Goal: Task Accomplishment & Management: Manage account settings

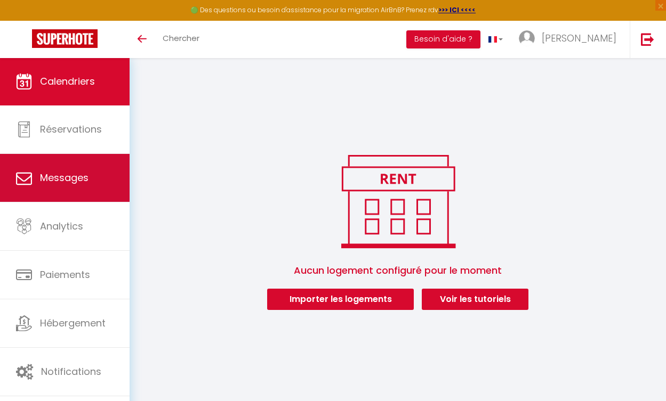
scroll to position [58, 0]
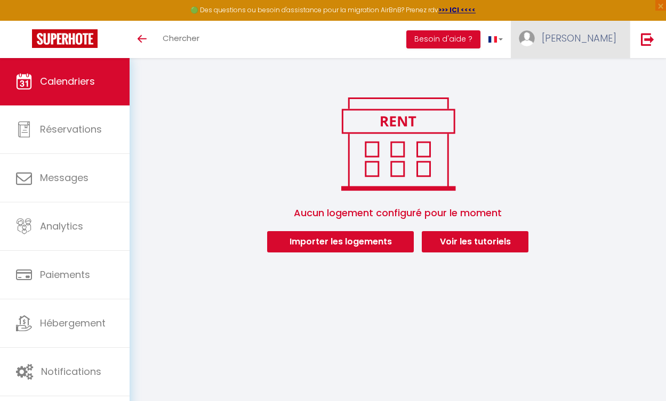
click at [535, 44] on img at bounding box center [527, 38] width 16 height 16
click at [564, 74] on link "Paramètres" at bounding box center [587, 74] width 79 height 18
select select "146"
select select "28"
select select "fr"
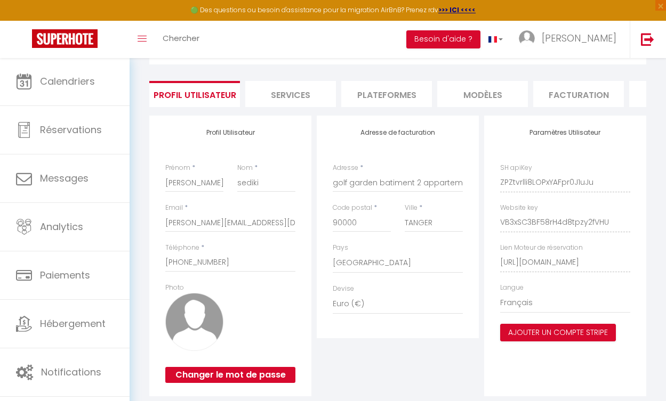
scroll to position [37, 0]
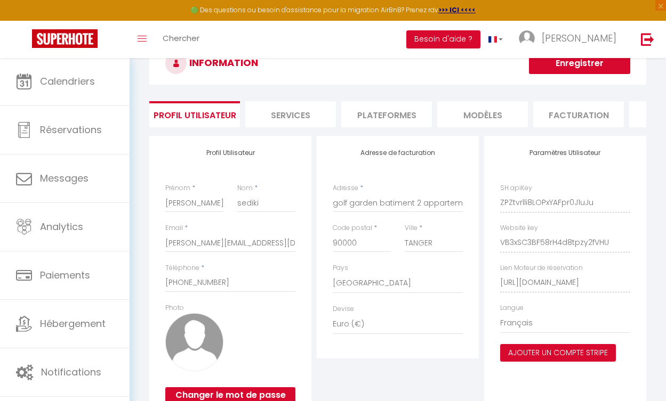
click at [378, 118] on li "Plateformes" at bounding box center [386, 114] width 91 height 26
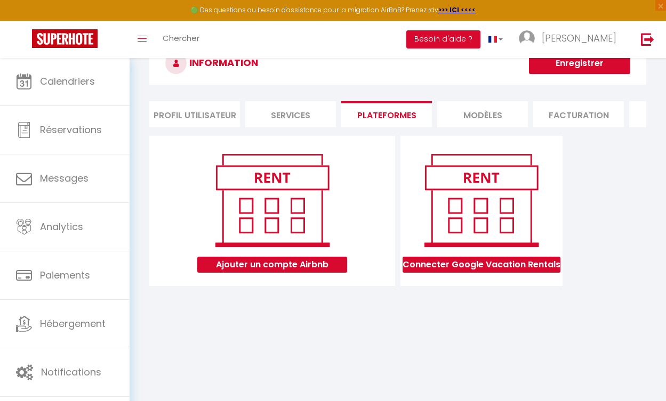
click at [305, 268] on button "Ajouter un compte Airbnb" at bounding box center [272, 265] width 150 height 16
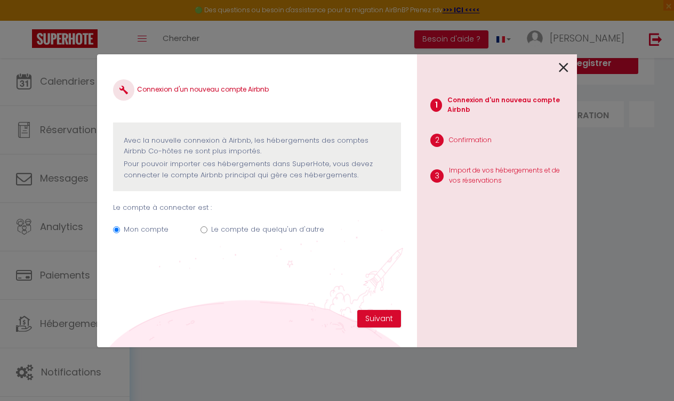
click at [214, 228] on label "Le compte de quelqu'un d'autre" at bounding box center [267, 229] width 113 height 11
click at [207, 228] on input "Le compte de quelqu'un d'autre" at bounding box center [203, 230] width 7 height 7
radio input "true"
radio input "false"
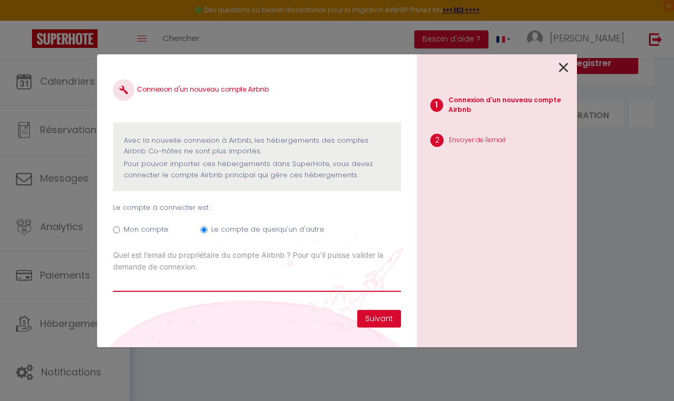
paste input "[EMAIL_ADDRESS][DOMAIN_NAME]"
type input "[EMAIL_ADDRESS][DOMAIN_NAME]"
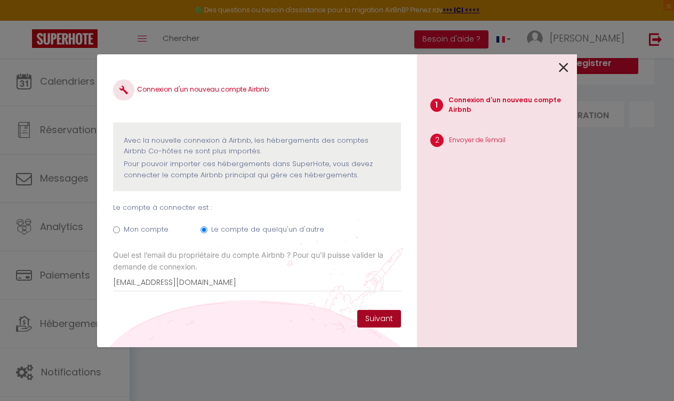
click at [374, 316] on button "Suivant" at bounding box center [379, 319] width 44 height 18
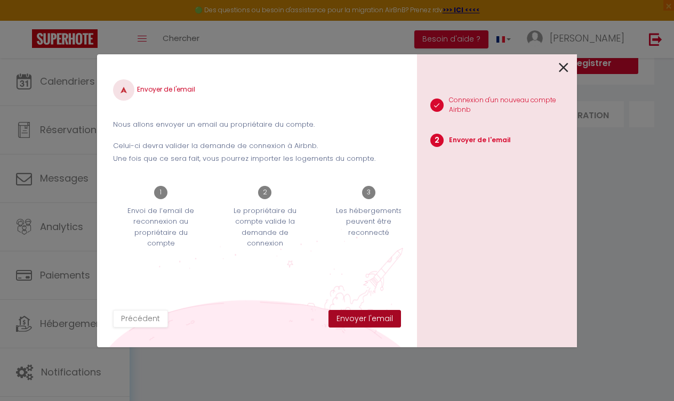
click at [369, 323] on button "Envoyer l'email" at bounding box center [364, 319] width 73 height 18
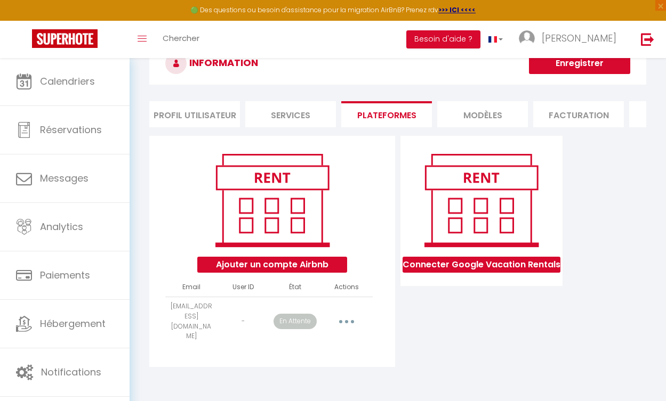
click at [297, 270] on button "Ajouter un compte Airbnb" at bounding box center [272, 265] width 150 height 16
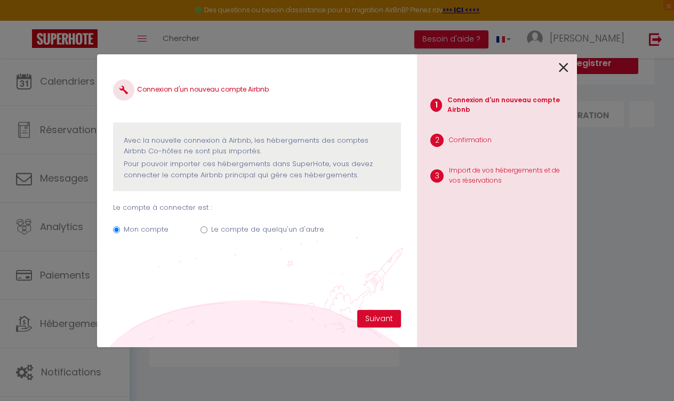
click at [253, 225] on label "Le compte de quelqu'un d'autre" at bounding box center [267, 229] width 113 height 11
click at [207, 227] on input "Le compte de quelqu'un d'autre" at bounding box center [203, 230] width 7 height 7
radio input "true"
radio input "false"
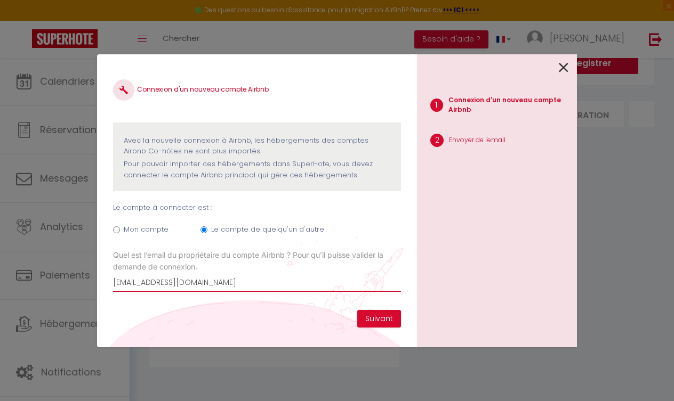
paste input "[EMAIL_ADDRESS][DOMAIN_NAME]"
paste input "email"
type input "[EMAIL_ADDRESS][DOMAIN_NAME]"
click at [393, 318] on button "Suivant" at bounding box center [379, 319] width 44 height 18
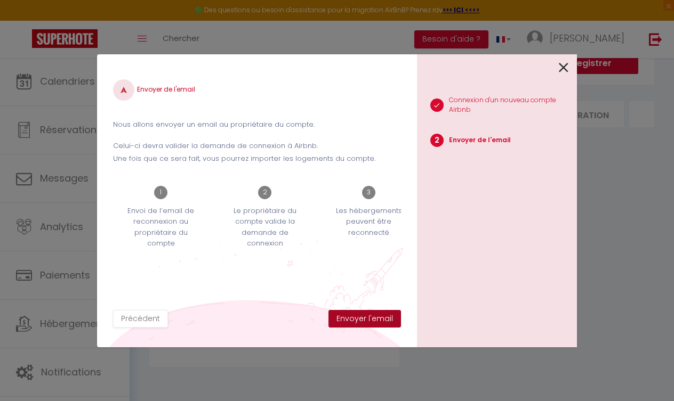
click at [390, 319] on button "Envoyer l'email" at bounding box center [364, 319] width 73 height 18
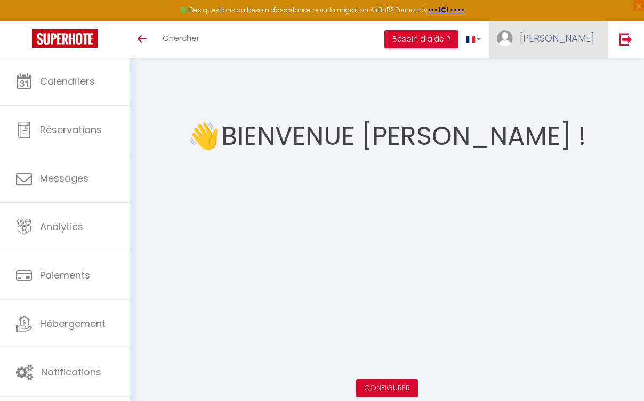
click at [570, 47] on link "[PERSON_NAME]" at bounding box center [548, 39] width 119 height 37
click at [569, 75] on link "Paramètres" at bounding box center [565, 74] width 79 height 18
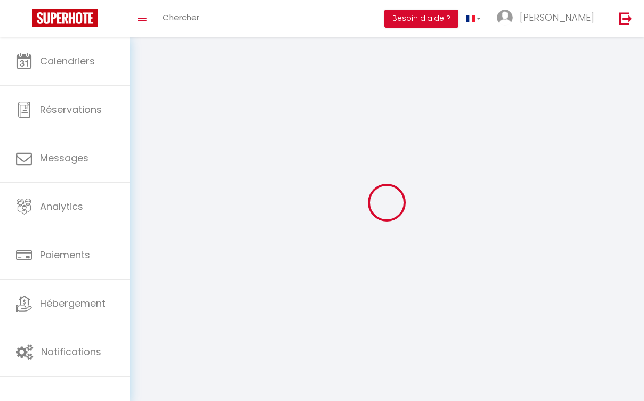
type input "[PERSON_NAME]"
type input "sediki"
type input "[PHONE_NUMBER]"
type input "golf garden batiment 2 appartement 29"
type input "90000"
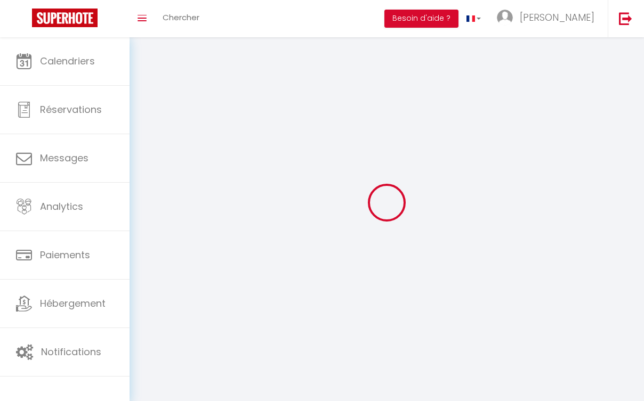
type input "TANGER"
type input "ZPZtvrlli8LOPxYAFpr0J1uJu"
type input "VB3xSC3BF58rH4d8tpzy2fVHU"
type input "[URL][DOMAIN_NAME]"
select select "146"
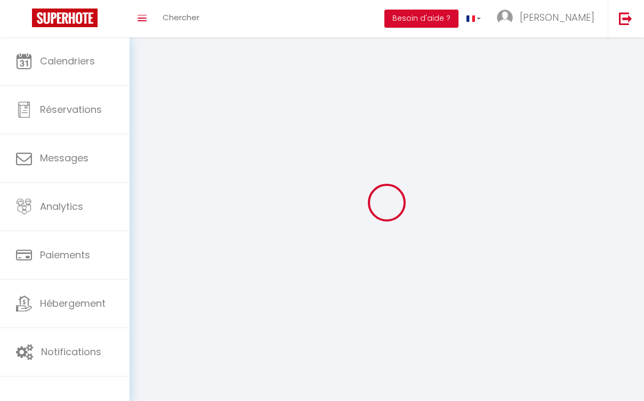
select select "28"
select select "fr"
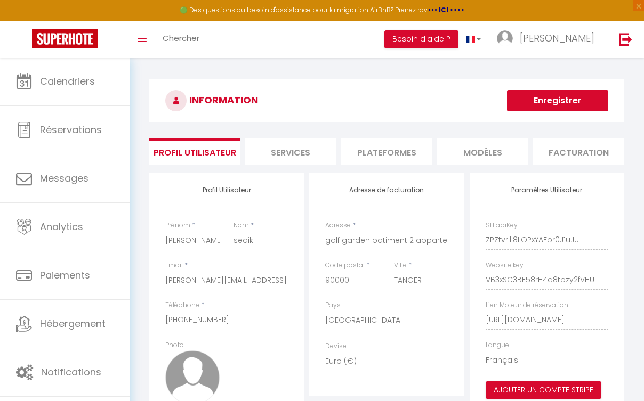
click at [405, 156] on li "Plateformes" at bounding box center [386, 152] width 91 height 26
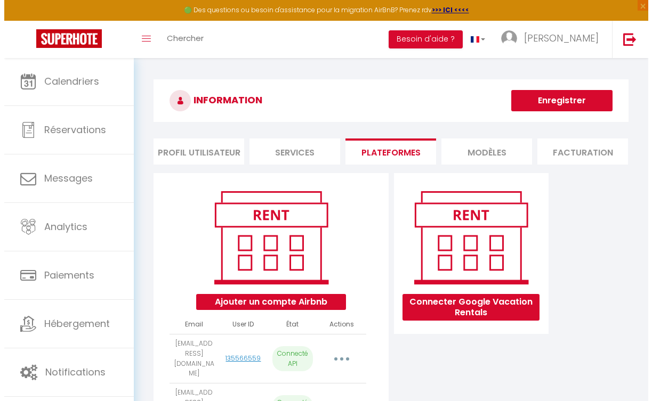
scroll to position [69, 0]
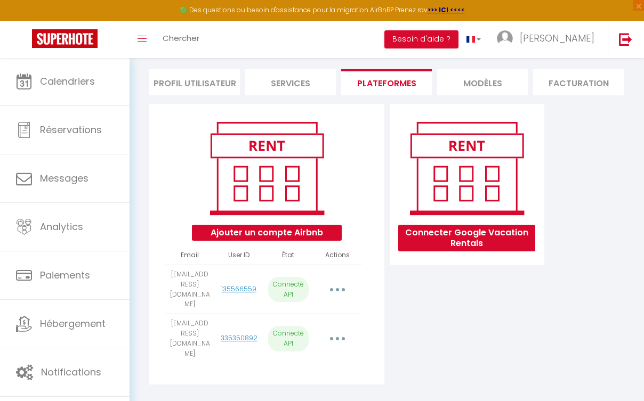
click at [343, 290] on button "button" at bounding box center [337, 290] width 28 height 20
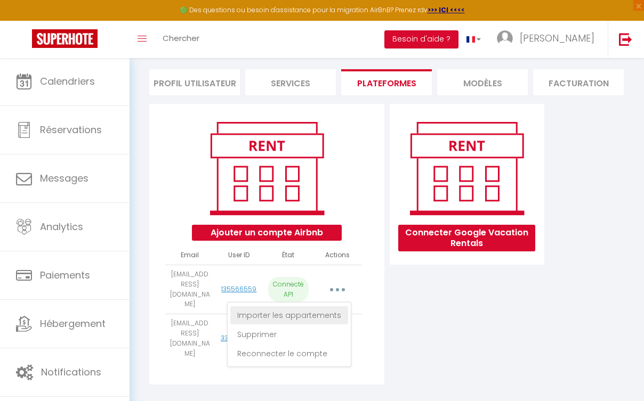
click at [332, 314] on link "Importer les appartements" at bounding box center [289, 316] width 118 height 18
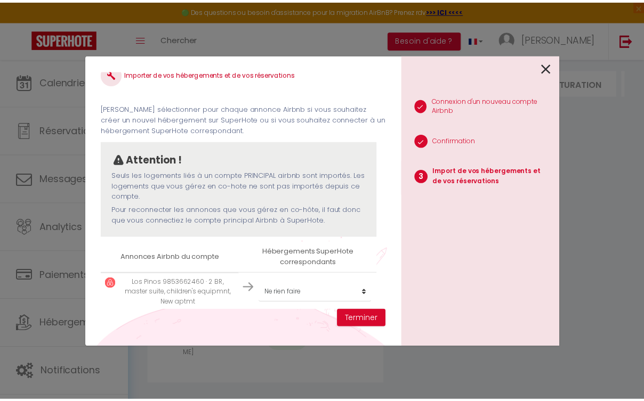
scroll to position [18, 0]
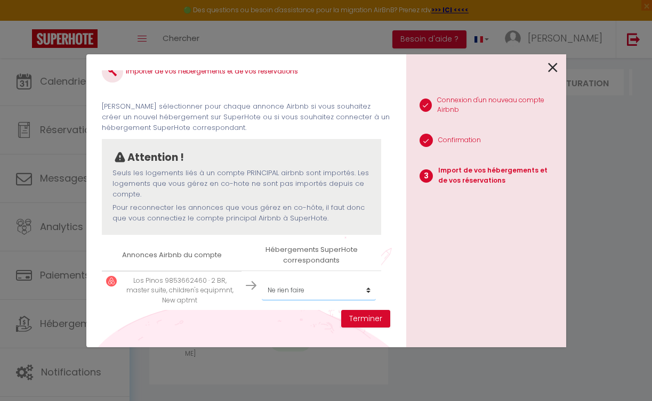
select select "create_new"
click at [357, 316] on button "Terminer" at bounding box center [365, 319] width 49 height 18
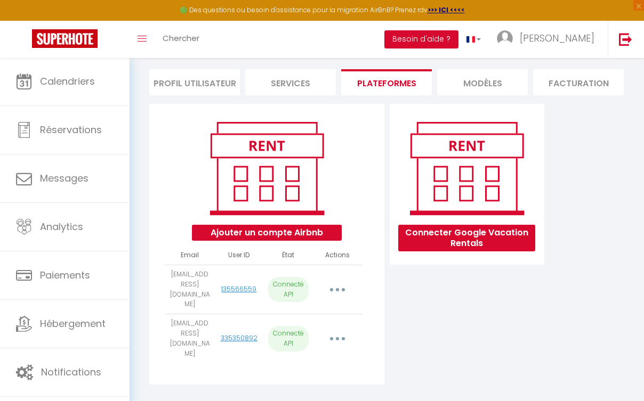
click at [342, 329] on button "button" at bounding box center [337, 339] width 28 height 20
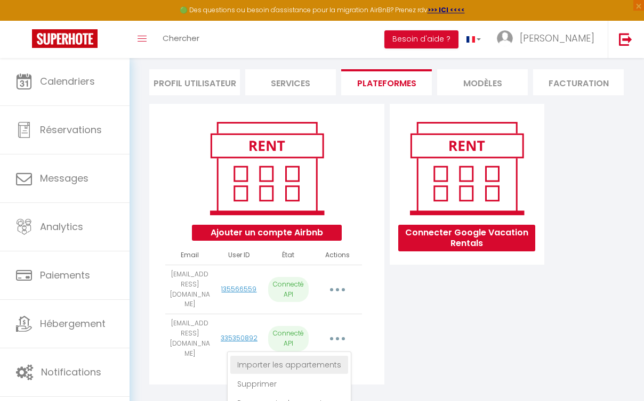
click at [324, 356] on link "Importer les appartements" at bounding box center [289, 365] width 118 height 18
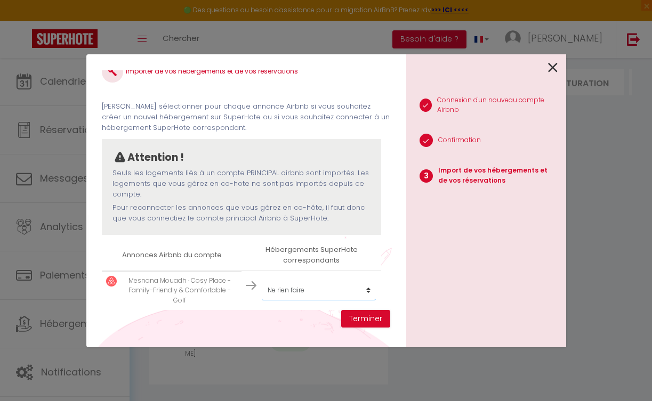
select select "create_new"
click at [353, 318] on button "Terminer" at bounding box center [365, 319] width 49 height 18
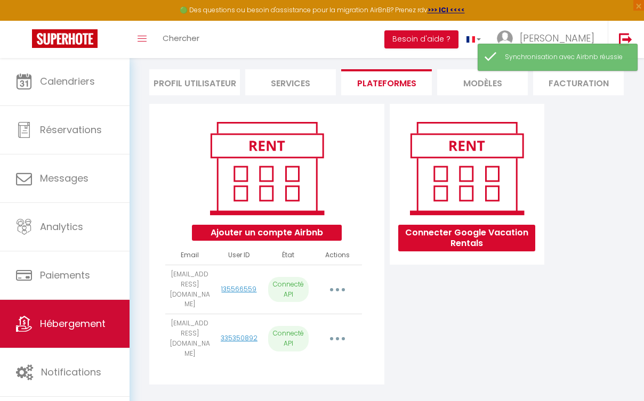
click at [89, 342] on link "Hébergement" at bounding box center [65, 324] width 130 height 48
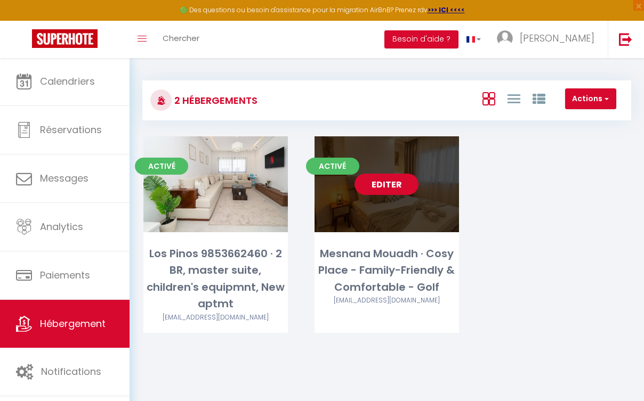
click at [376, 190] on link "Editer" at bounding box center [387, 184] width 64 height 21
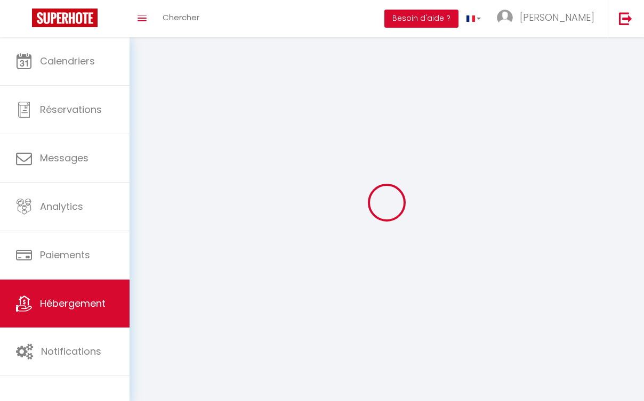
select select
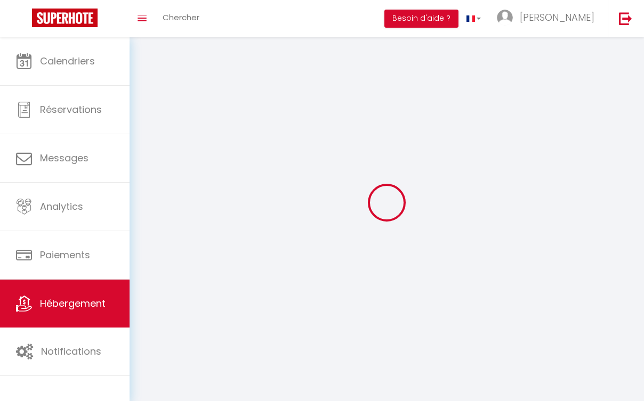
select select
checkbox input "false"
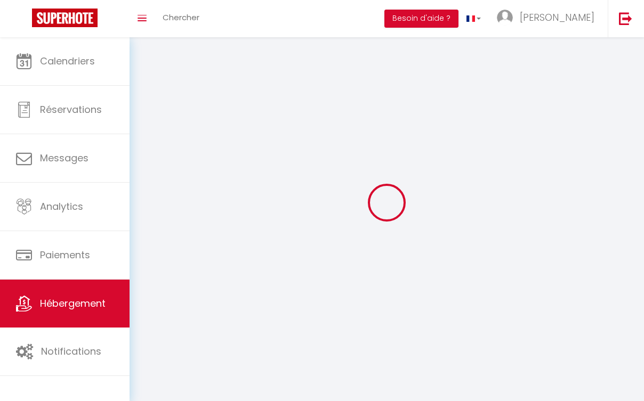
select select
select select "1"
select select "28"
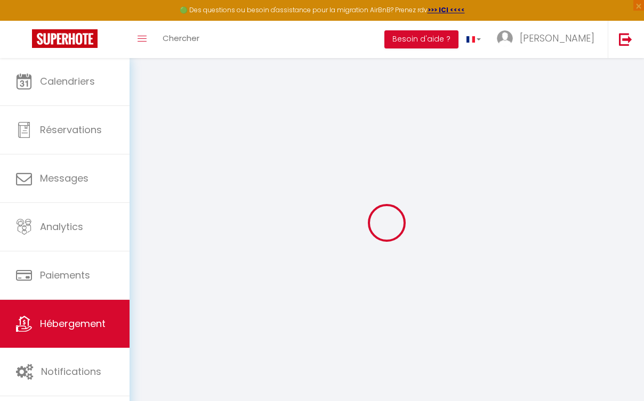
select select
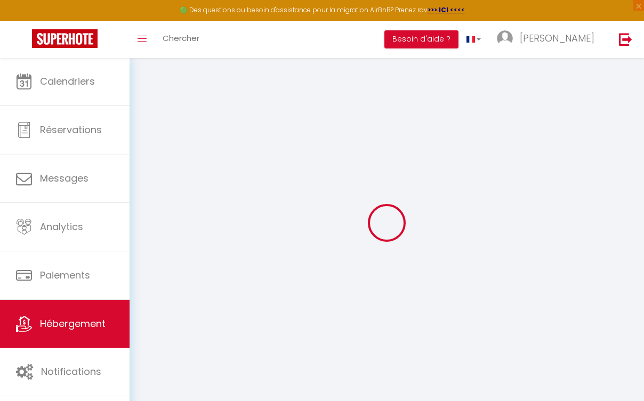
select select
checkbox input "false"
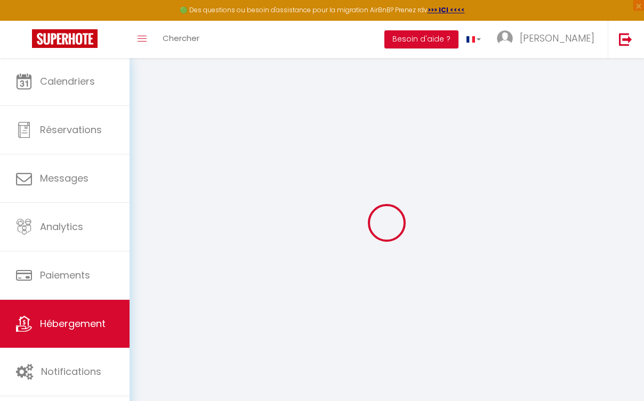
select select
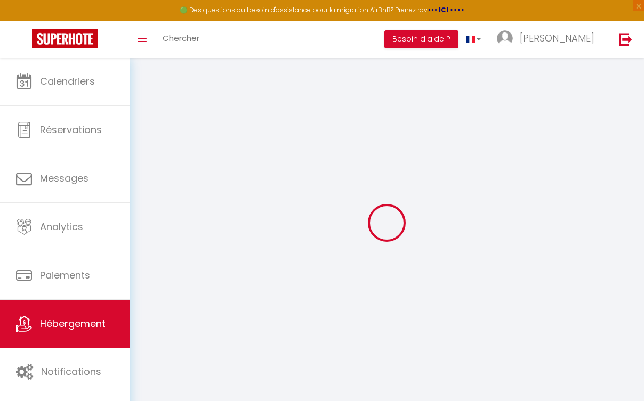
select select
checkbox input "false"
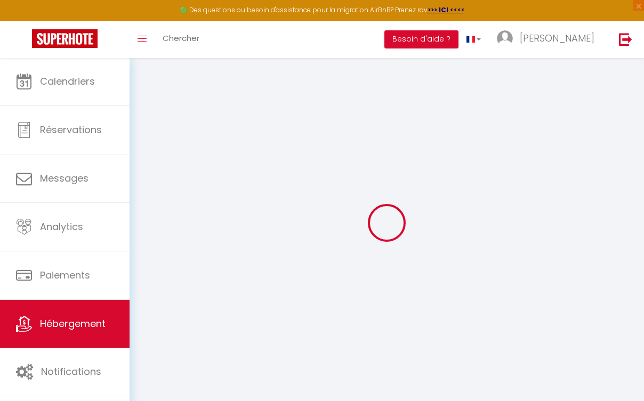
checkbox input "false"
select select
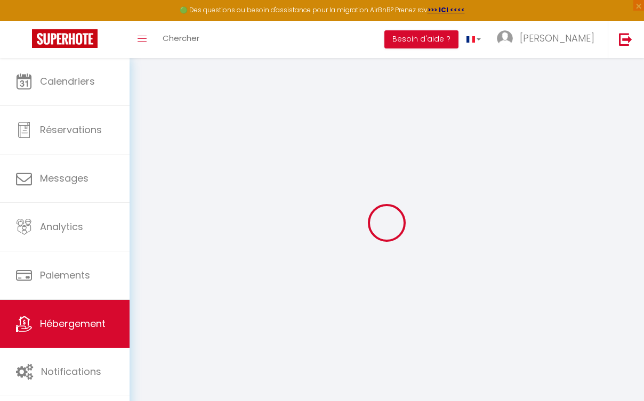
select select
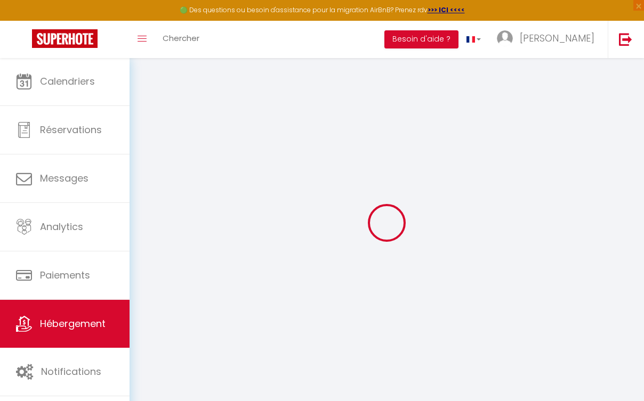
checkbox input "false"
select select
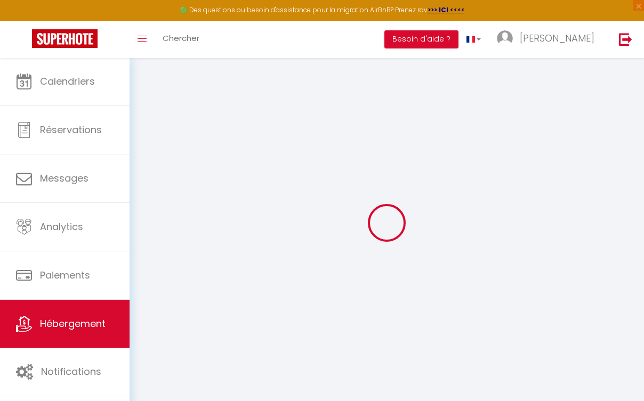
select select
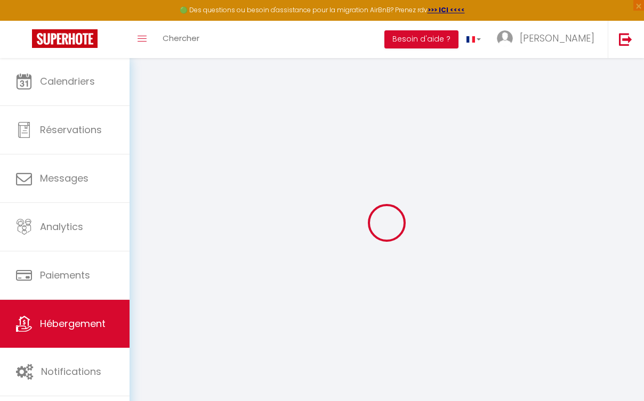
select select
checkbox input "false"
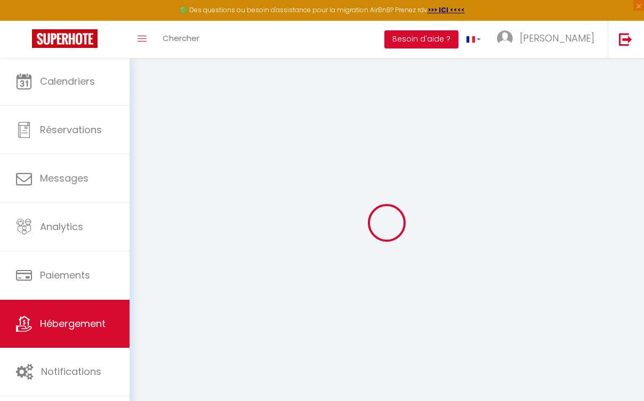
checkbox input "false"
select select
type input "Mesnana Mouadh · Cosy Place - Family-Friendly & Comfortable - Golf"
select select "5"
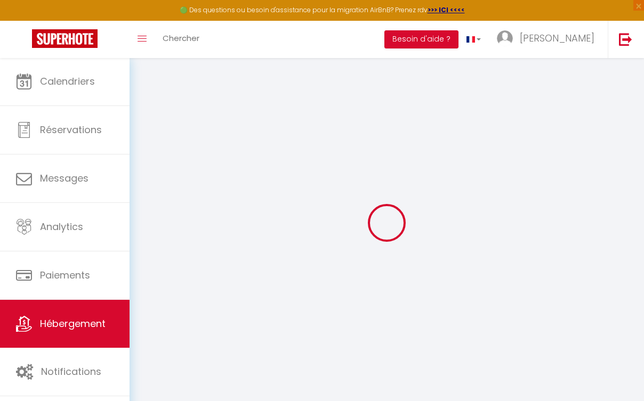
select select "2"
type input "78"
type input "30"
select select
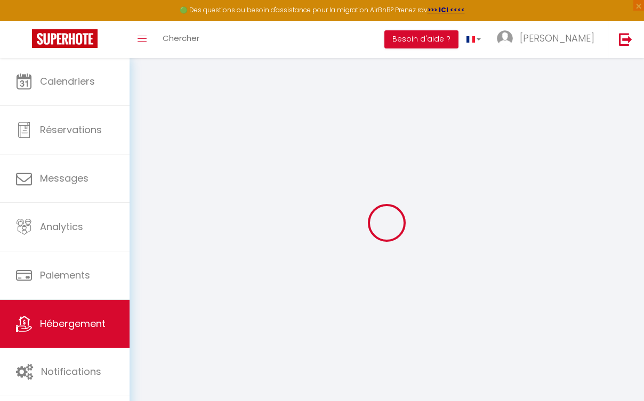
select select
type input "Route Rahrah"
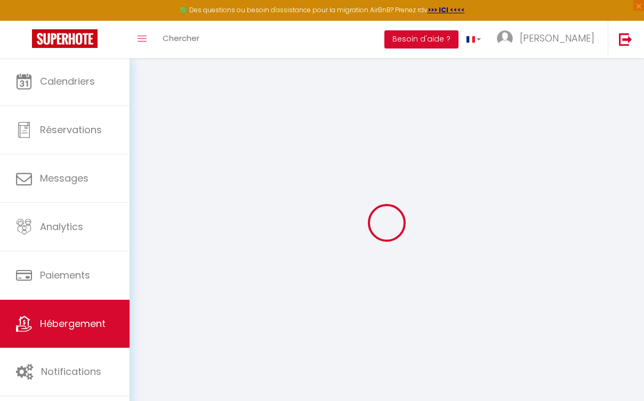
type input "90000"
type input "Tangier"
select select "146"
type input "[PERSON_NAME][EMAIL_ADDRESS][DOMAIN_NAME]"
select select
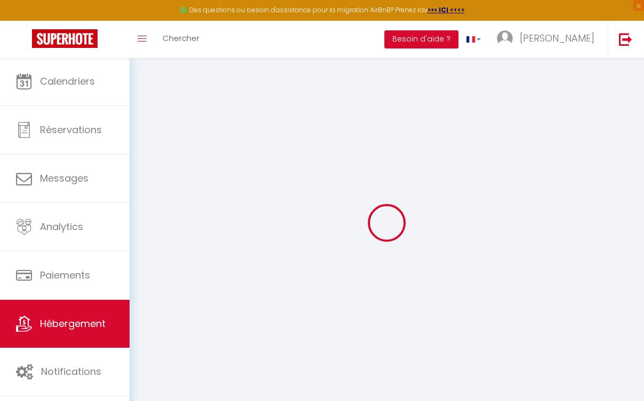
checkbox input "false"
select select
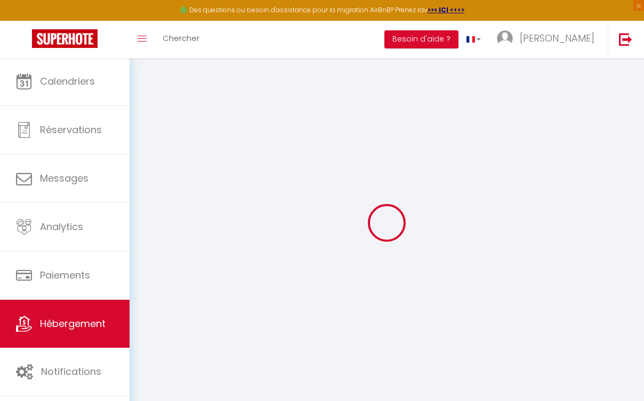
select select
type input "0"
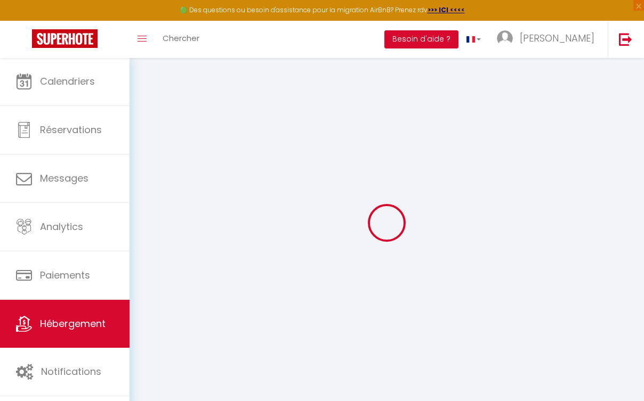
select select
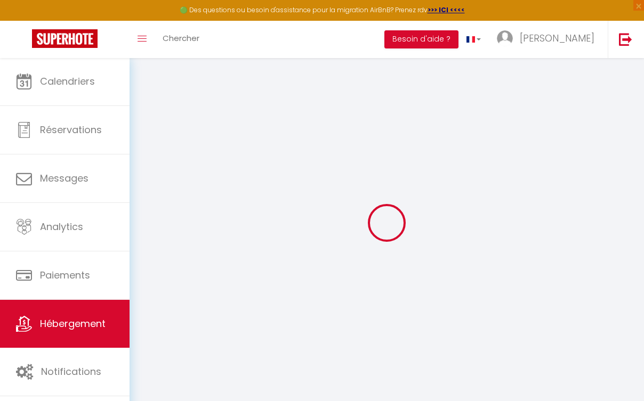
select select
checkbox input "false"
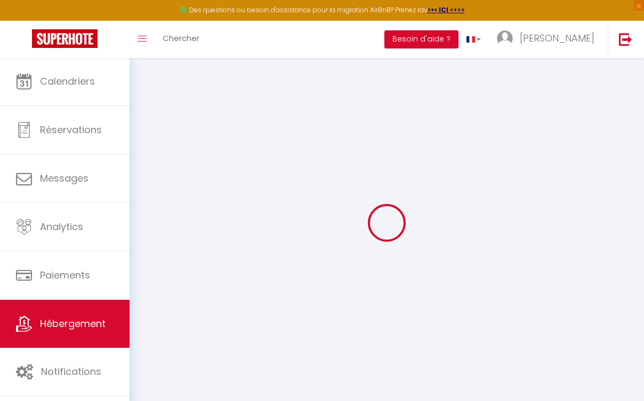
select select
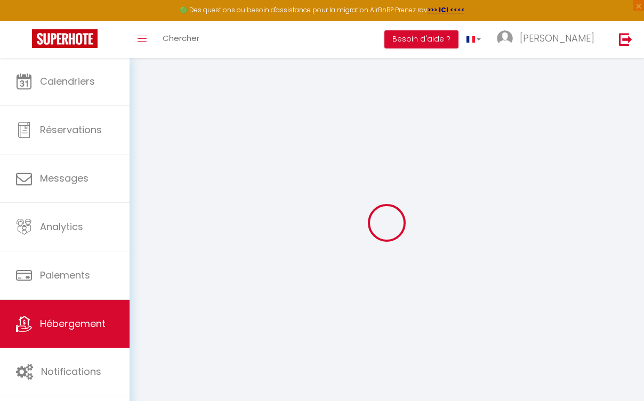
select select
checkbox input "false"
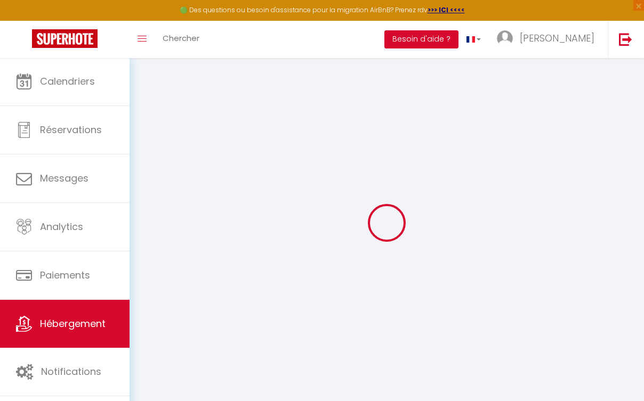
select select
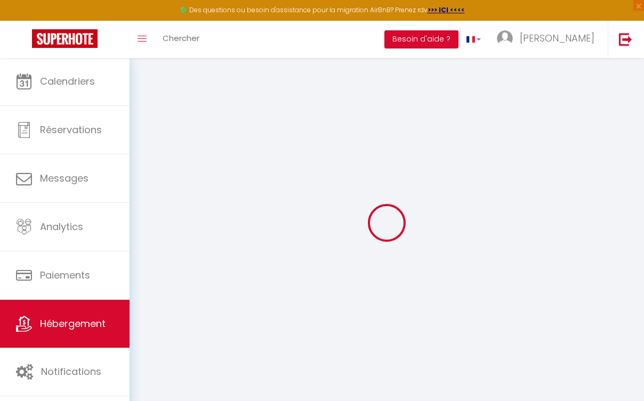
select select
checkbox input "false"
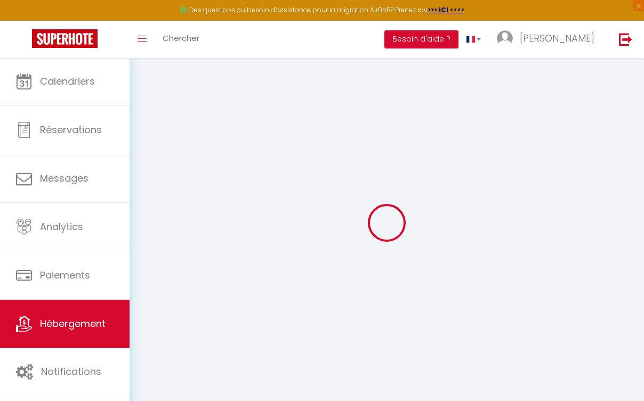
select select
checkbox input "false"
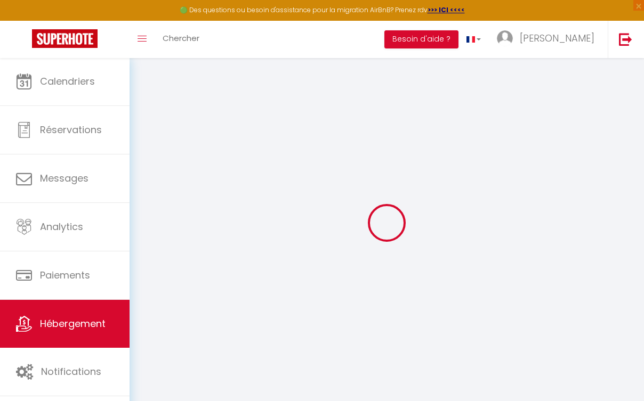
select select "15:00"
select select "23:45"
select select "11:00"
select select "30"
select select "120"
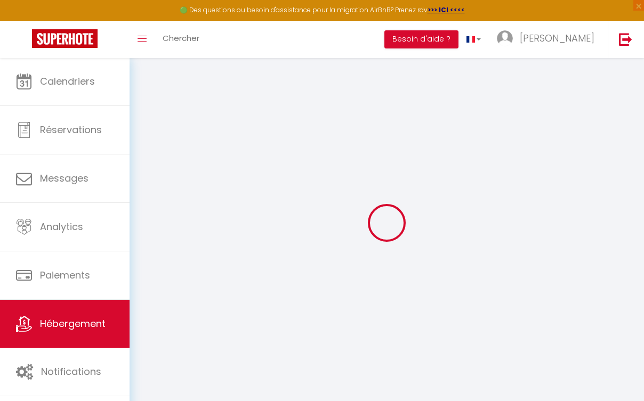
select select
checkbox input "false"
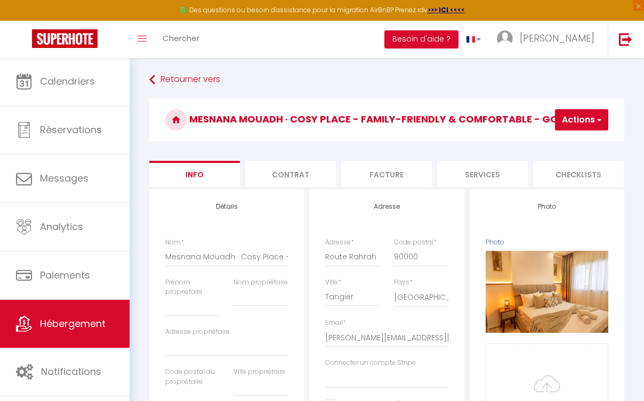
click at [363, 179] on li "Facture" at bounding box center [386, 174] width 91 height 26
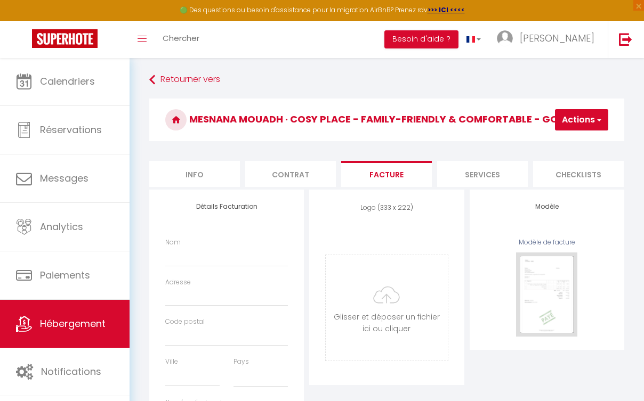
select select
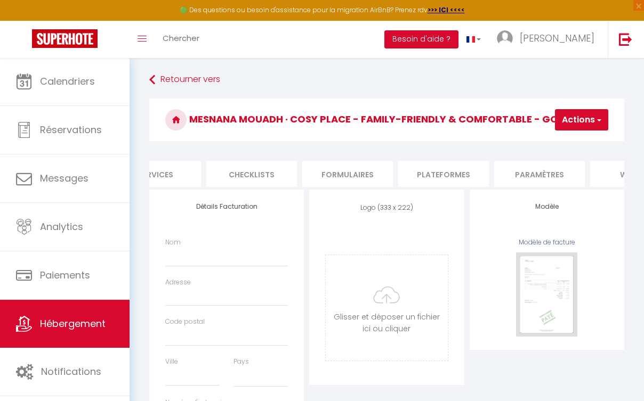
scroll to position [0, 328]
click at [474, 173] on li "Plateformes" at bounding box center [442, 174] width 91 height 26
select select
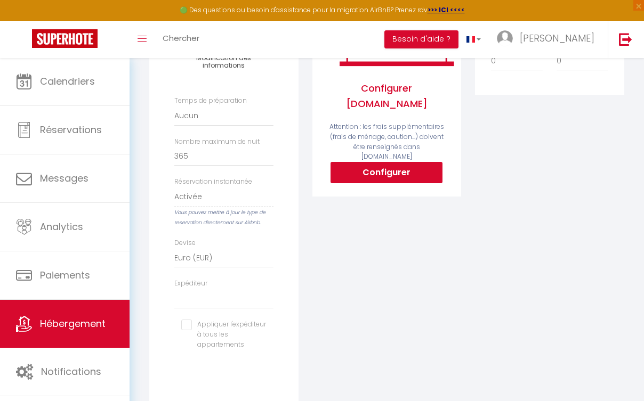
scroll to position [254, 0]
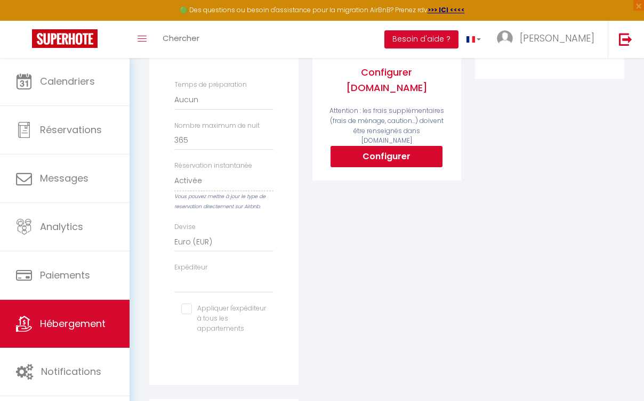
click at [228, 299] on div "Temps de préparation Aucun 1 nuit avant et après chaque réservation 2 nuits ava…" at bounding box center [223, 212] width 99 height 265
click at [156, 287] on div "Airbnb Appartement Mesnana Mouadh · Cosy Place - Family-Friendly & Comfortable …" at bounding box center [223, 160] width 149 height 449
click at [197, 273] on label "Expéditeur" at bounding box center [190, 268] width 33 height 10
drag, startPoint x: 205, startPoint y: 294, endPoint x: 316, endPoint y: 244, distance: 122.4
click at [316, 244] on div "Airbnb Appartement Mesnana Mouadh · Cosy Place - Family-Friendly & Comfortable …" at bounding box center [386, 277] width 489 height 682
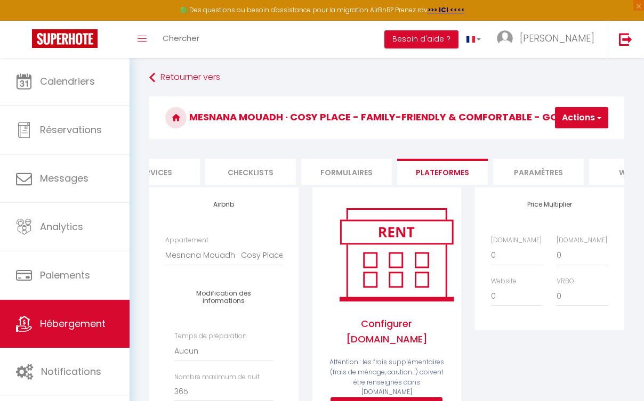
scroll to position [63, 0]
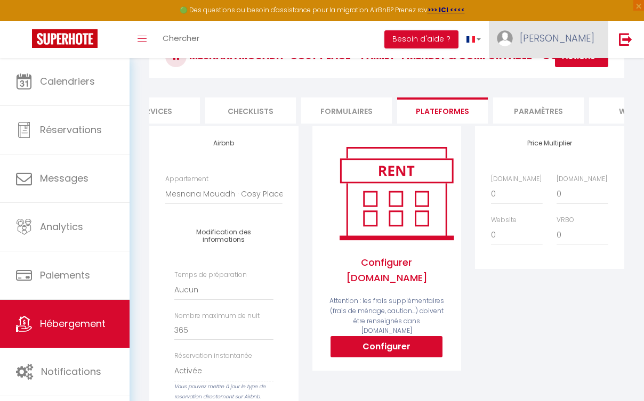
click at [573, 35] on span "[PERSON_NAME]" at bounding box center [557, 37] width 75 height 13
click at [558, 77] on link "Paramètres" at bounding box center [565, 74] width 79 height 18
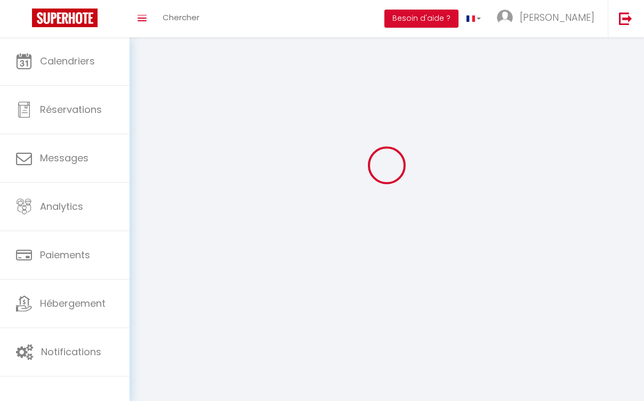
scroll to position [37, 0]
select select "fr"
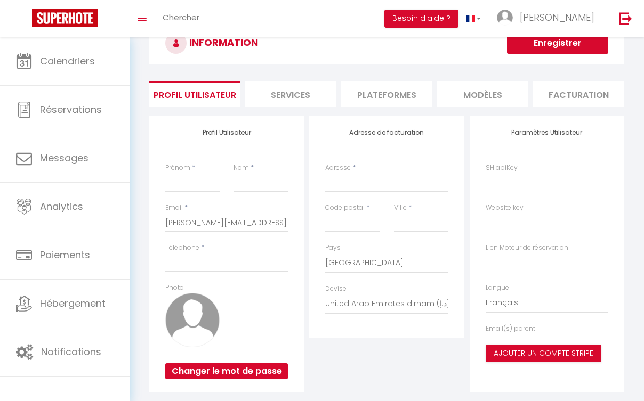
type input "[PERSON_NAME]"
type input "sediki"
type input "[PHONE_NUMBER]"
type input "golf garden batiment 2 appartement 29"
type input "90000"
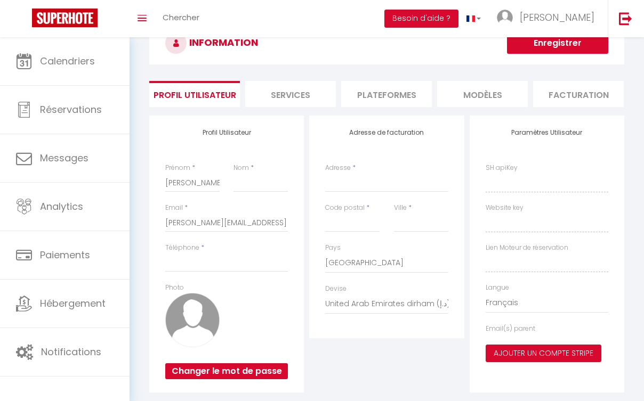
type input "TANGER"
select select "146"
select select "28"
type input "ZPZtvrlli8LOPxYAFpr0J1uJu"
type input "VB3xSC3BF58rH4d8tpzy2fVHU"
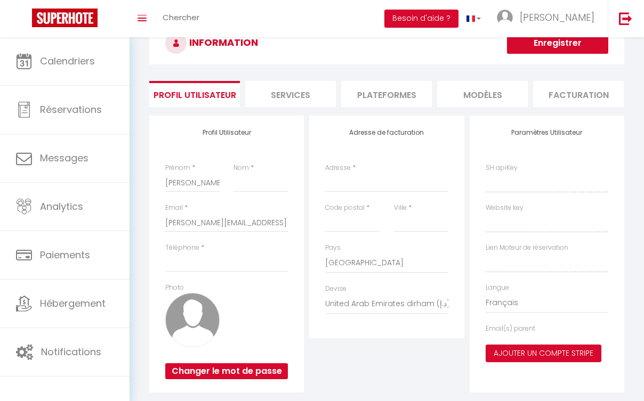
type input "[URL][DOMAIN_NAME]"
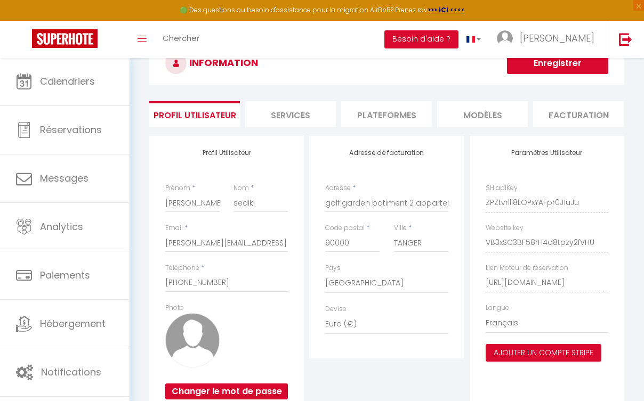
click at [386, 108] on li "Plateformes" at bounding box center [386, 114] width 91 height 26
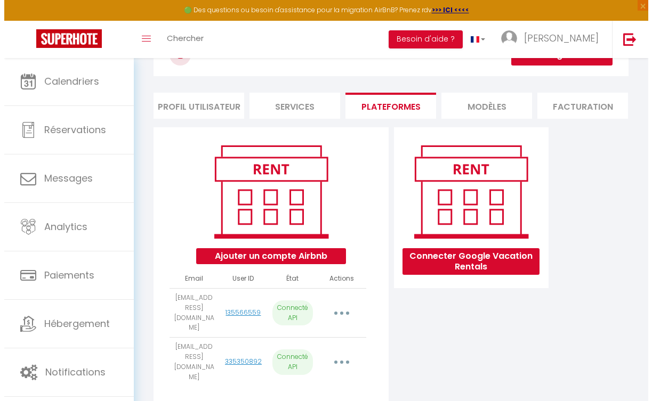
scroll to position [48, 0]
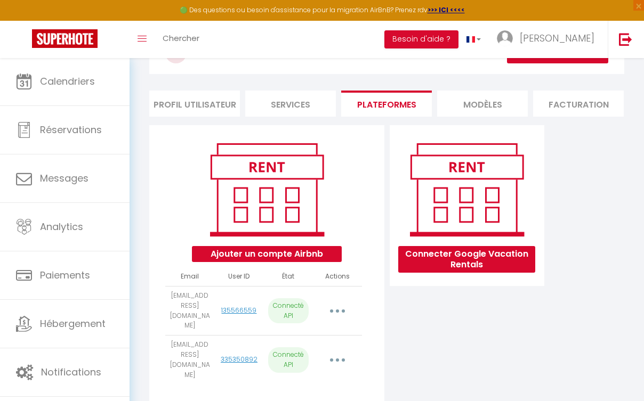
click at [340, 310] on button "button" at bounding box center [337, 311] width 28 height 20
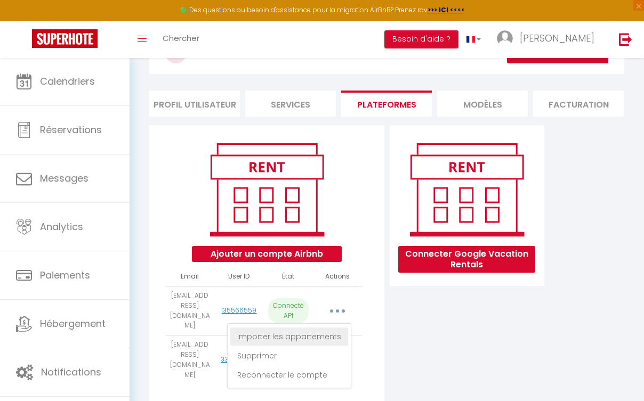
click at [291, 332] on link "Importer les appartements" at bounding box center [289, 337] width 118 height 18
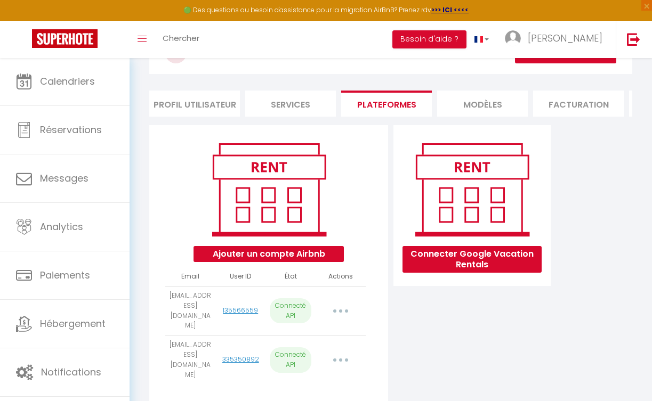
select select "78602"
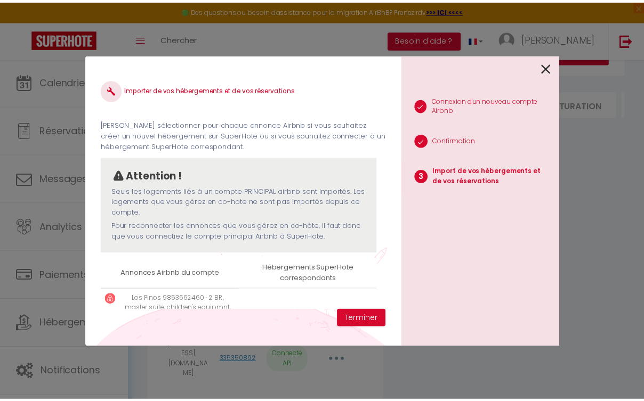
scroll to position [55, 0]
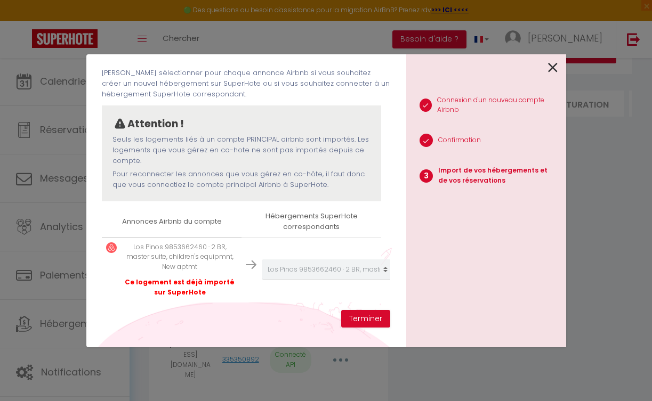
click at [363, 207] on th "Hébergements SuperHote correspondants" at bounding box center [312, 222] width 140 height 30
click at [556, 70] on icon at bounding box center [553, 68] width 10 height 16
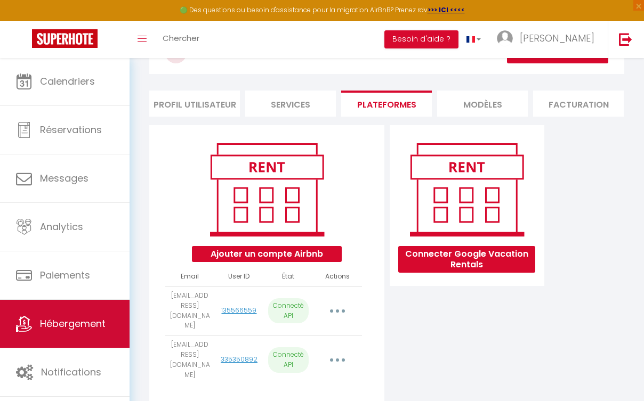
click at [79, 336] on link "Hébergement" at bounding box center [65, 324] width 130 height 48
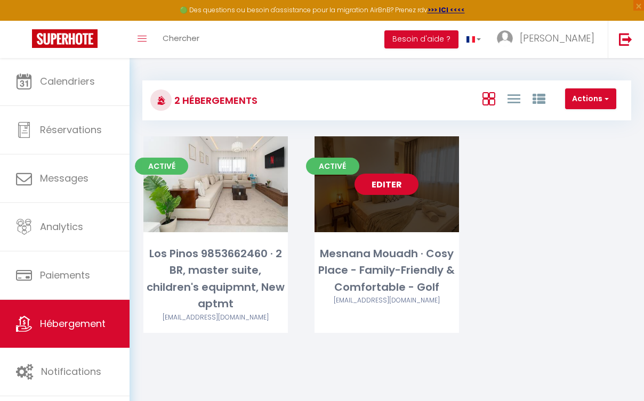
click at [380, 188] on link "Editer" at bounding box center [387, 184] width 64 height 21
click at [379, 186] on link "Editer" at bounding box center [387, 184] width 64 height 21
select select "3"
select select "2"
select select "1"
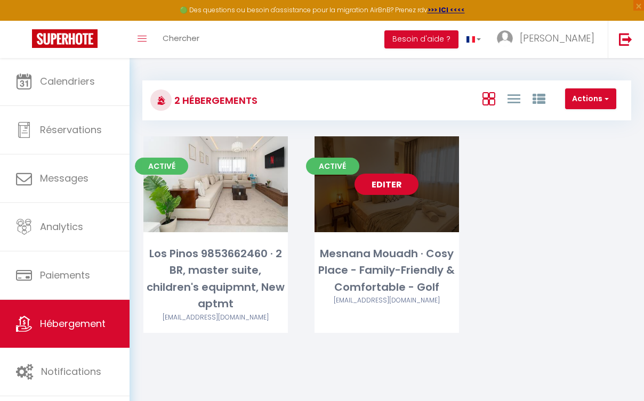
select select "1"
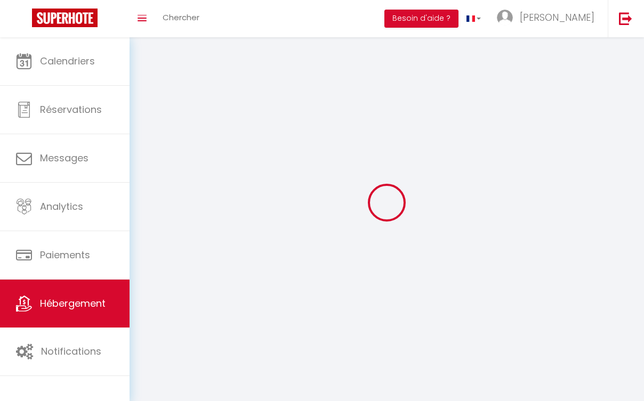
select select
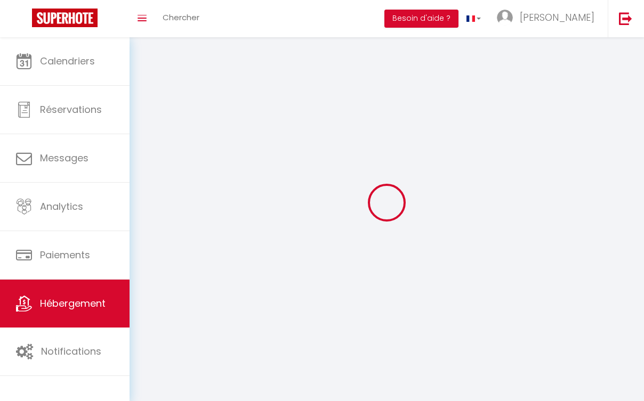
select select
checkbox input "false"
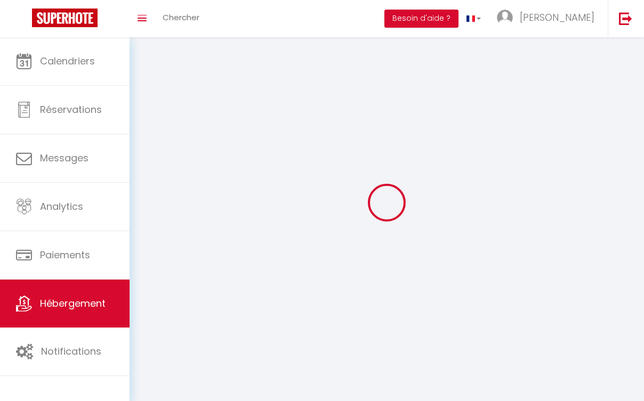
select select
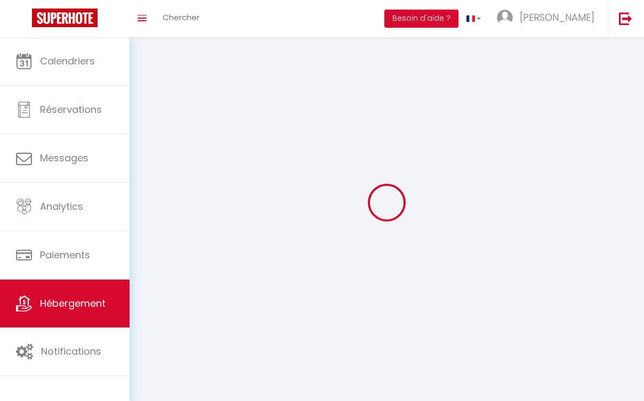
select select
checkbox input "false"
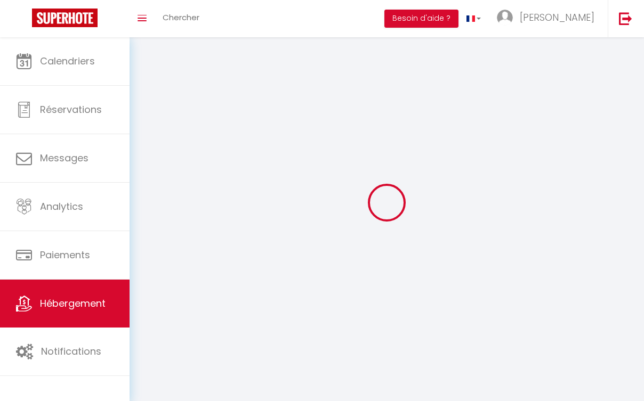
checkbox input "false"
select select
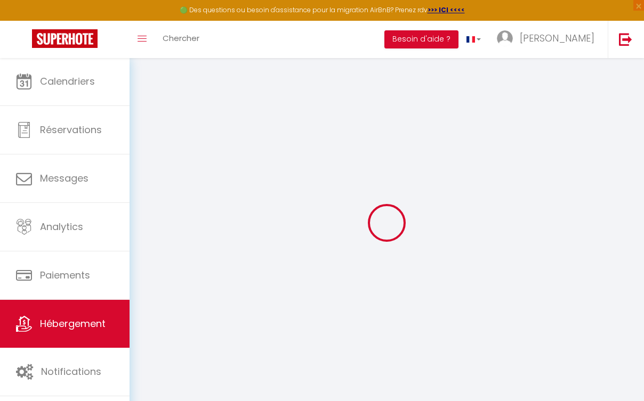
select select "22894-1499086720709536852"
select select
checkbox input "false"
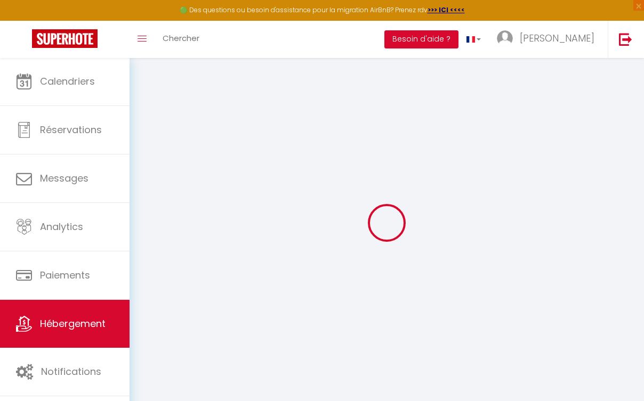
checkbox input "false"
select select
select select "EUR"
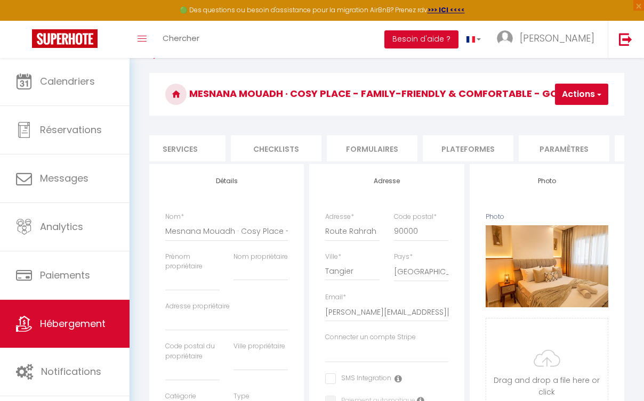
scroll to position [0, 303]
click at [480, 153] on li "Plateformes" at bounding box center [467, 148] width 91 height 26
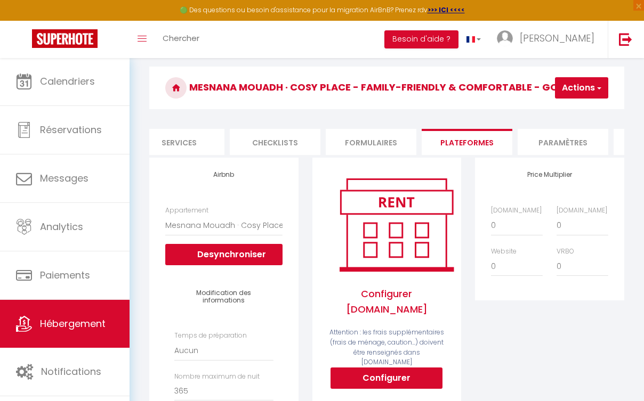
scroll to position [34, 0]
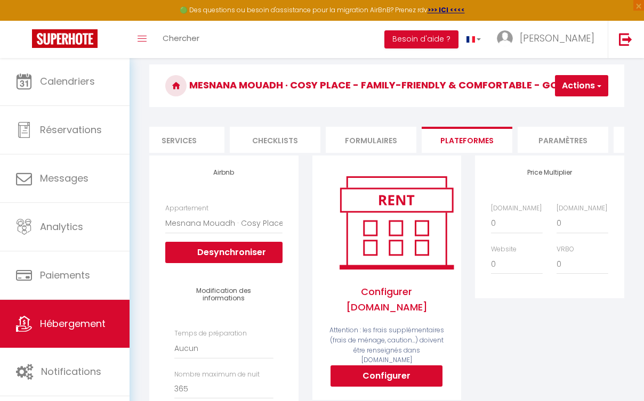
click at [386, 372] on button "Configurer" at bounding box center [387, 376] width 112 height 21
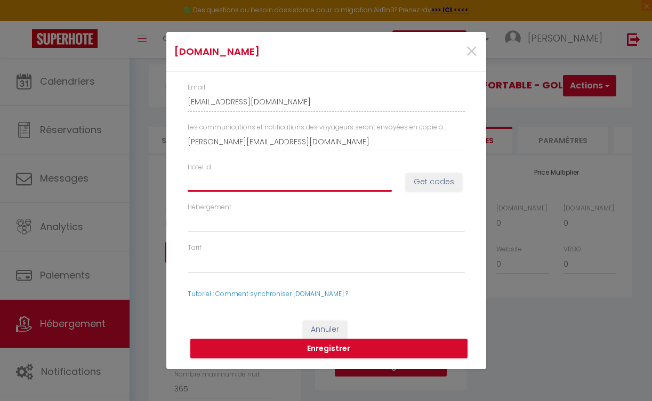
click at [252, 188] on input "Hotel id" at bounding box center [290, 181] width 204 height 19
click at [472, 55] on span "×" at bounding box center [471, 52] width 13 height 32
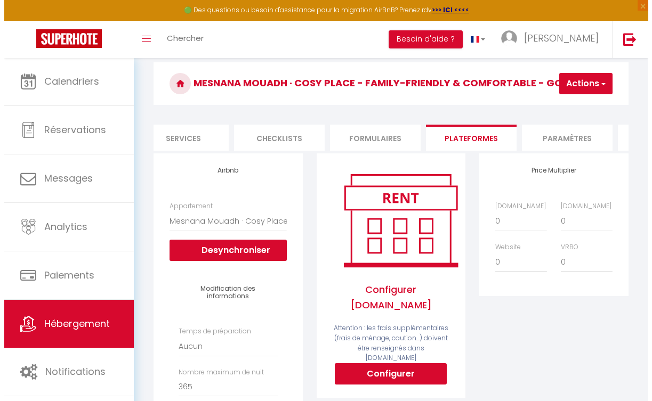
scroll to position [62, 0]
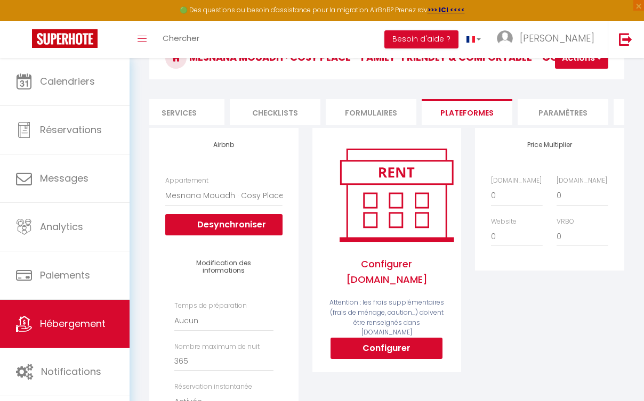
click at [371, 345] on button "Configurer" at bounding box center [387, 348] width 112 height 21
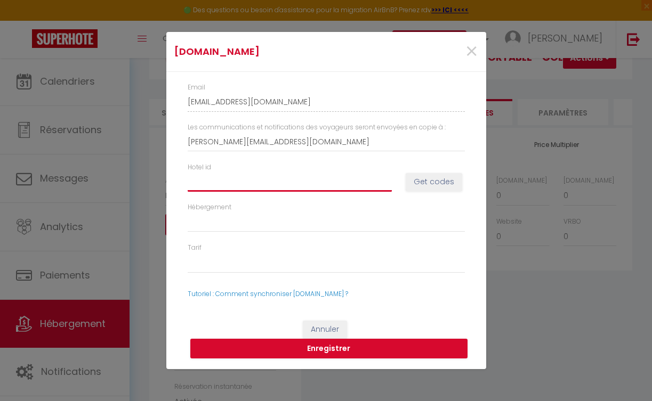
click at [234, 180] on input "Hotel id" at bounding box center [290, 181] width 204 height 19
paste input "13447945"
click at [416, 188] on button "Get codes" at bounding box center [434, 182] width 57 height 18
click at [420, 179] on button "Get codes" at bounding box center [434, 182] width 57 height 18
click at [473, 51] on span "×" at bounding box center [471, 52] width 13 height 32
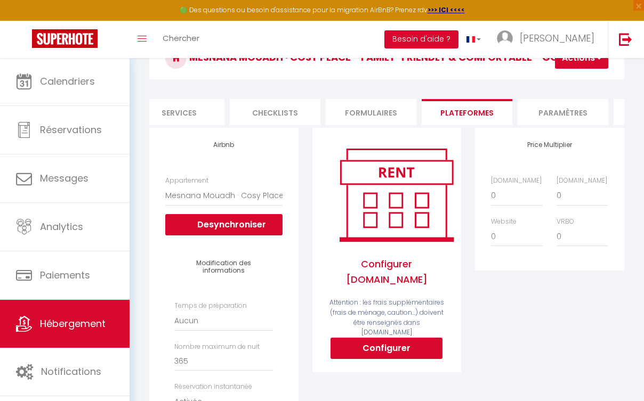
click at [367, 351] on button "Configurer" at bounding box center [387, 348] width 112 height 21
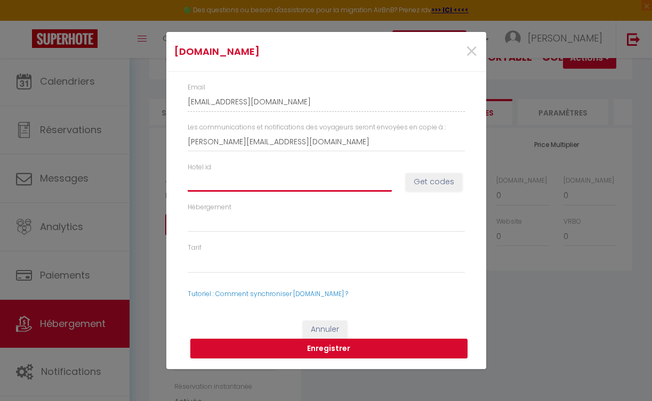
click at [292, 188] on input "Hotel id" at bounding box center [290, 181] width 204 height 19
paste input "13447945"
click at [448, 188] on button "Get codes" at bounding box center [434, 182] width 57 height 18
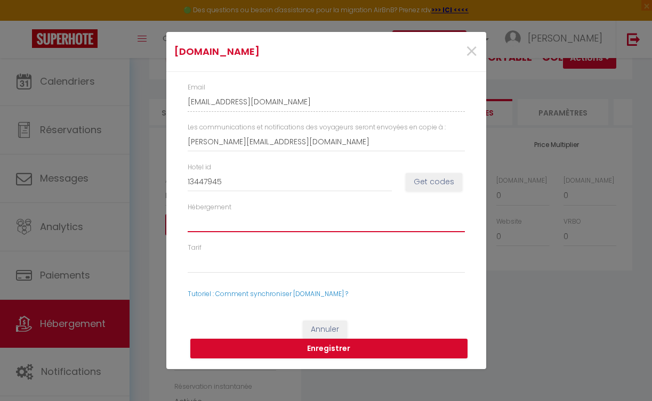
click at [252, 220] on select "Hébergement" at bounding box center [326, 222] width 277 height 20
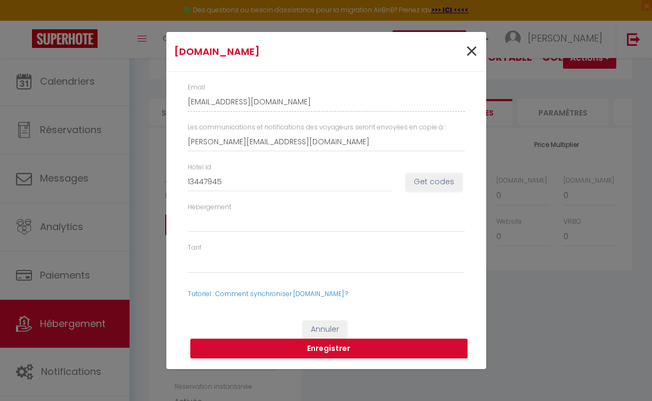
click at [475, 61] on span "×" at bounding box center [471, 52] width 13 height 32
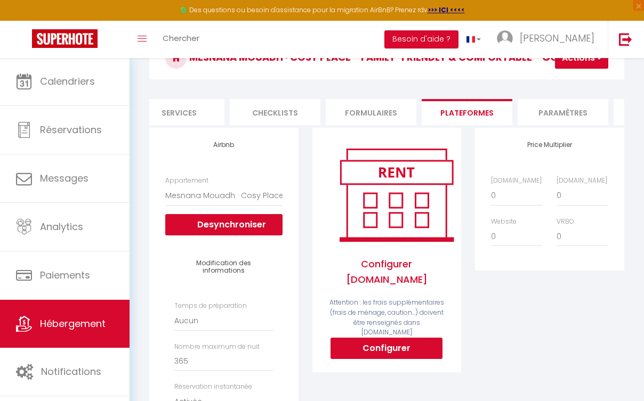
click at [369, 344] on button "Configurer" at bounding box center [387, 348] width 112 height 21
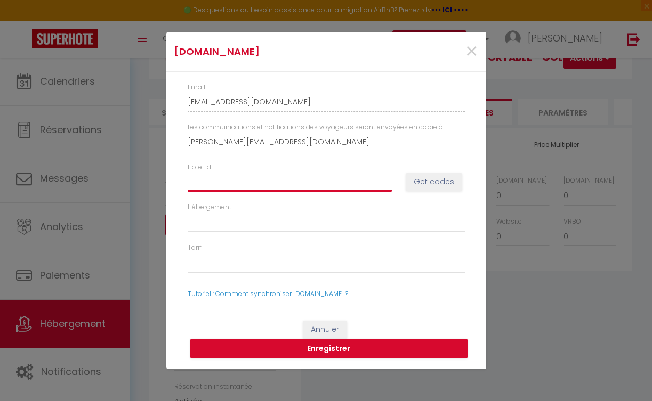
paste input "13447945"
click at [441, 187] on button "Get codes" at bounding box center [434, 182] width 57 height 18
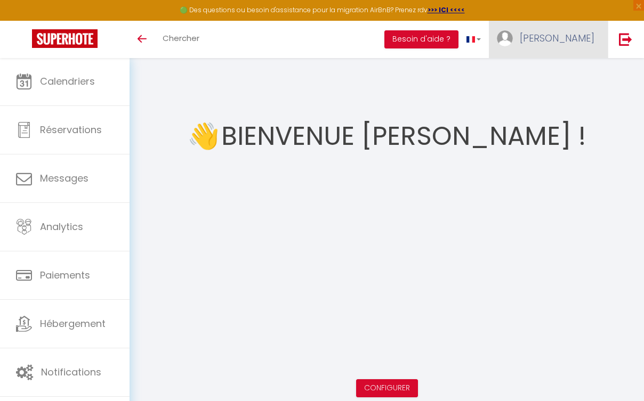
click at [565, 37] on span "[PERSON_NAME]" at bounding box center [557, 37] width 75 height 13
click at [555, 69] on link "Paramètres" at bounding box center [565, 74] width 79 height 18
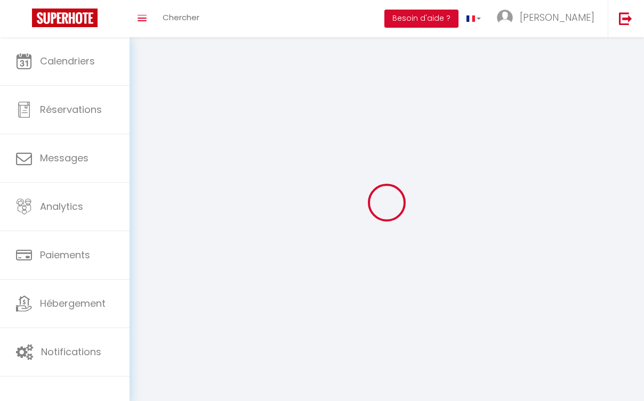
select select "fr"
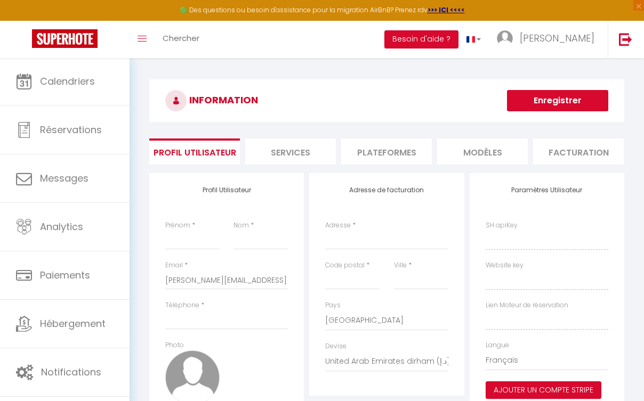
type input "[PERSON_NAME]"
type input "sediki"
type input "[PHONE_NUMBER]"
type input "golf garden batiment 2 appartement 29"
type input "90000"
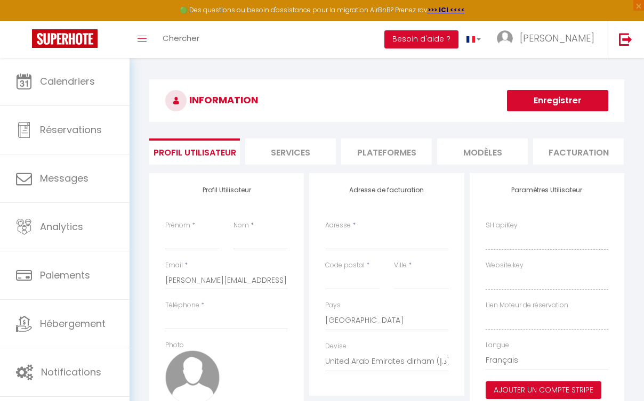
type input "TANGER"
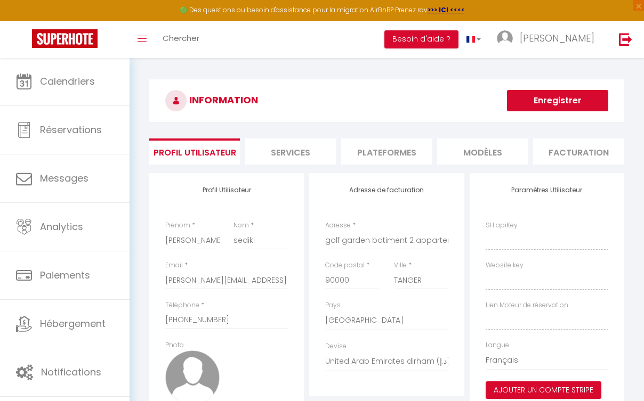
select select "146"
select select "28"
type input "ZPZtvrlli8LOPxYAFpr0J1uJu"
type input "VB3xSC3BF58rH4d8tpzy2fVHU"
type input "[URL][DOMAIN_NAME]"
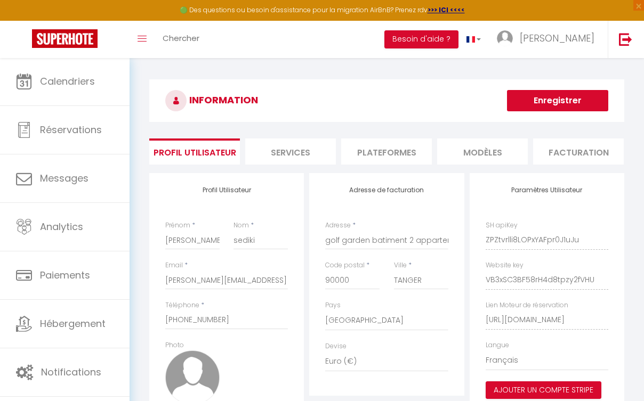
click at [385, 154] on li "Plateformes" at bounding box center [386, 152] width 91 height 26
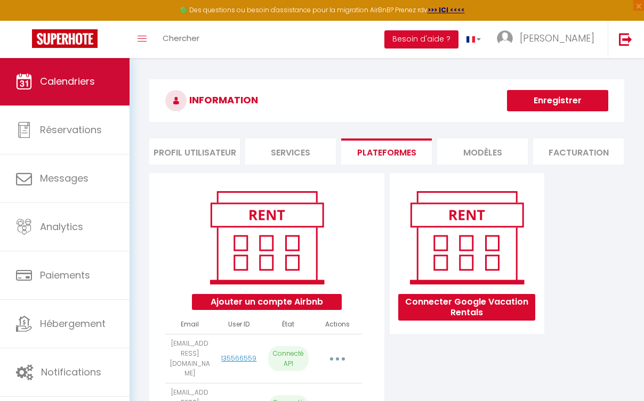
click at [60, 75] on span "Calendriers" at bounding box center [67, 81] width 55 height 13
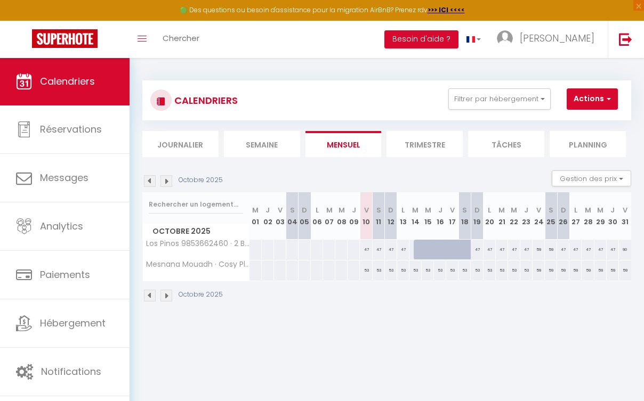
click at [250, 148] on li "Semaine" at bounding box center [262, 144] width 76 height 26
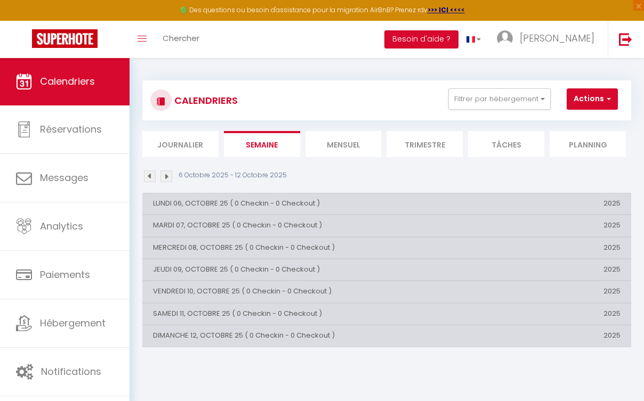
click at [184, 139] on li "Journalier" at bounding box center [180, 144] width 76 height 26
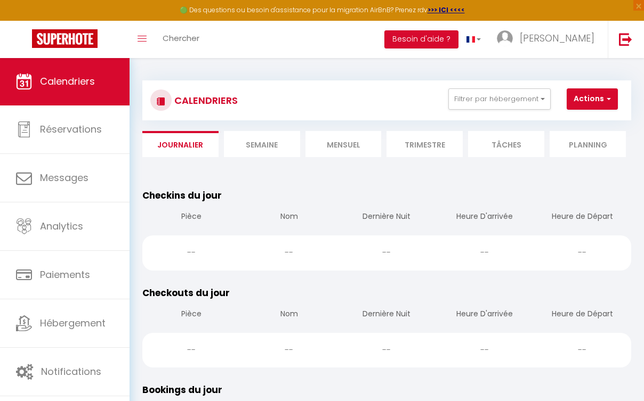
click at [333, 146] on li "Mensuel" at bounding box center [344, 144] width 76 height 26
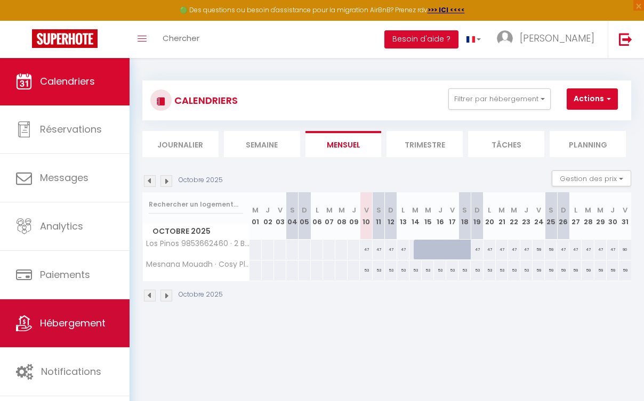
click at [83, 335] on link "Hébergement" at bounding box center [65, 324] width 130 height 48
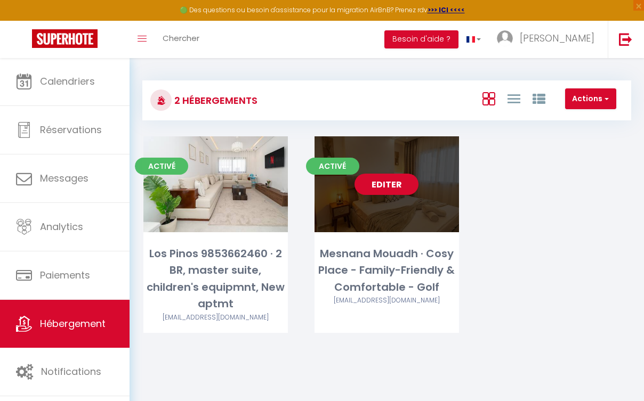
click at [348, 197] on div "Editer" at bounding box center [387, 184] width 144 height 96
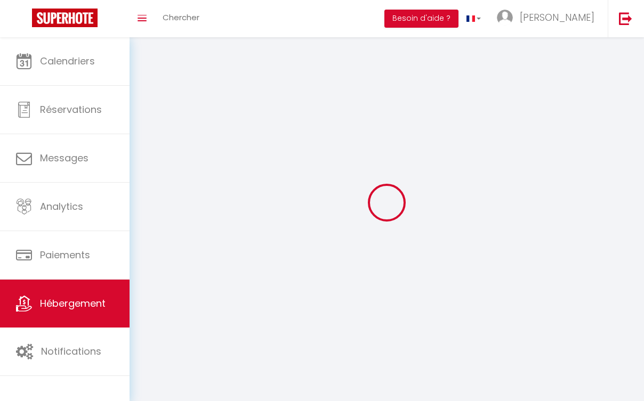
select select "28"
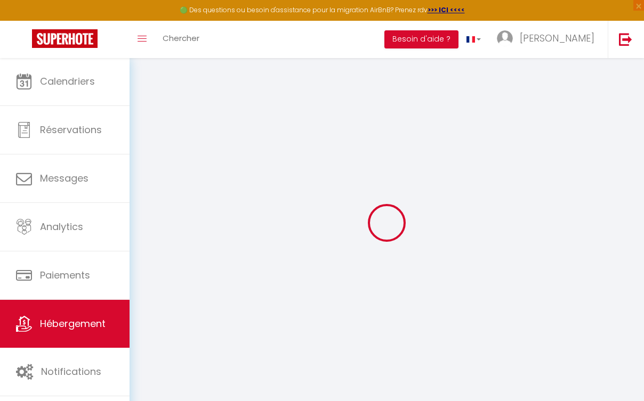
select select
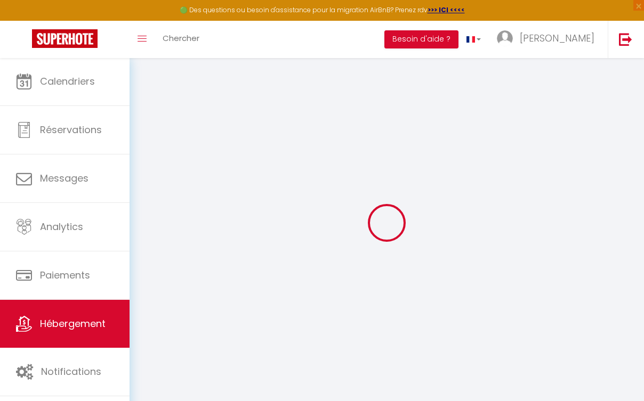
select select
checkbox input "false"
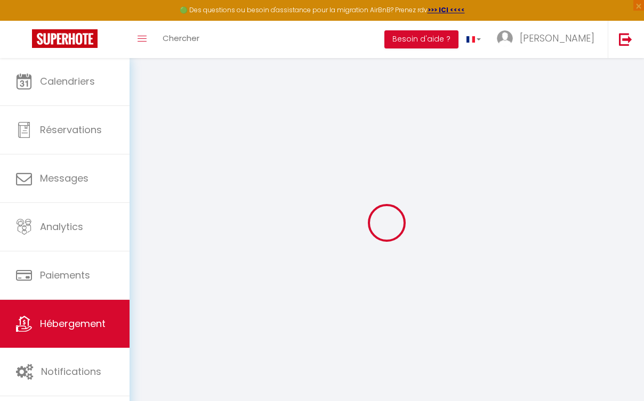
select select
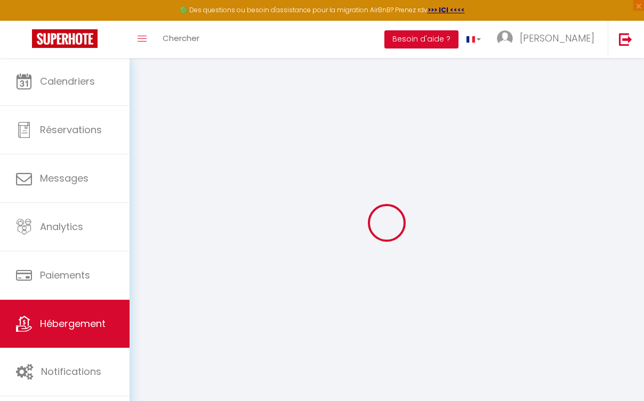
select select
checkbox input "false"
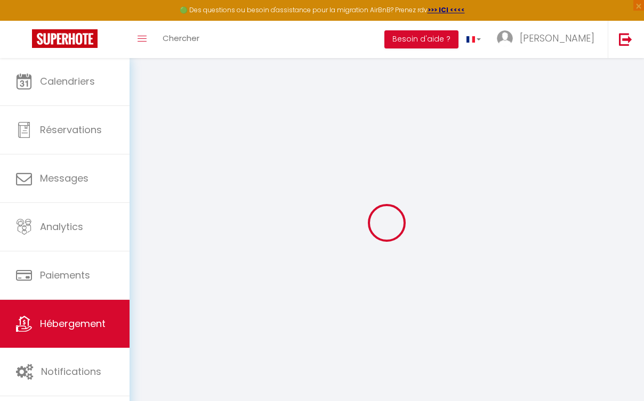
checkbox input "false"
select select
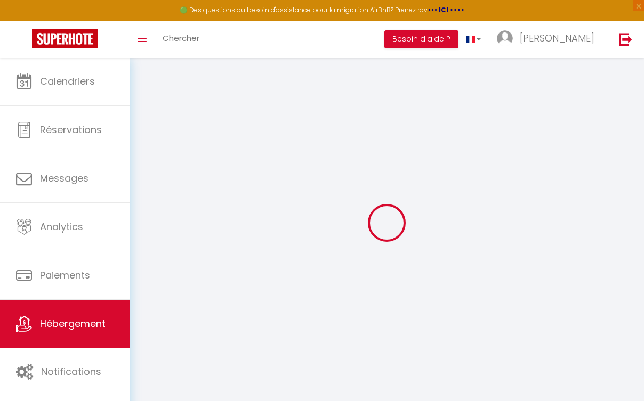
select select
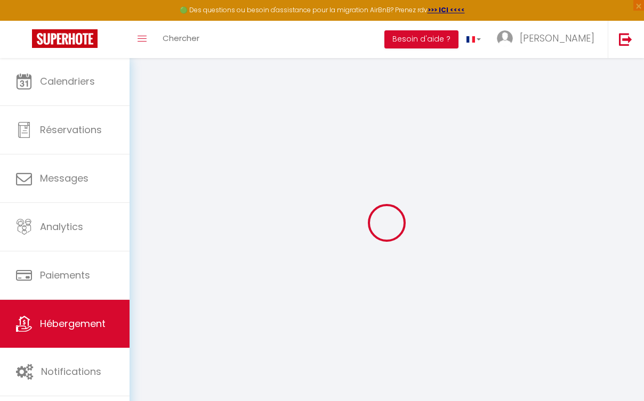
checkbox input "false"
select select
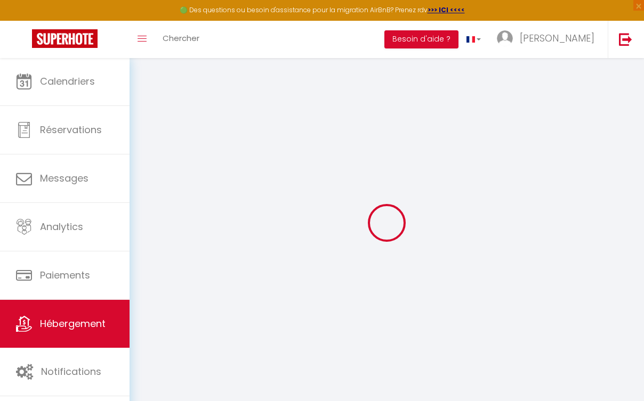
select select
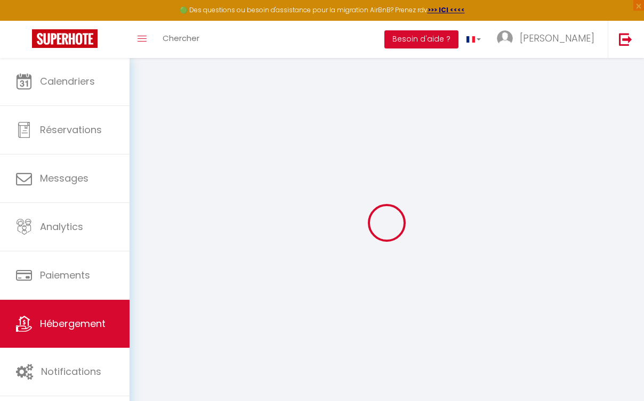
select select
checkbox input "false"
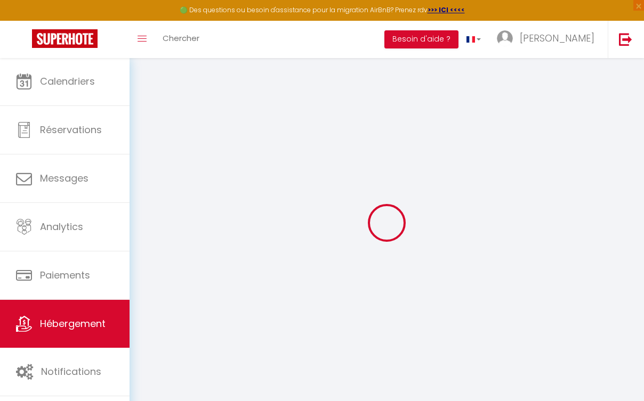
checkbox input "false"
select select
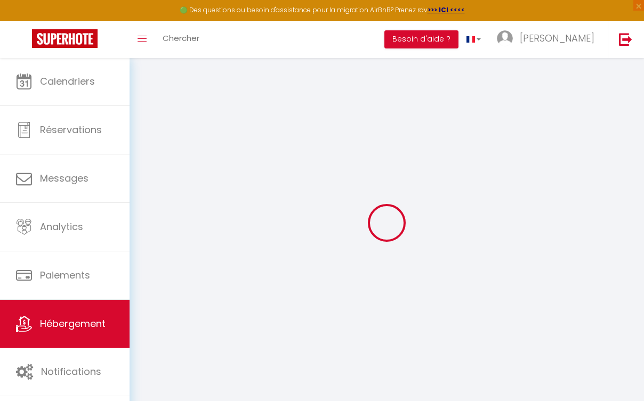
select select
checkbox input "false"
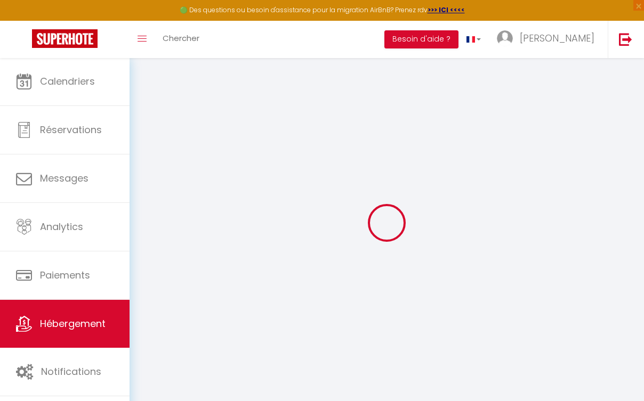
checkbox input "false"
select select
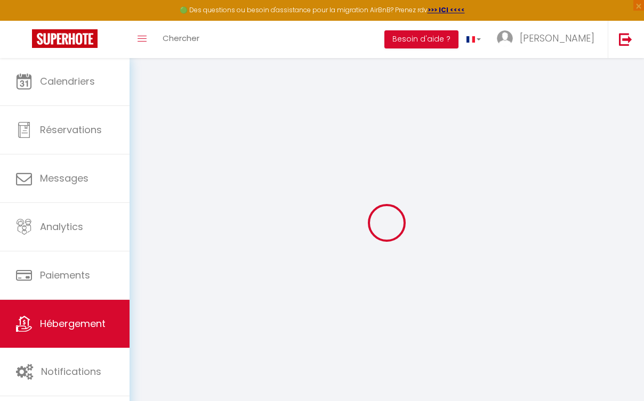
type input "Mesnana Mouadh · Cosy Place - Family-Friendly & Comfortable - Golf"
select select "5"
select select "2"
type input "78"
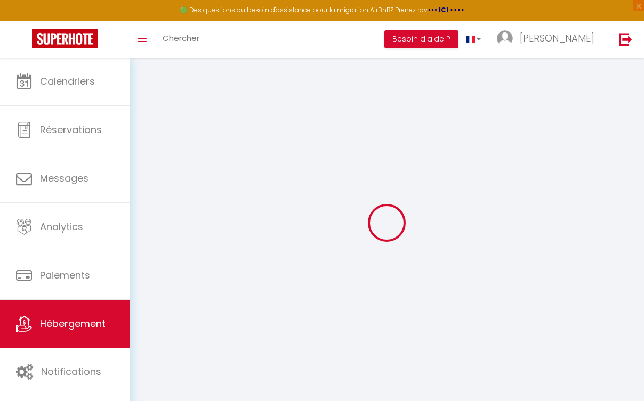
type input "30"
select select
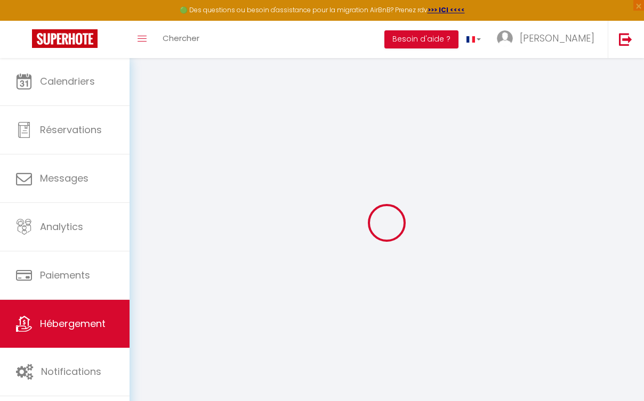
select select
type input "Route Rahrah"
type input "90000"
type input "Tangier"
select select "146"
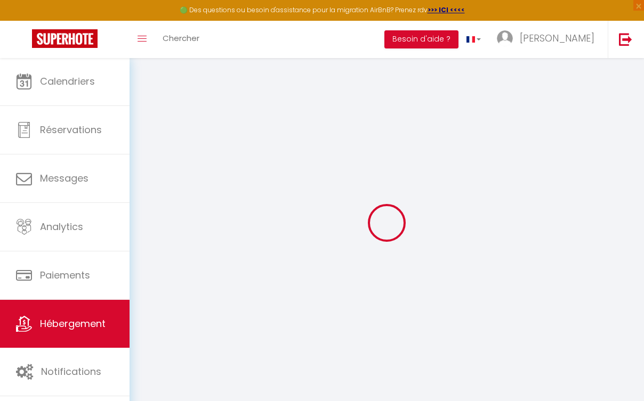
type input "[PERSON_NAME][EMAIL_ADDRESS][DOMAIN_NAME]"
select select
checkbox input "false"
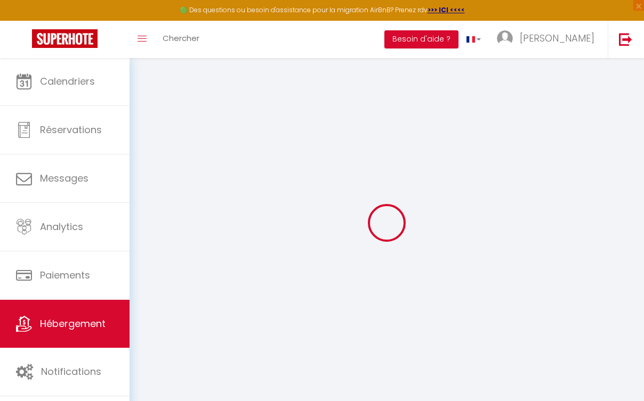
checkbox input "false"
select select
type input "0"
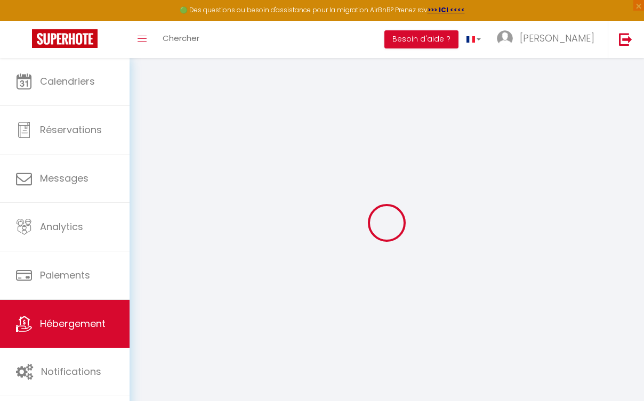
type input "0"
select select "22894-1499086720709536852"
select select
checkbox input "false"
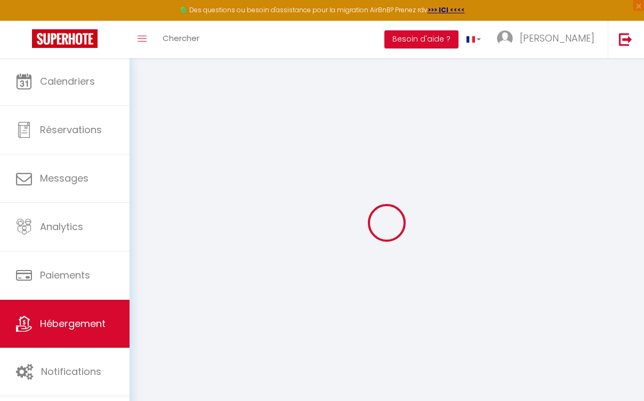
checkbox input "false"
select select "EUR"
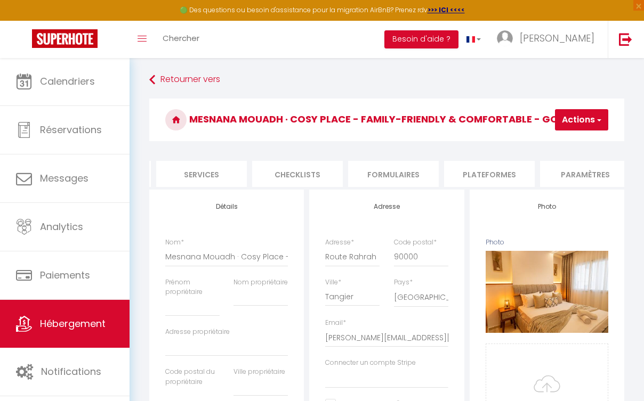
scroll to position [0, 284]
click at [512, 171] on li "Plateformes" at bounding box center [486, 174] width 91 height 26
select select
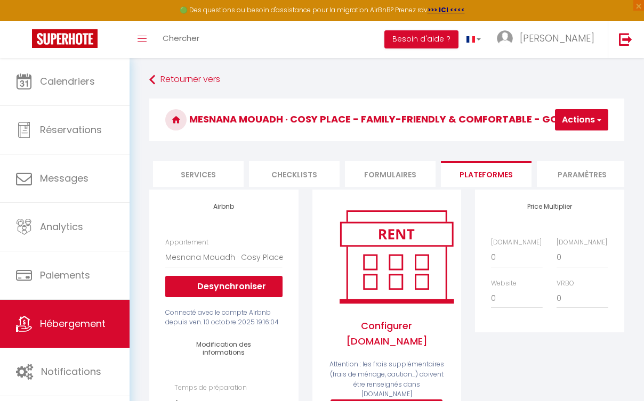
scroll to position [123, 0]
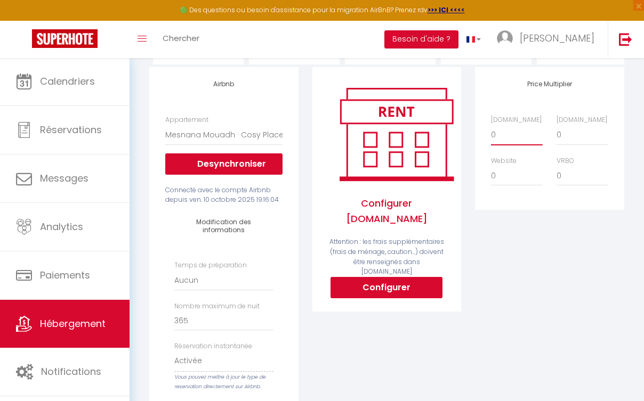
select select "+ 18 %"
select select
select select "+ 21 %"
select select
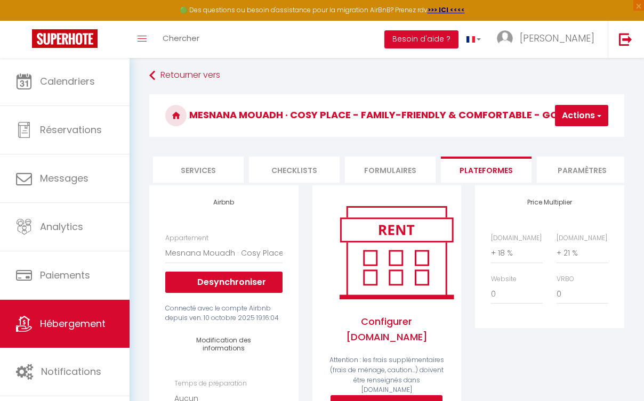
click at [582, 119] on button "Actions" at bounding box center [581, 115] width 53 height 21
click at [580, 138] on link "Enregistrer" at bounding box center [566, 139] width 84 height 14
select select "EUR"
select select
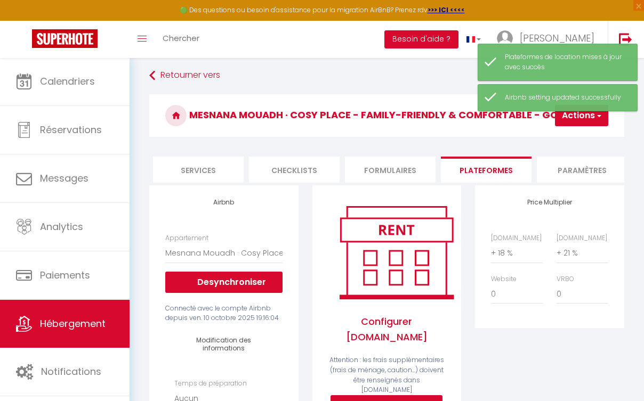
click at [92, 320] on span "Hébergement" at bounding box center [73, 323] width 66 height 13
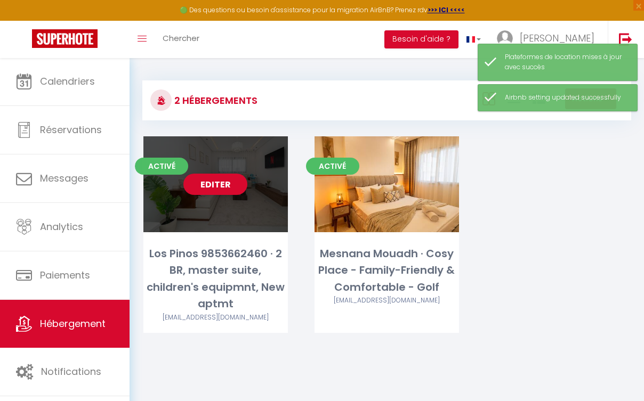
click at [243, 208] on div "Editer" at bounding box center [215, 184] width 144 height 96
select select "3"
select select "2"
select select "1"
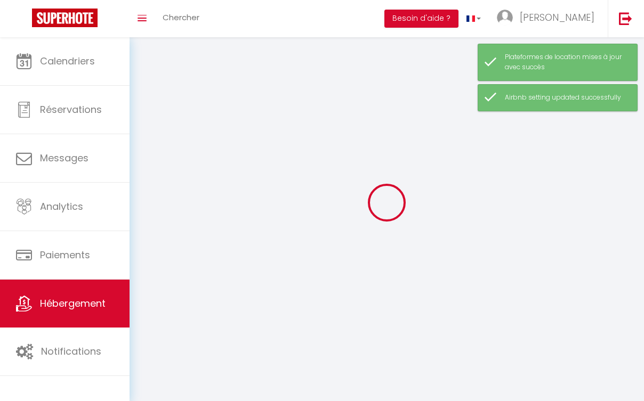
select select
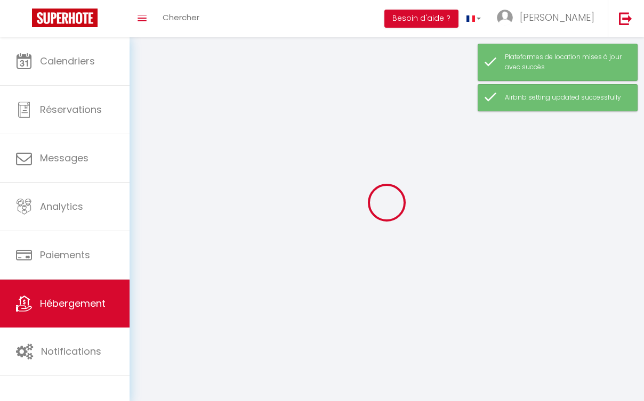
select select
checkbox input "false"
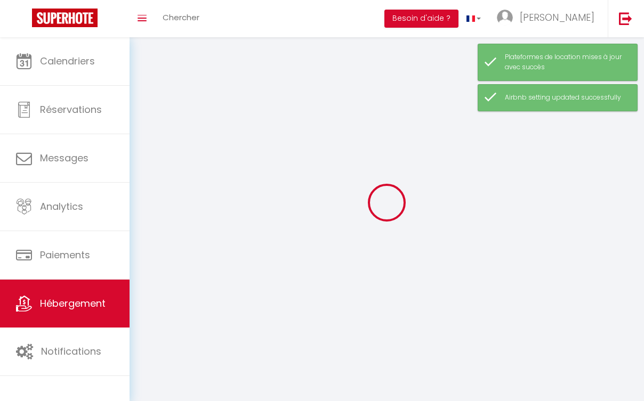
select select
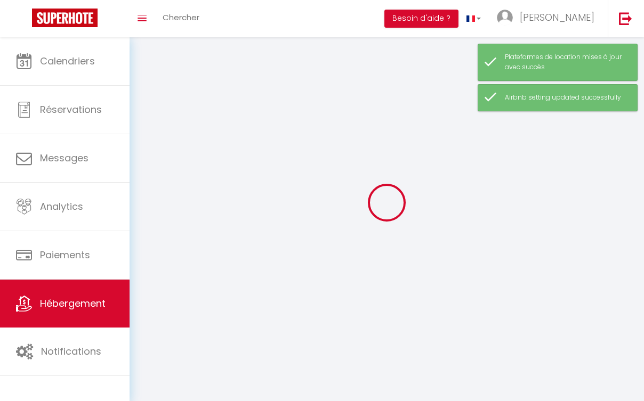
select select
checkbox input "false"
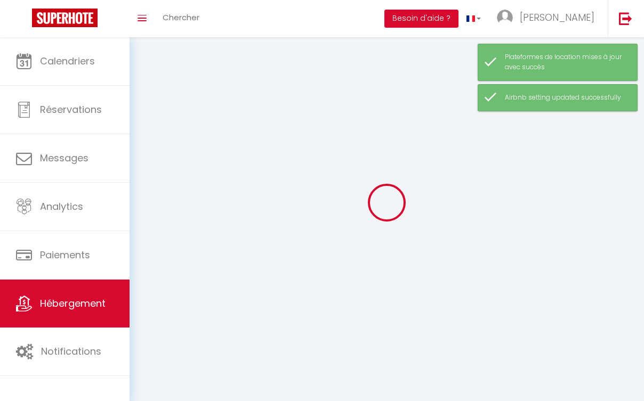
checkbox input "false"
select select
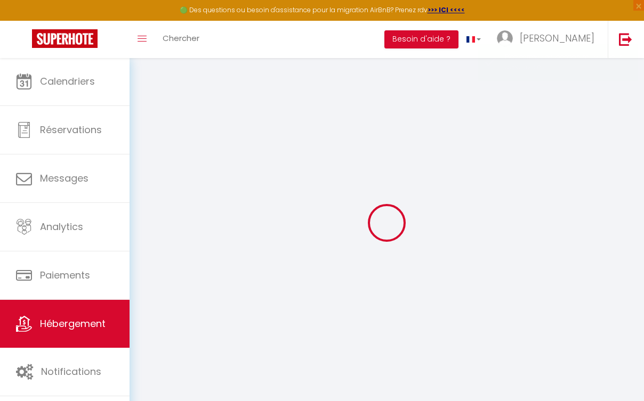
select select "22893-1443672618626902367"
select select
checkbox input "false"
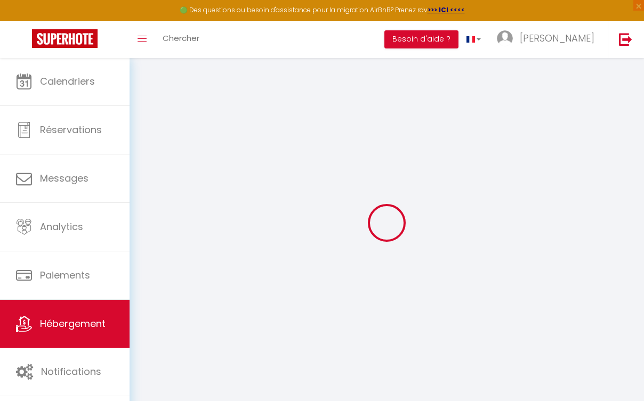
checkbox input "false"
select select
select select "EUR"
select select
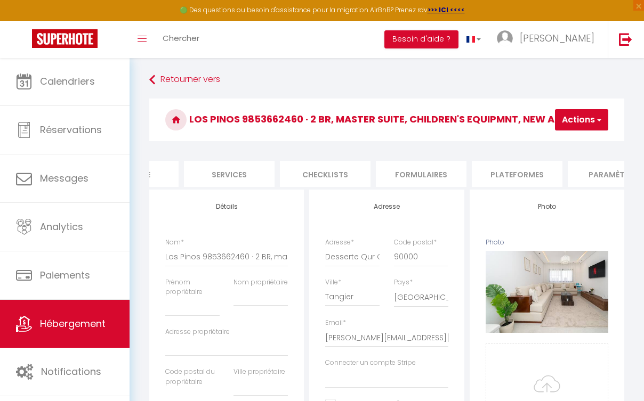
scroll to position [0, 254]
click at [514, 175] on li "Plateformes" at bounding box center [516, 174] width 91 height 26
select select
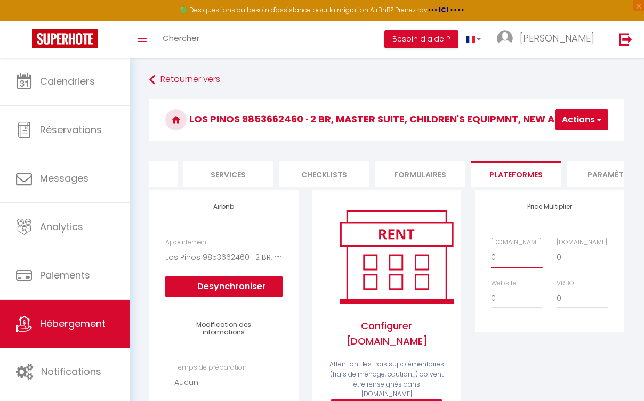
select select "+ 18 %"
select select
select select "+ 21 %"
select select
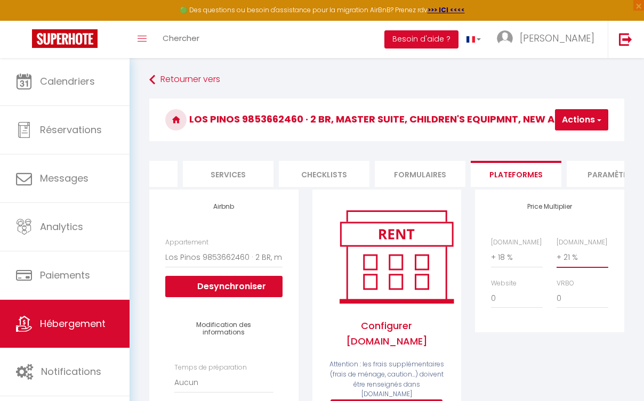
select select
click at [576, 118] on button "Actions" at bounding box center [581, 119] width 53 height 21
click at [585, 145] on link "Enregistrer" at bounding box center [566, 143] width 84 height 14
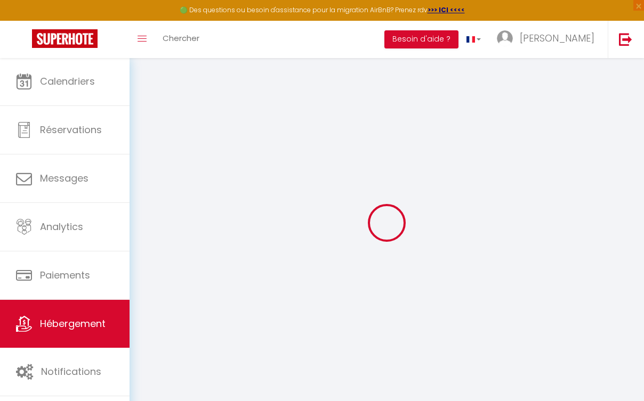
select select
select select "EUR"
select select
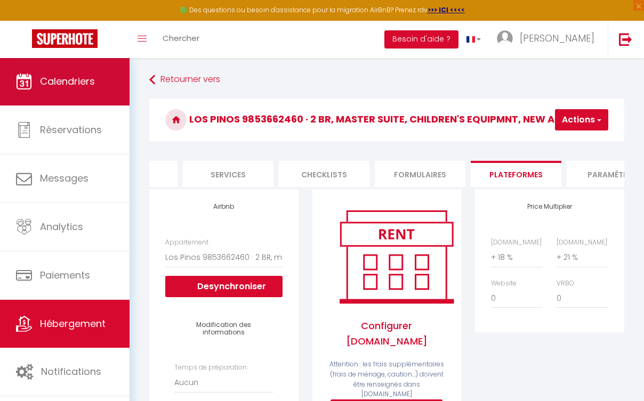
click at [88, 90] on link "Calendriers" at bounding box center [65, 82] width 130 height 48
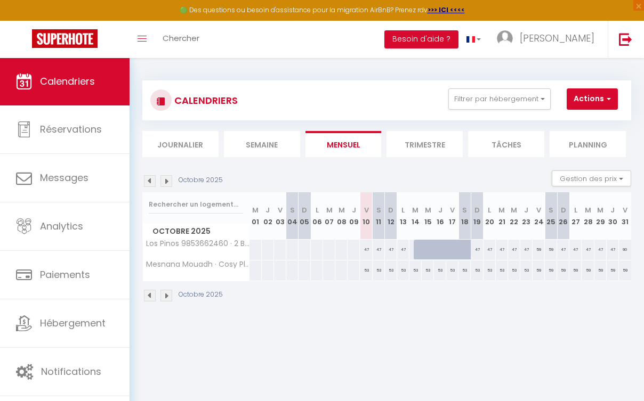
click at [174, 141] on li "Journalier" at bounding box center [180, 144] width 76 height 26
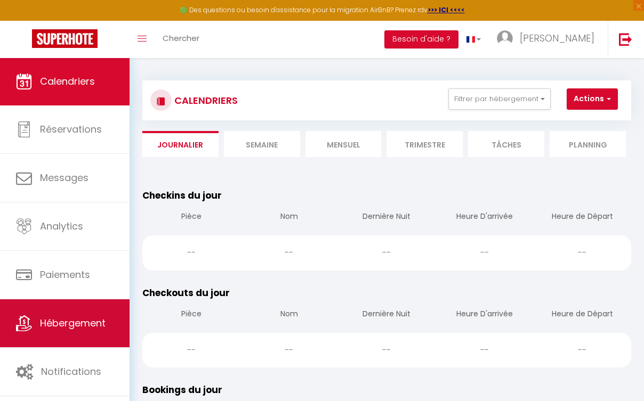
click at [94, 309] on link "Hébergement" at bounding box center [65, 324] width 130 height 48
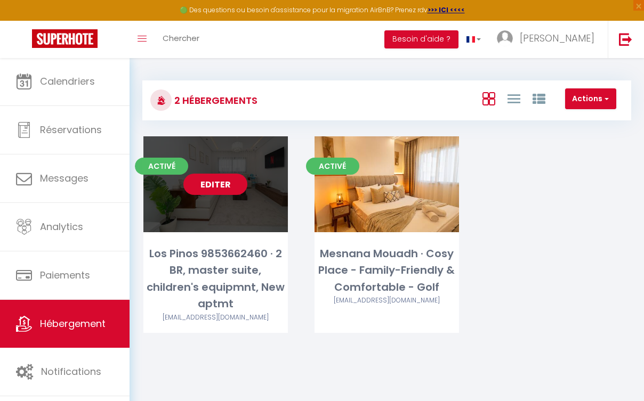
click at [235, 189] on link "Editer" at bounding box center [215, 184] width 64 height 21
select select "3"
select select "2"
select select "1"
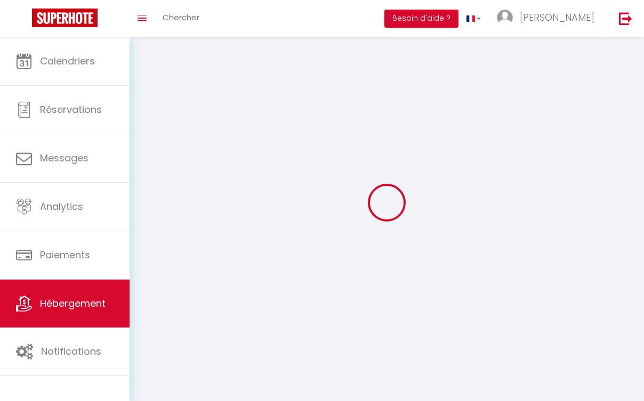
select select
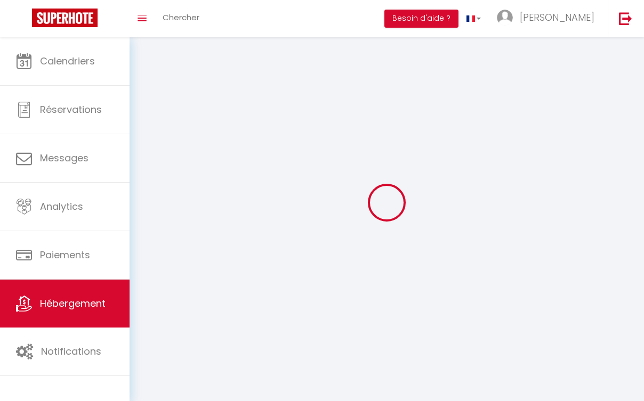
select select
checkbox input "false"
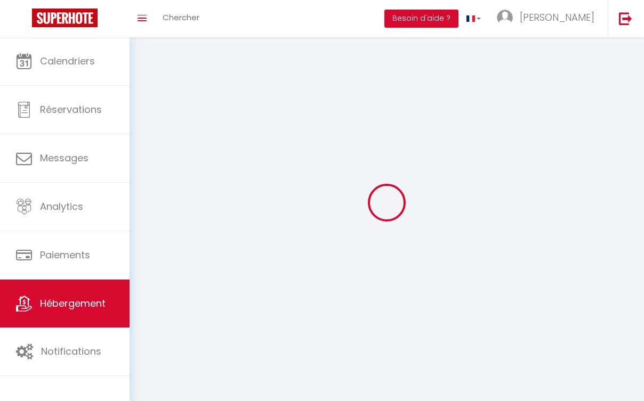
select select
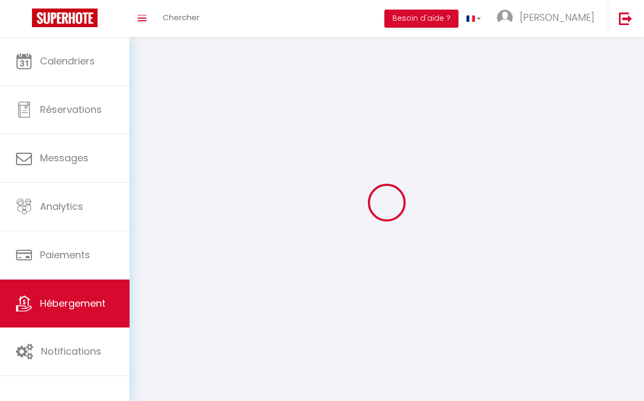
select select
checkbox input "false"
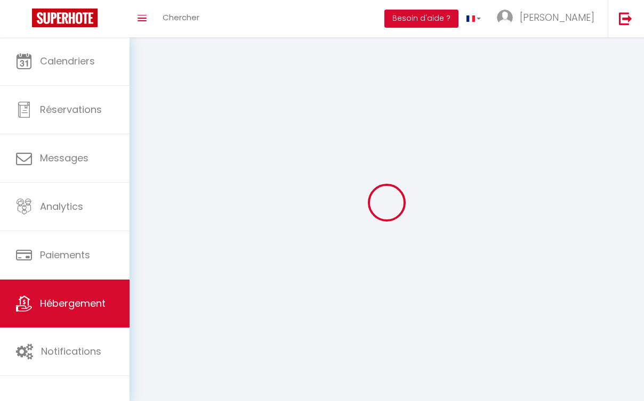
checkbox input "false"
select select
select select "1"
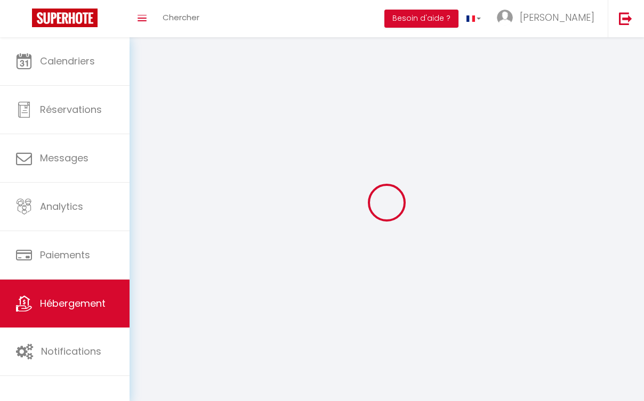
select select "28"
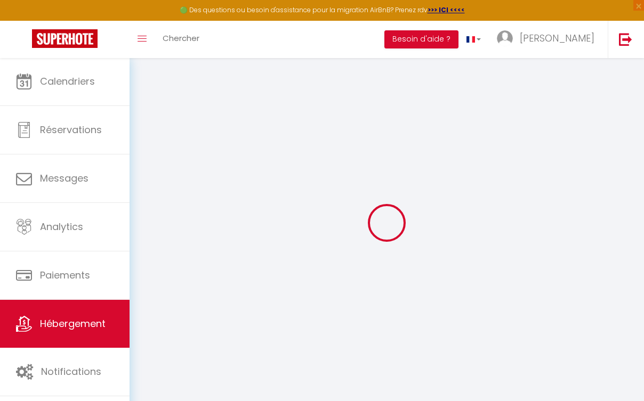
select select
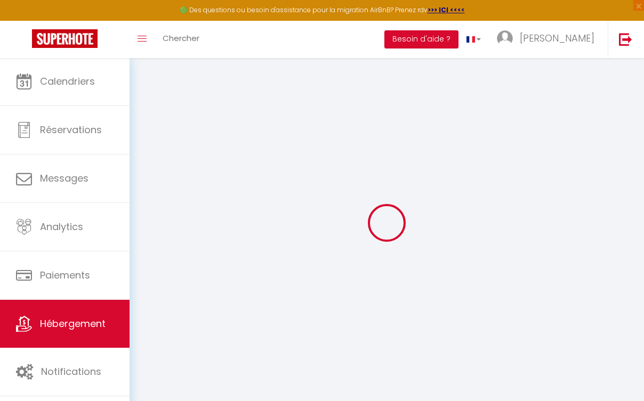
select select
checkbox input "false"
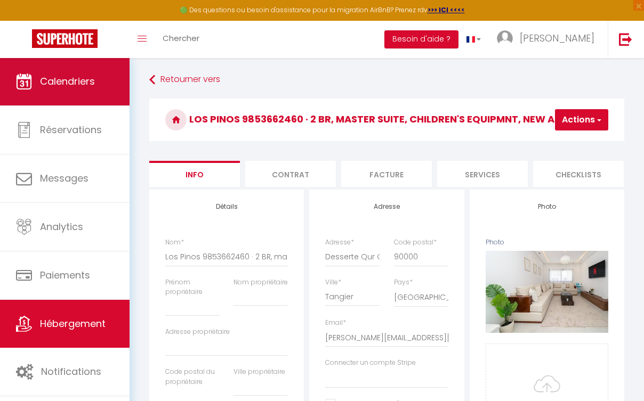
click at [67, 76] on span "Calendriers" at bounding box center [67, 81] width 55 height 13
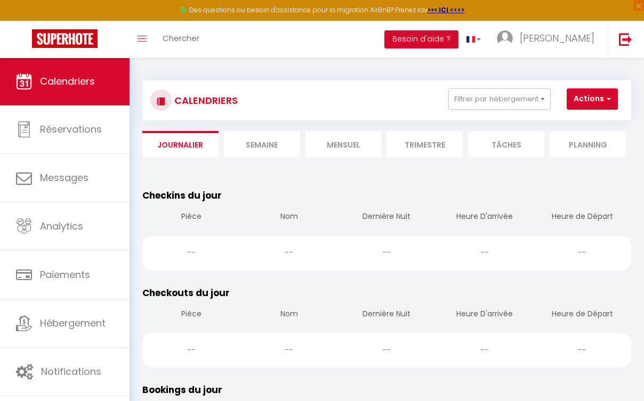
click at [341, 142] on li "Mensuel" at bounding box center [344, 144] width 76 height 26
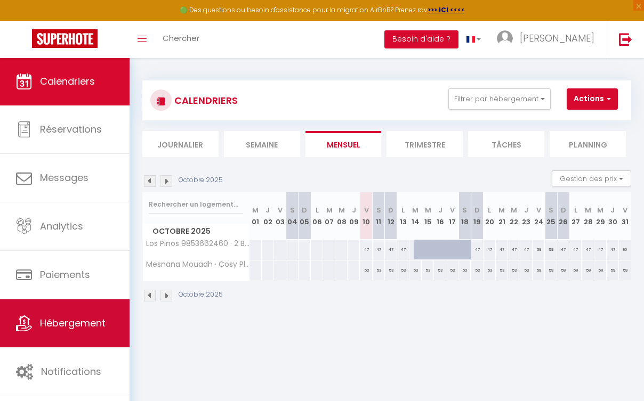
click at [74, 326] on span "Hébergement" at bounding box center [73, 323] width 66 height 13
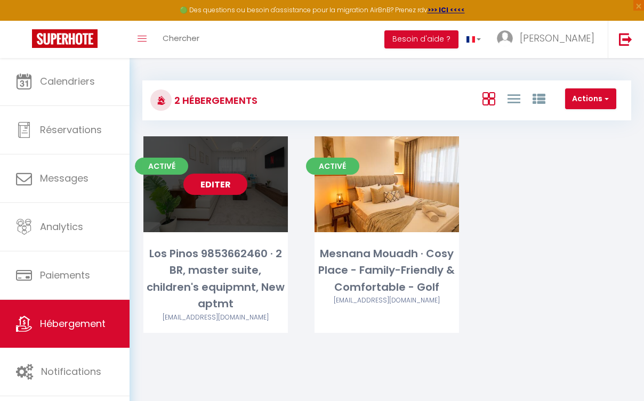
click at [208, 182] on link "Editer" at bounding box center [215, 184] width 64 height 21
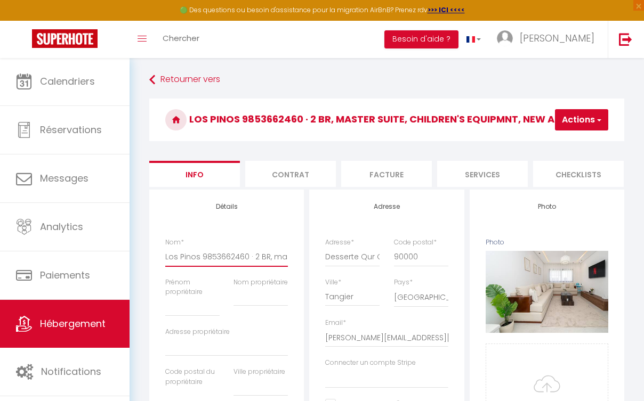
drag, startPoint x: 246, startPoint y: 264, endPoint x: 199, endPoint y: 266, distance: 46.9
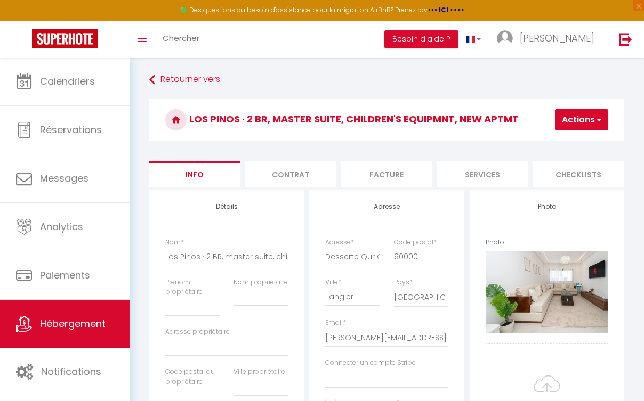
click at [590, 124] on button "Actions" at bounding box center [581, 119] width 53 height 21
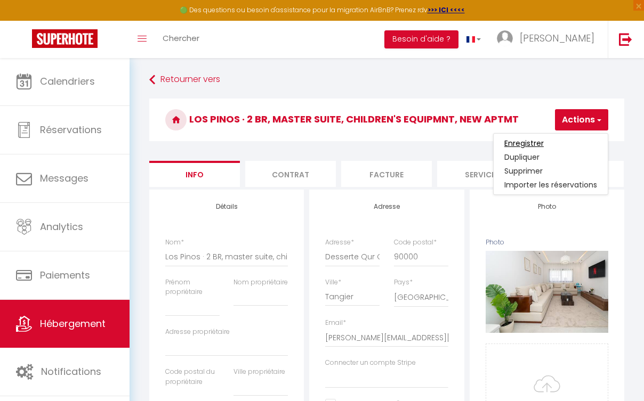
click at [536, 148] on input "Enregistrer" at bounding box center [523, 143] width 39 height 11
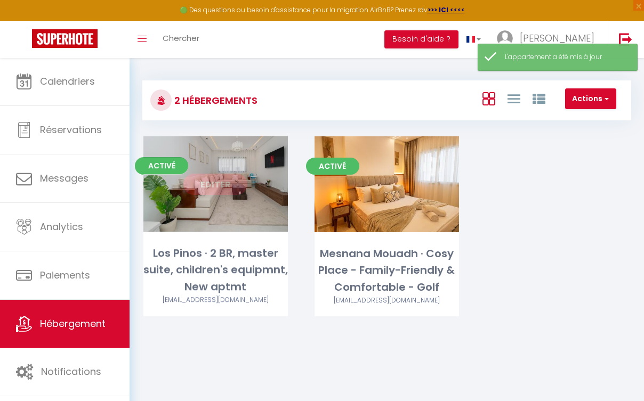
click at [231, 179] on link "Editer" at bounding box center [215, 184] width 64 height 21
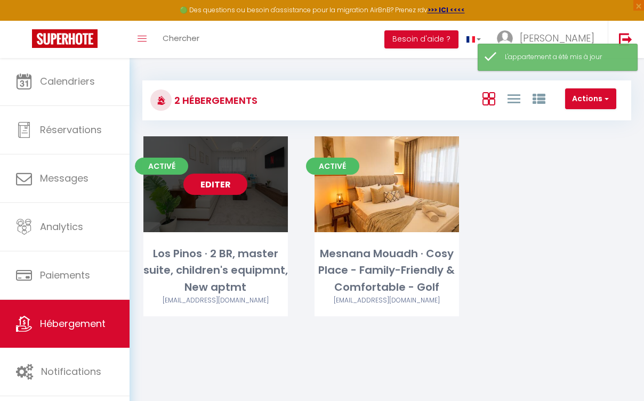
click at [223, 183] on link "Editer" at bounding box center [215, 184] width 64 height 21
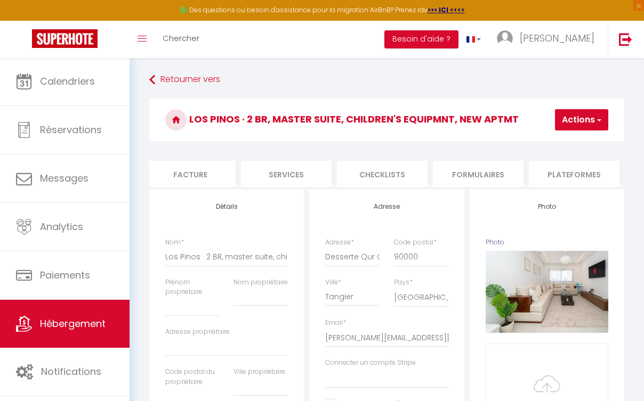
scroll to position [0, 269]
click at [500, 182] on li "Plateformes" at bounding box center [501, 174] width 91 height 26
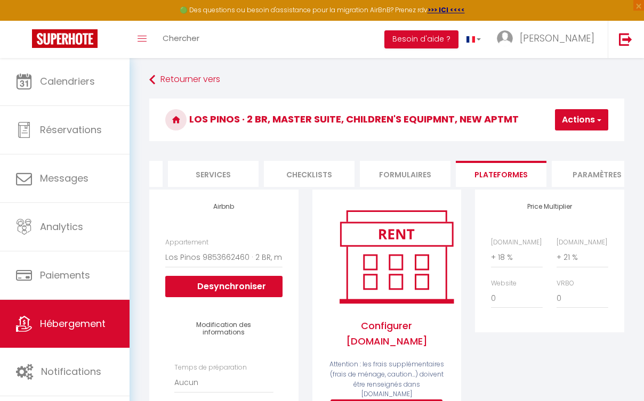
scroll to position [26, 0]
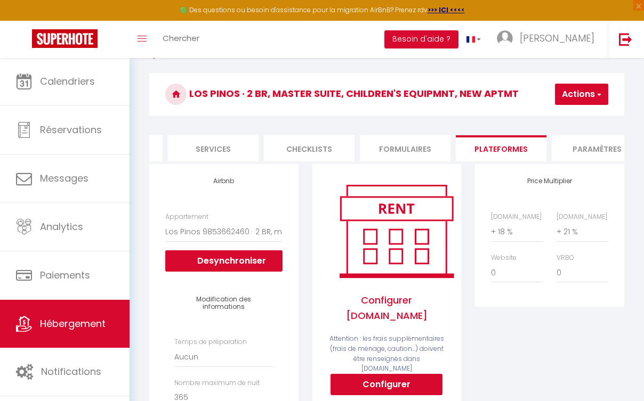
click at [397, 380] on button "Configurer" at bounding box center [387, 384] width 112 height 21
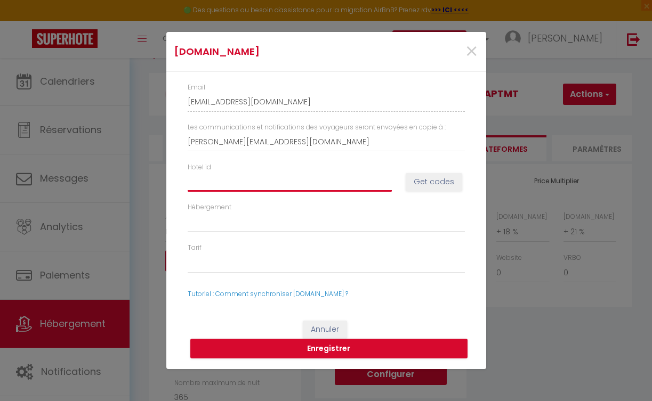
paste input "14376603"
click at [455, 183] on button "Get codes" at bounding box center [434, 182] width 57 height 18
click at [473, 52] on span "×" at bounding box center [471, 52] width 13 height 32
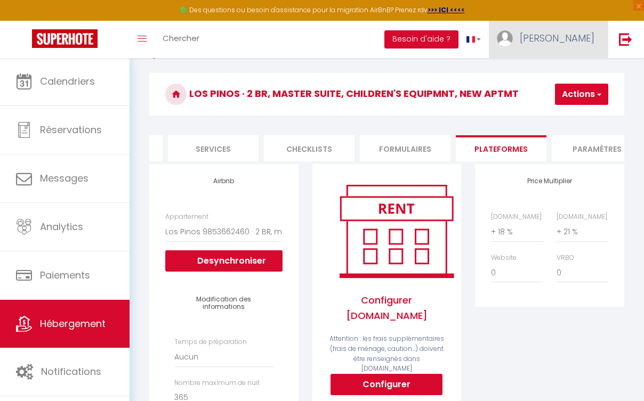
click at [567, 47] on link "[PERSON_NAME]" at bounding box center [548, 39] width 119 height 37
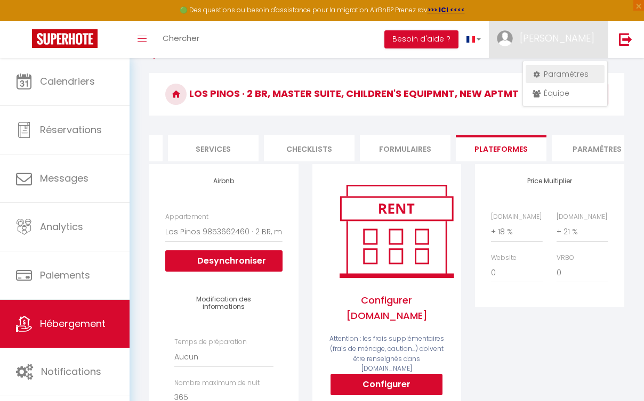
click at [586, 67] on link "Paramètres" at bounding box center [565, 74] width 79 height 18
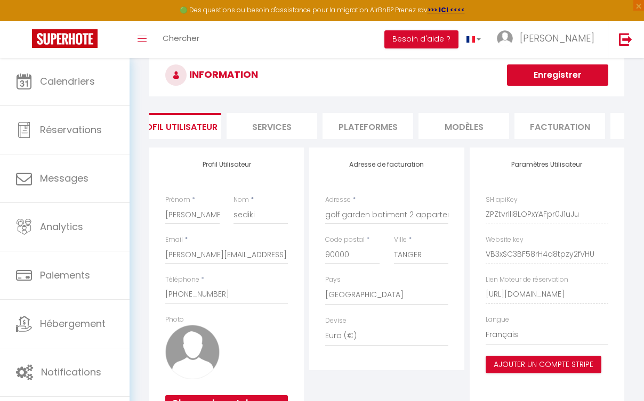
scroll to position [0, 17]
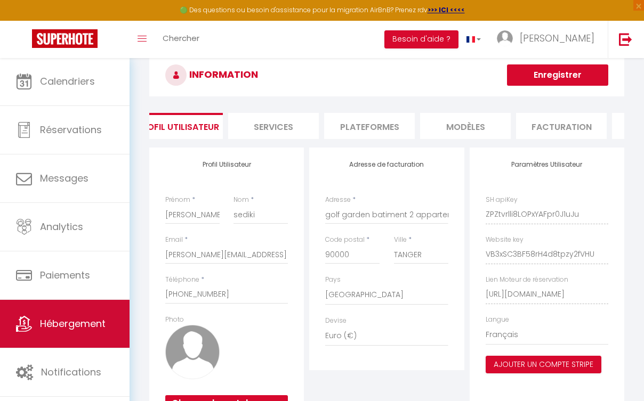
click at [55, 348] on link "Hébergement" at bounding box center [65, 324] width 130 height 48
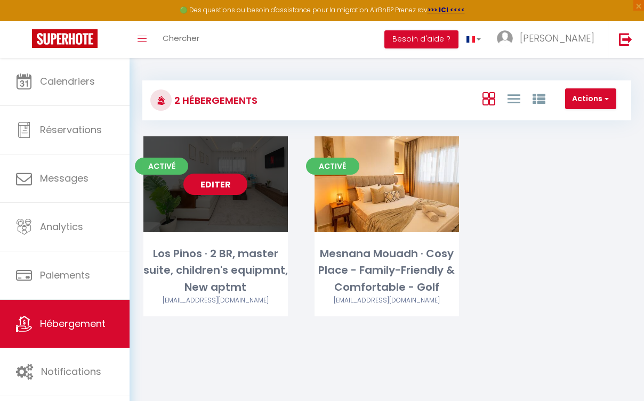
click at [179, 190] on div "Editer" at bounding box center [215, 184] width 144 height 96
click at [204, 186] on link "Editer" at bounding box center [215, 184] width 64 height 21
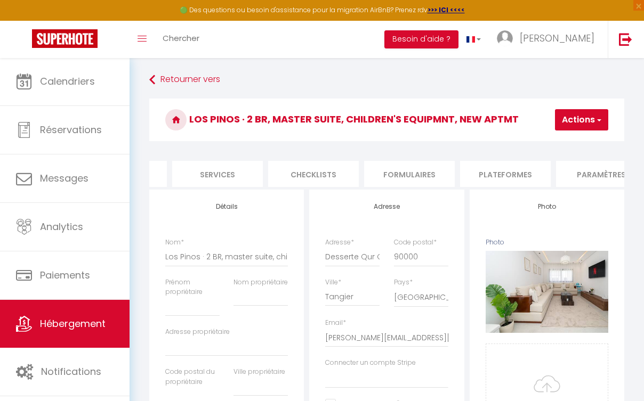
scroll to position [0, 267]
click at [511, 174] on li "Plateformes" at bounding box center [503, 174] width 91 height 26
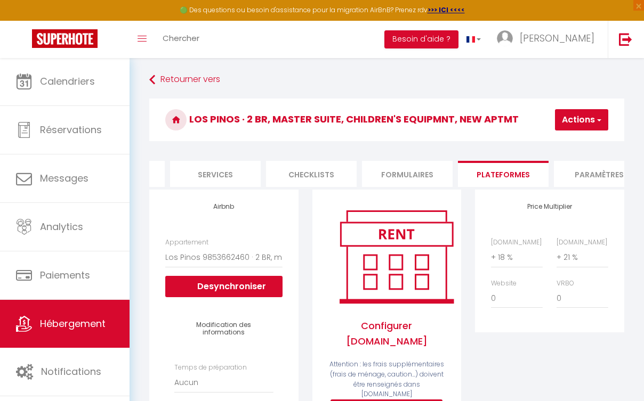
scroll to position [117, 0]
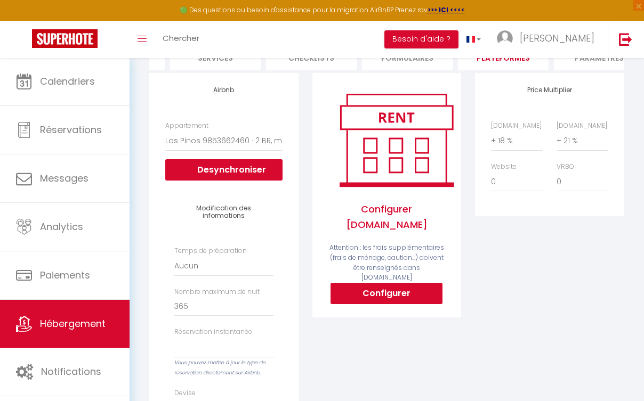
click at [382, 292] on button "Configurer" at bounding box center [387, 293] width 112 height 21
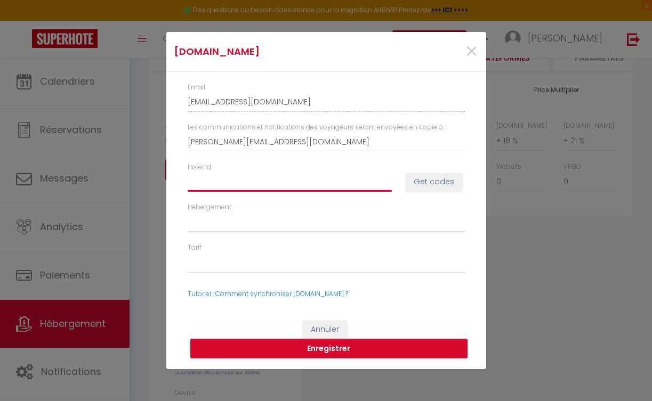
click at [272, 190] on input "Hotel id" at bounding box center [290, 181] width 204 height 19
paste input "14376603"
click at [433, 180] on button "Get codes" at bounding box center [434, 182] width 57 height 18
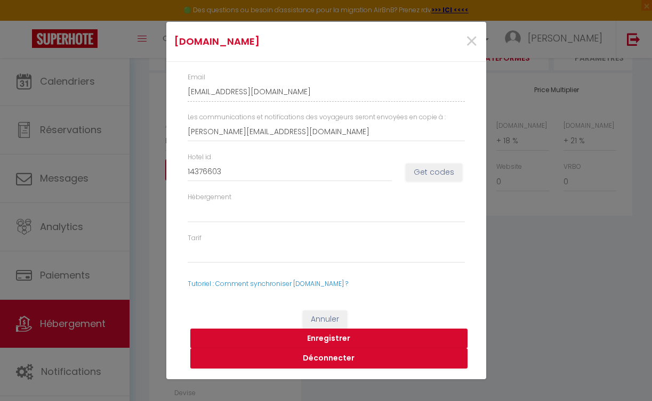
click at [348, 341] on button "Enregistrer" at bounding box center [328, 339] width 277 height 20
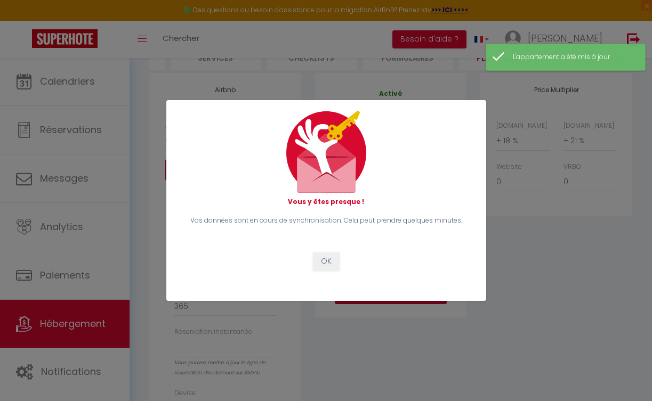
click at [324, 259] on button "OK" at bounding box center [326, 262] width 27 height 18
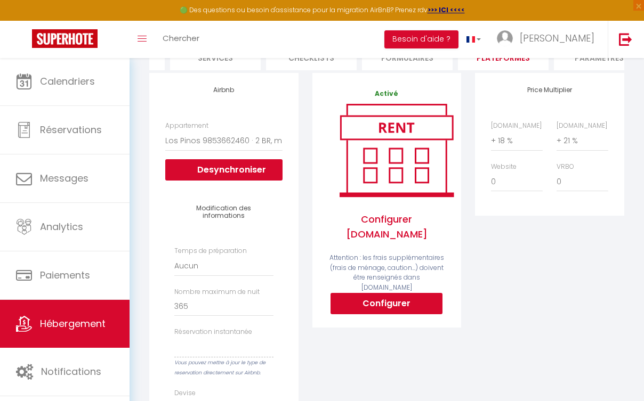
click at [95, 334] on link "Hébergement" at bounding box center [65, 324] width 130 height 48
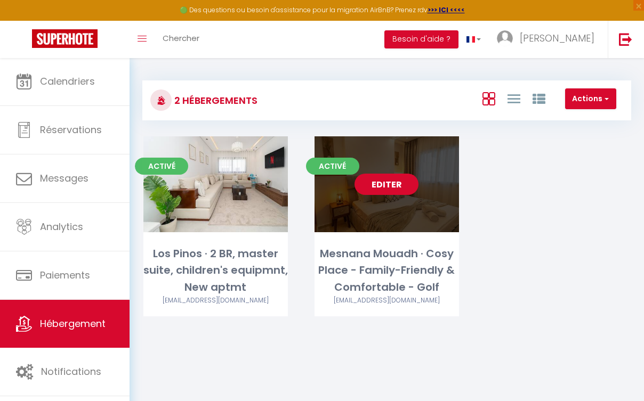
click at [377, 179] on link "Editer" at bounding box center [387, 184] width 64 height 21
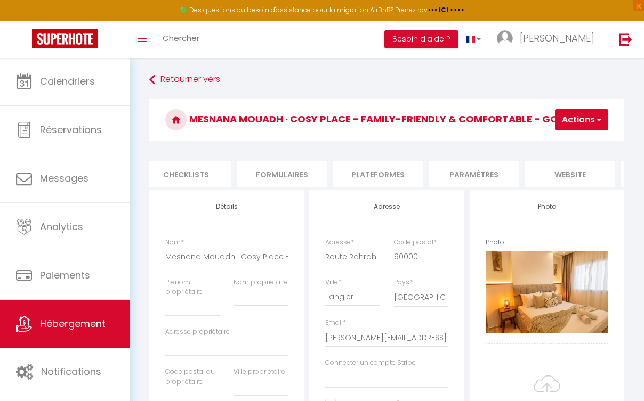
scroll to position [0, 454]
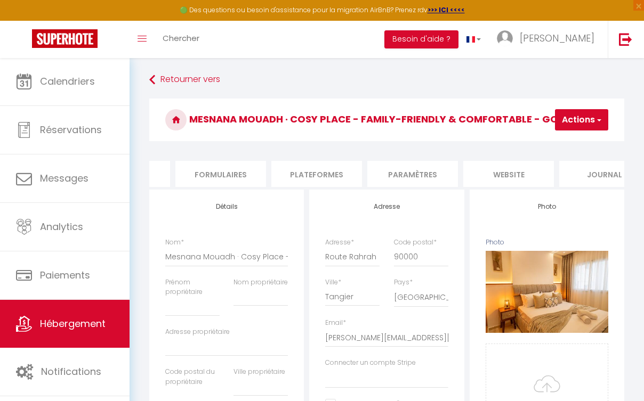
click at [328, 172] on li "Plateformes" at bounding box center [316, 174] width 91 height 26
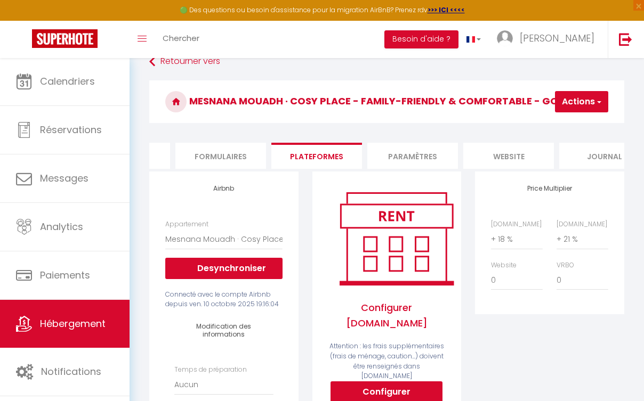
scroll to position [35, 0]
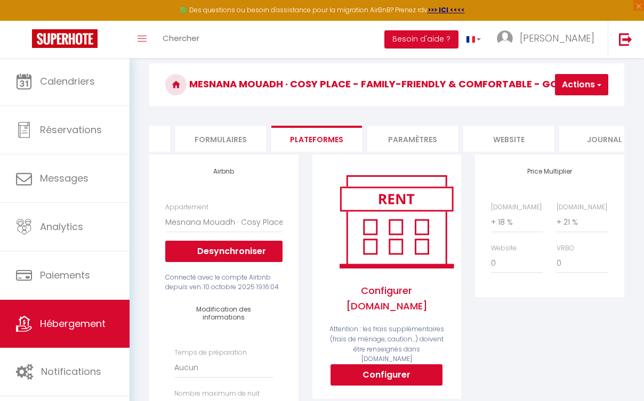
click at [388, 369] on button "Configurer" at bounding box center [387, 375] width 112 height 21
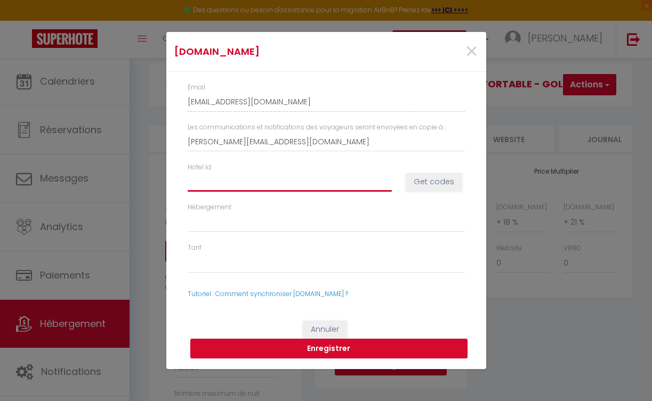
click at [259, 191] on input "Hotel id" at bounding box center [290, 181] width 204 height 19
paste input "13447945"
click at [443, 179] on button "Get codes" at bounding box center [434, 182] width 57 height 18
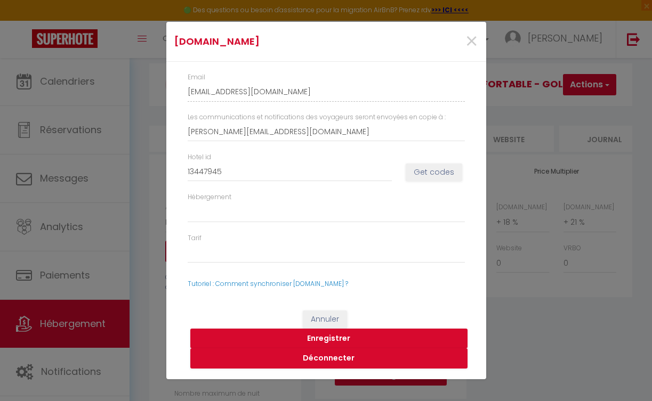
click at [344, 340] on button "Enregistrer" at bounding box center [328, 339] width 277 height 20
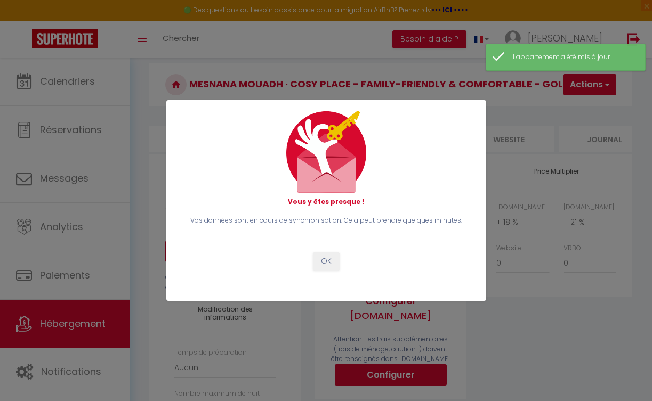
click at [335, 264] on button "OK" at bounding box center [326, 262] width 27 height 18
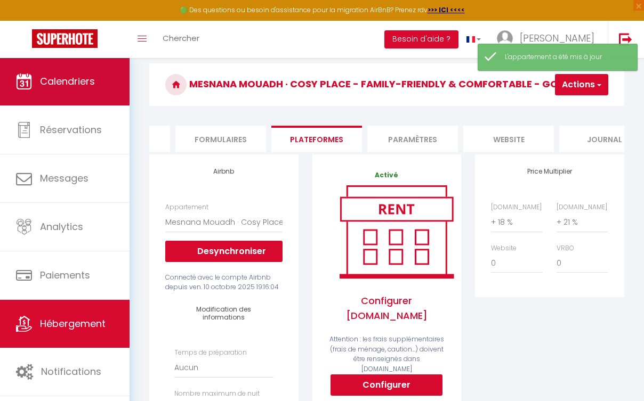
click at [84, 89] on link "Calendriers" at bounding box center [65, 82] width 130 height 48
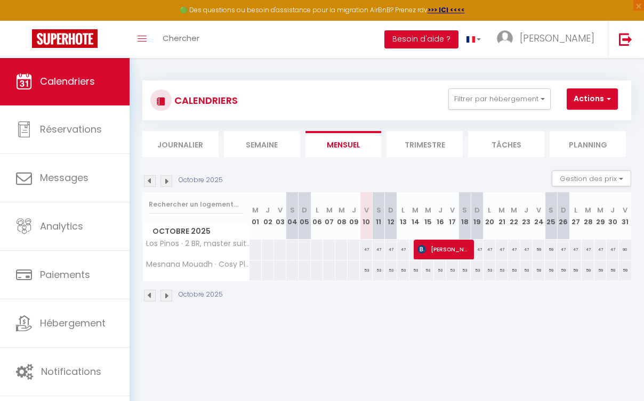
click at [367, 268] on div "53" at bounding box center [366, 271] width 12 height 20
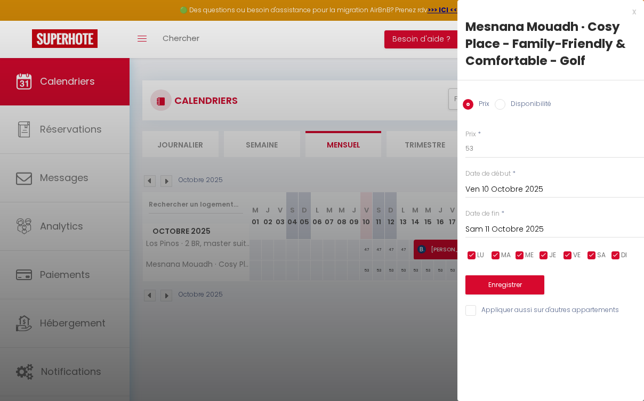
click at [375, 271] on div at bounding box center [322, 200] width 644 height 401
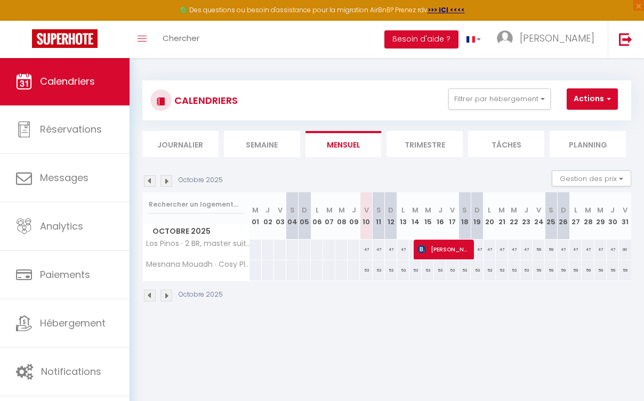
click at [375, 271] on div "53" at bounding box center [379, 271] width 12 height 20
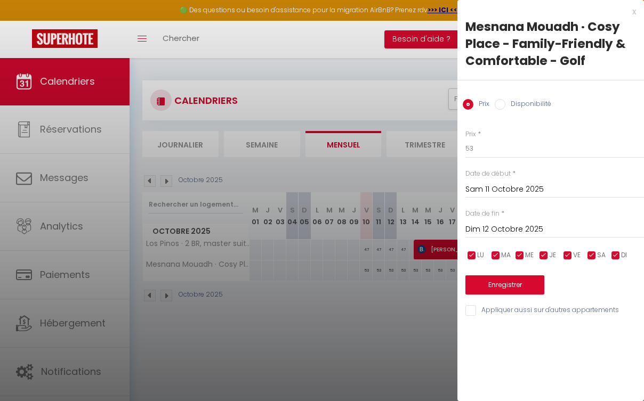
click at [366, 271] on div at bounding box center [322, 200] width 644 height 401
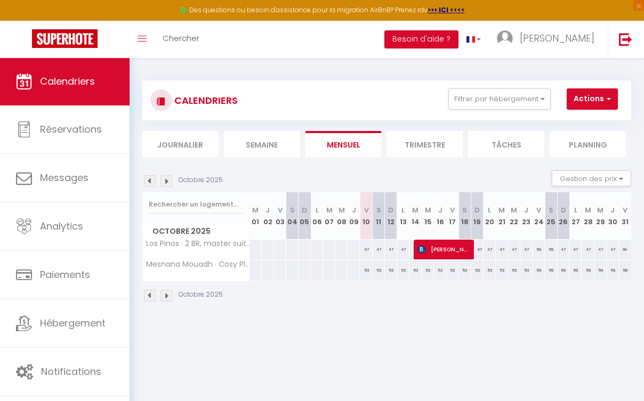
click at [365, 270] on div "53" at bounding box center [366, 271] width 12 height 20
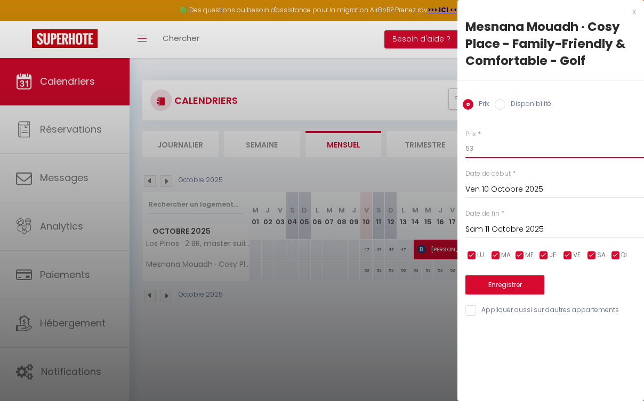
click at [487, 153] on input "53" at bounding box center [554, 148] width 179 height 19
click at [496, 214] on label "Date de fin" at bounding box center [482, 214] width 34 height 10
click at [488, 229] on input "Sam 11 Octobre 2025" at bounding box center [554, 230] width 179 height 14
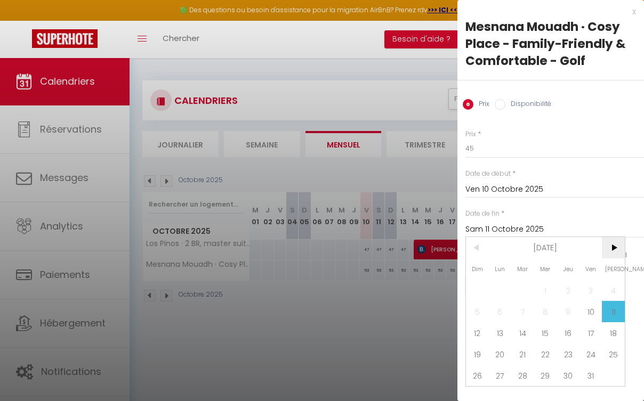
click at [607, 252] on span ">" at bounding box center [613, 247] width 23 height 21
click at [621, 292] on span "1" at bounding box center [613, 290] width 23 height 21
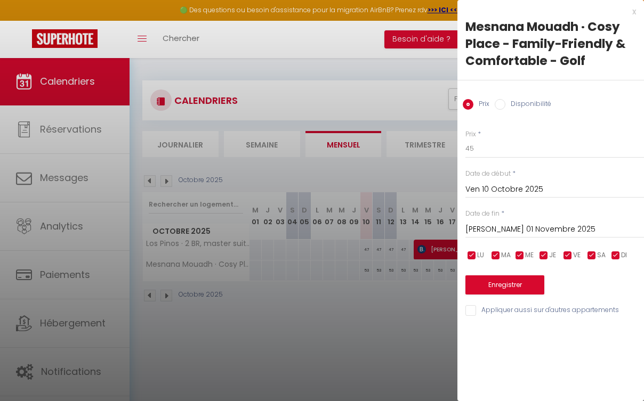
click at [542, 288] on button "Enregistrer" at bounding box center [504, 285] width 79 height 19
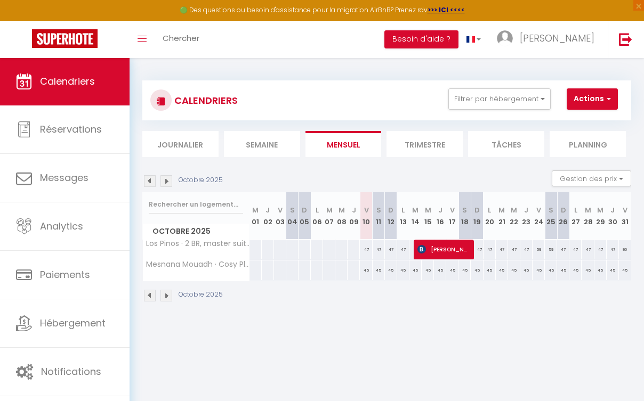
click at [364, 248] on div "47" at bounding box center [366, 250] width 12 height 20
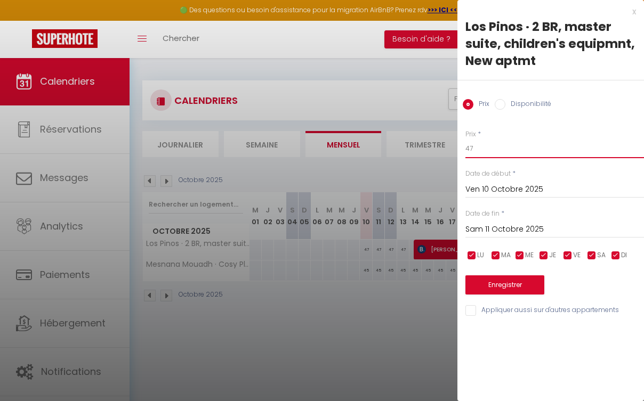
click at [491, 148] on input "47" at bounding box center [554, 148] width 179 height 19
click at [507, 228] on input "Sam 11 Octobre 2025" at bounding box center [554, 230] width 179 height 14
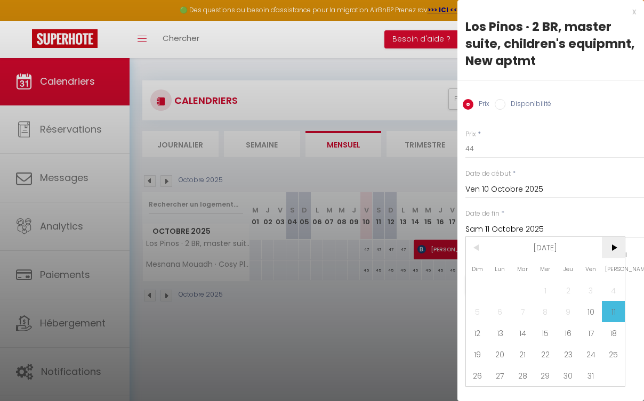
click at [609, 251] on span ">" at bounding box center [613, 247] width 23 height 21
click at [616, 285] on span "1" at bounding box center [613, 290] width 23 height 21
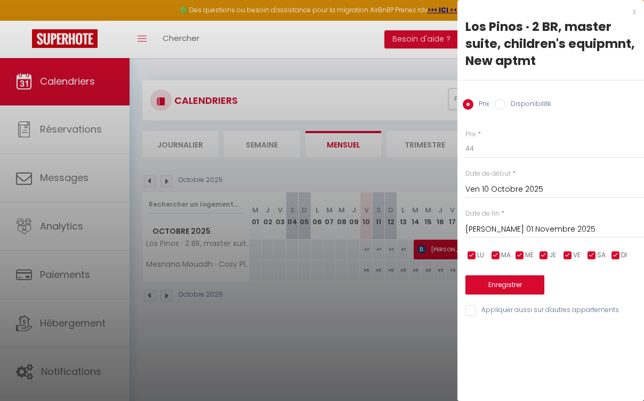
click at [594, 256] on input "checkbox" at bounding box center [591, 256] width 11 height 11
click at [568, 255] on input "checkbox" at bounding box center [567, 256] width 11 height 11
click at [570, 251] on input "checkbox" at bounding box center [567, 256] width 11 height 11
click at [597, 255] on input "checkbox" at bounding box center [591, 256] width 11 height 11
click at [540, 285] on button "Enregistrer" at bounding box center [504, 285] width 79 height 19
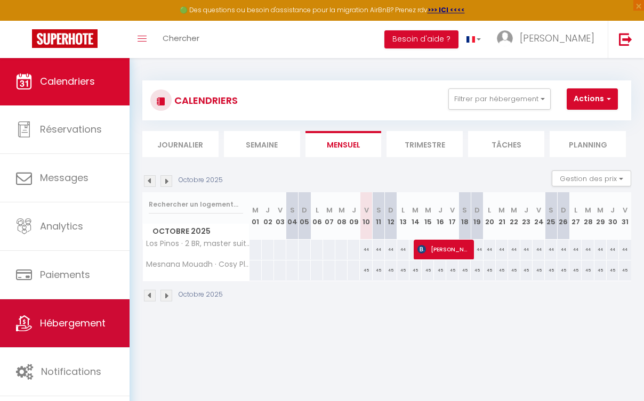
click at [100, 323] on span "Hébergement" at bounding box center [73, 323] width 66 height 13
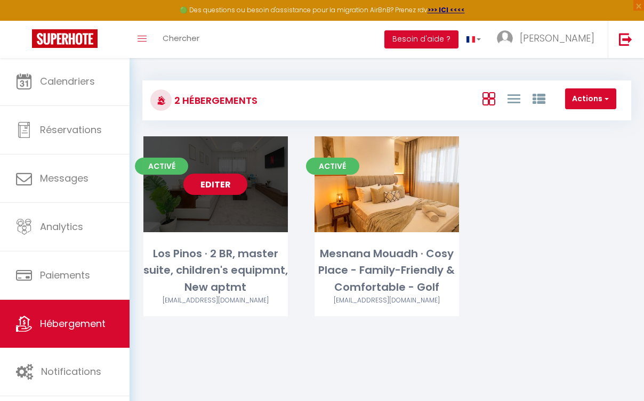
click at [206, 173] on div "Editer" at bounding box center [215, 184] width 144 height 96
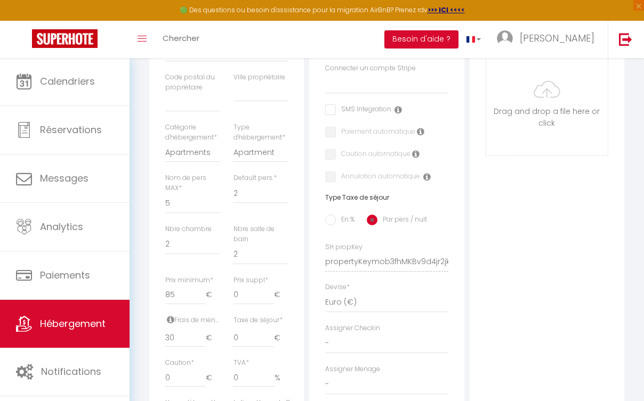
scroll to position [269, 0]
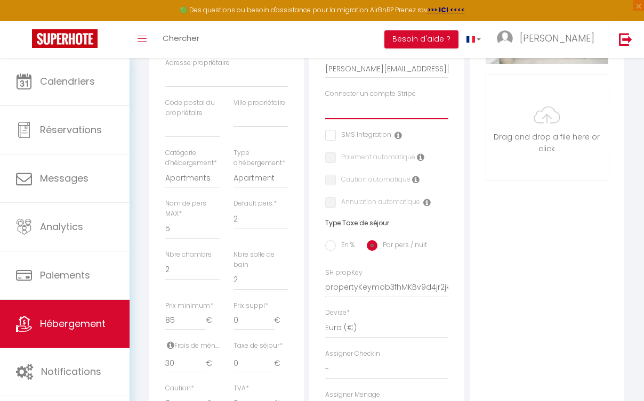
click at [368, 119] on select "Connecter un compte Stripe" at bounding box center [386, 109] width 123 height 20
click at [365, 119] on select "Connecter un compte Stripe" at bounding box center [386, 109] width 123 height 20
click at [355, 119] on select "Connecter un compte Stripe" at bounding box center [386, 109] width 123 height 20
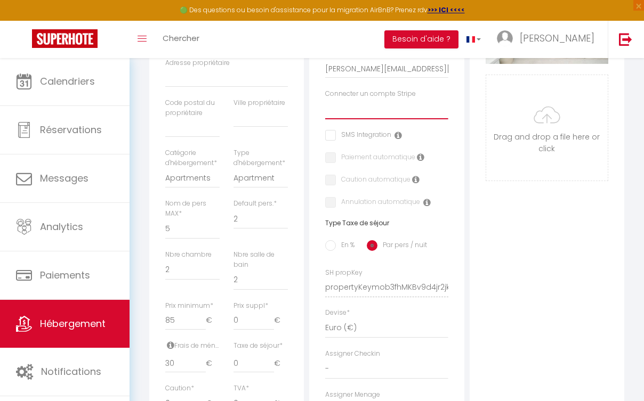
click at [396, 115] on select "Connecter un compte Stripe" at bounding box center [386, 109] width 123 height 20
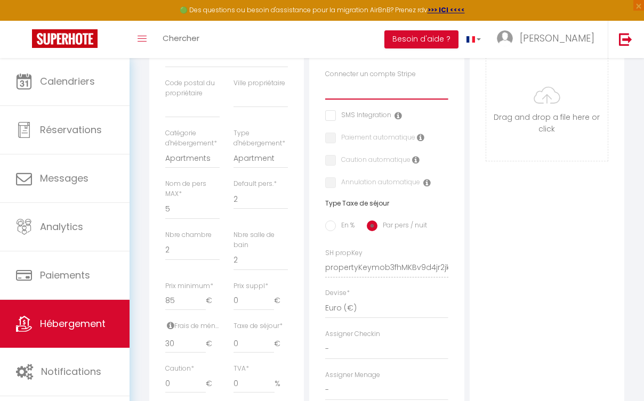
scroll to position [287, 0]
click at [462, 186] on div "Adresse Adresse * Desserte Qur Golf Code postal * 90000 Ville * Tangier Pays * …" at bounding box center [386, 165] width 155 height 524
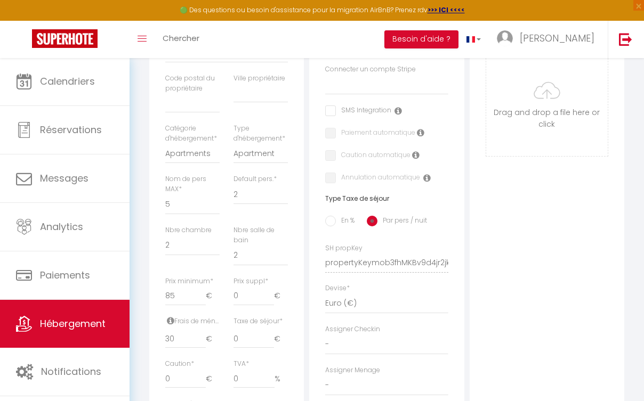
scroll to position [4, 0]
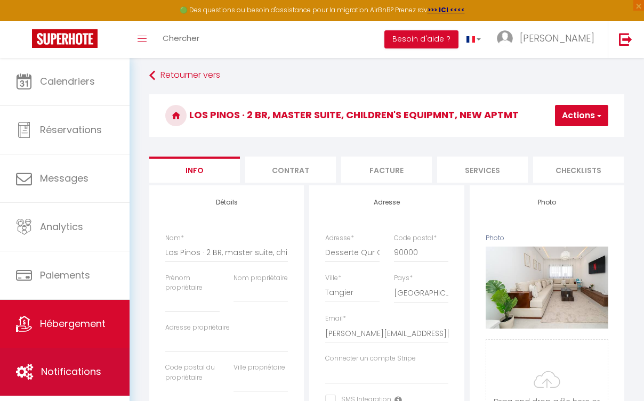
click at [83, 368] on span "Notifications" at bounding box center [71, 371] width 60 height 13
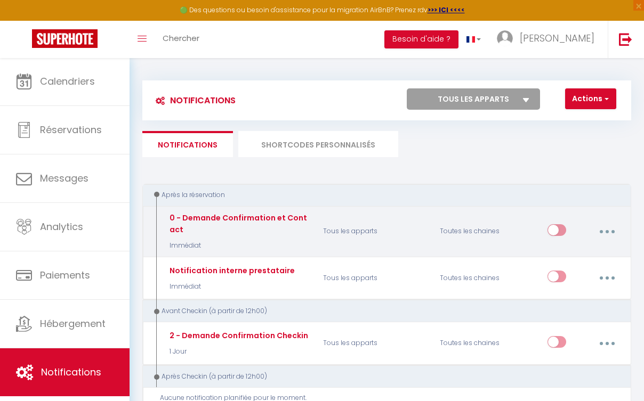
click at [610, 232] on button "button" at bounding box center [607, 232] width 28 height 20
click at [602, 250] on link "Editer" at bounding box center [578, 257] width 79 height 18
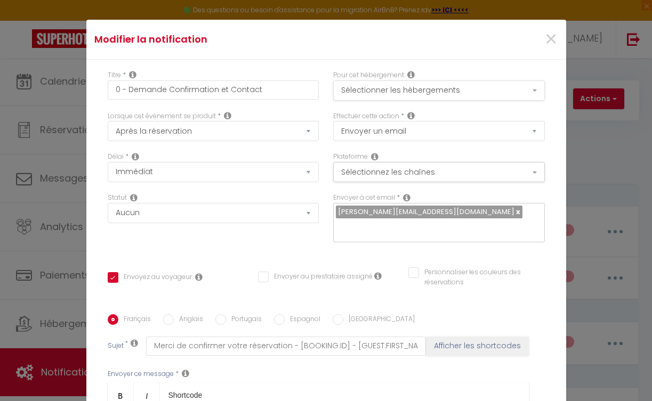
click at [365, 88] on button "Sélectionner les hébergements" at bounding box center [439, 91] width 212 height 20
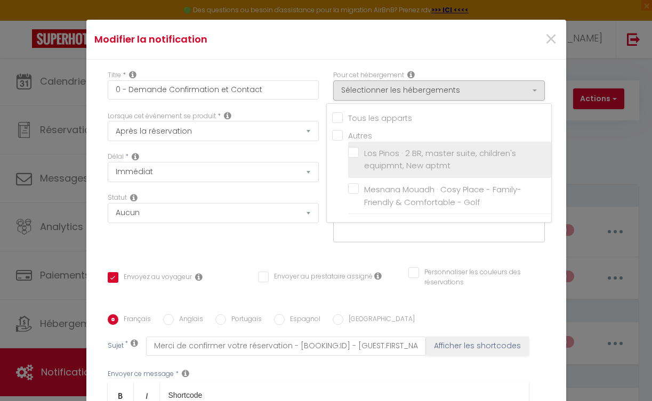
click at [359, 152] on label "Los Pinos · 2 BR, master suite, children's equipmnt, New aptmt" at bounding box center [452, 159] width 186 height 25
click at [348, 154] on input "Los Pinos · 2 BR, master suite, children's equipmnt, New aptmt" at bounding box center [449, 159] width 203 height 11
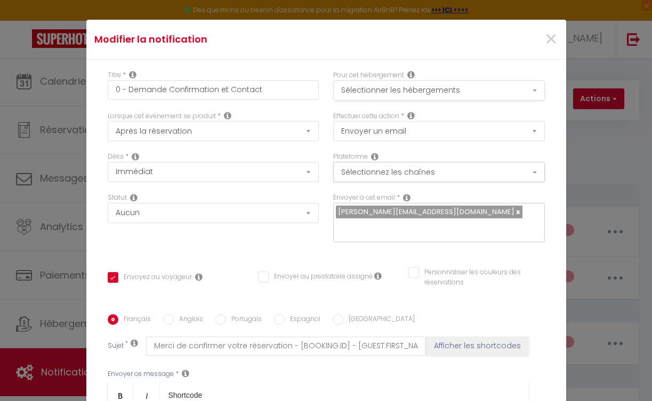
click at [400, 93] on button "Sélectionner les hébergements" at bounding box center [439, 91] width 212 height 20
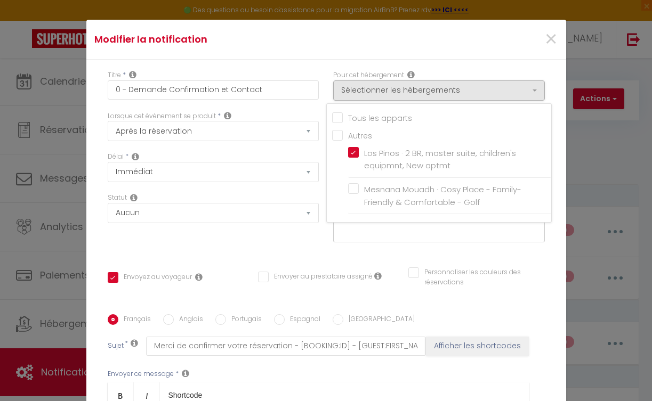
click at [436, 56] on div "Modifier la notification ×" at bounding box center [326, 40] width 480 height 40
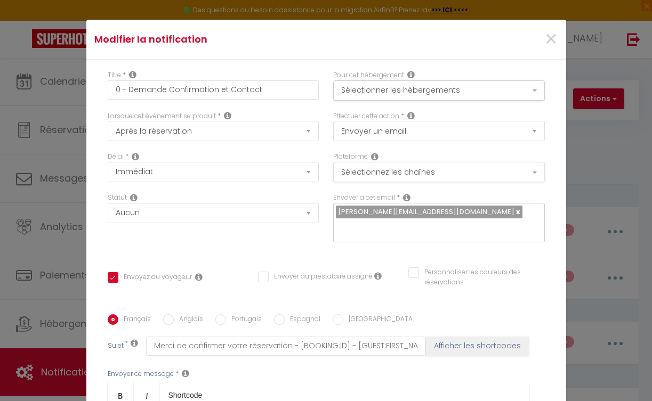
click at [481, 164] on button "Sélectionnez les chaînes" at bounding box center [439, 172] width 212 height 20
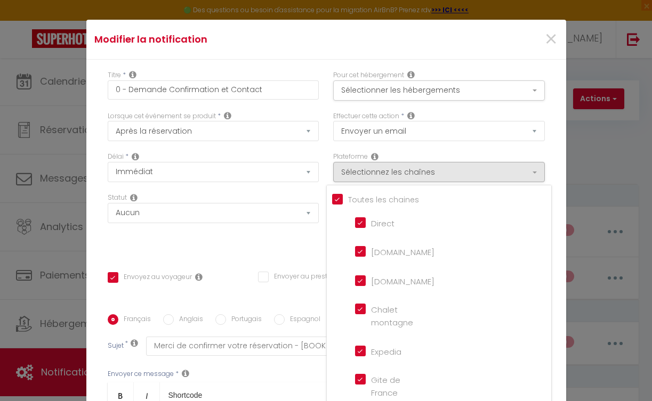
click at [333, 199] on input "Tous les apparts" at bounding box center [441, 199] width 219 height 11
click at [355, 248] on input "[DOMAIN_NAME]" at bounding box center [385, 251] width 61 height 11
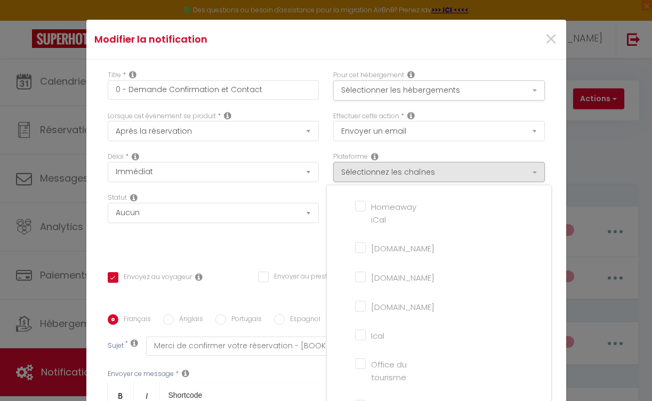
click at [263, 251] on div "Statut Aucun Si la réservation est payée Si réservation non payée Si la caution…" at bounding box center [213, 223] width 226 height 60
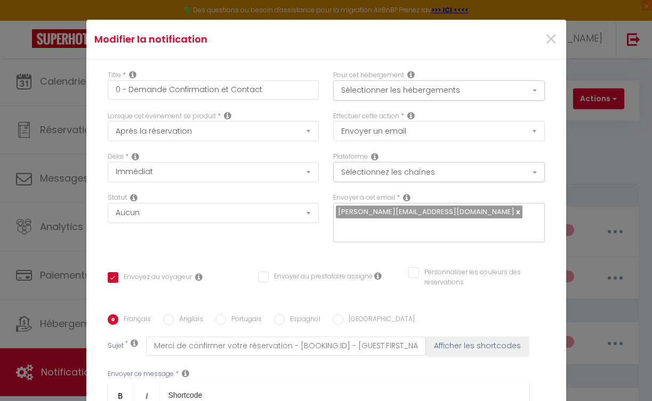
scroll to position [74, 0]
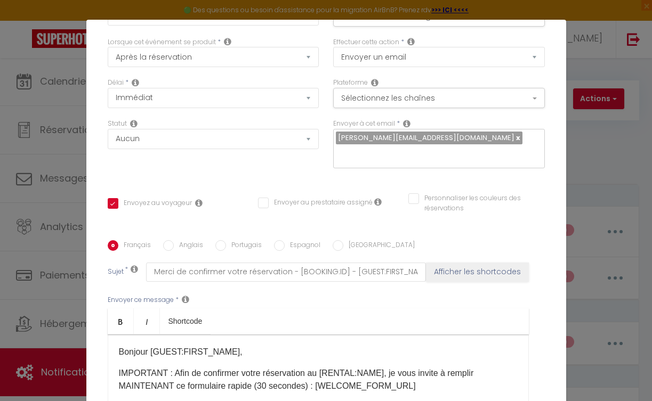
click at [388, 140] on span "[PERSON_NAME][EMAIL_ADDRESS][DOMAIN_NAME]" at bounding box center [426, 138] width 176 height 10
click at [364, 139] on span "[PERSON_NAME][EMAIL_ADDRESS][DOMAIN_NAME]" at bounding box center [426, 138] width 176 height 10
click at [515, 139] on link at bounding box center [518, 138] width 6 height 10
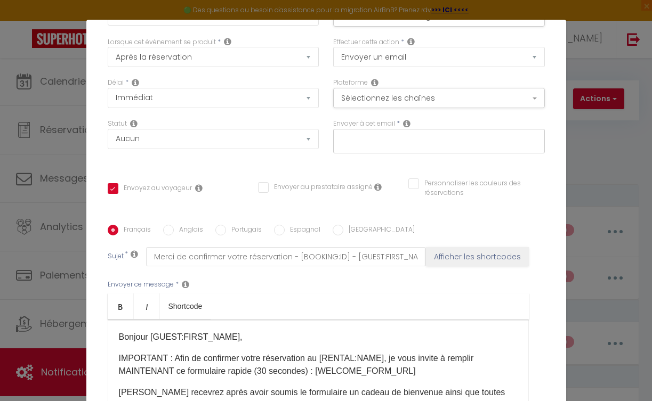
click at [396, 138] on input "text" at bounding box center [436, 139] width 201 height 14
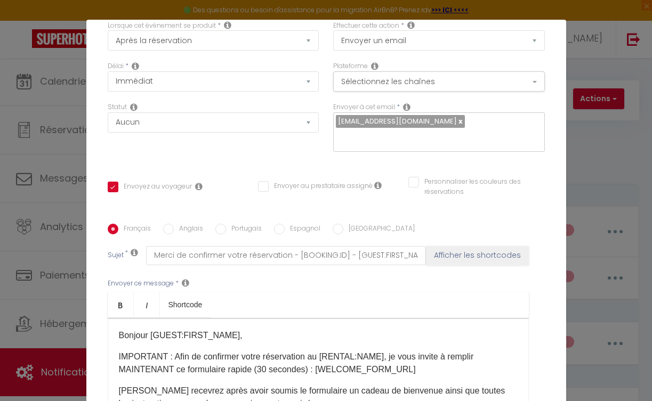
click at [474, 295] on ul "Bold Italic Shortcode" at bounding box center [318, 305] width 421 height 26
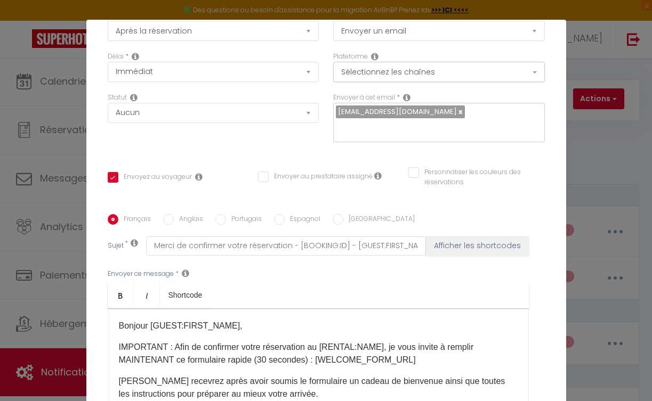
scroll to position [55, 0]
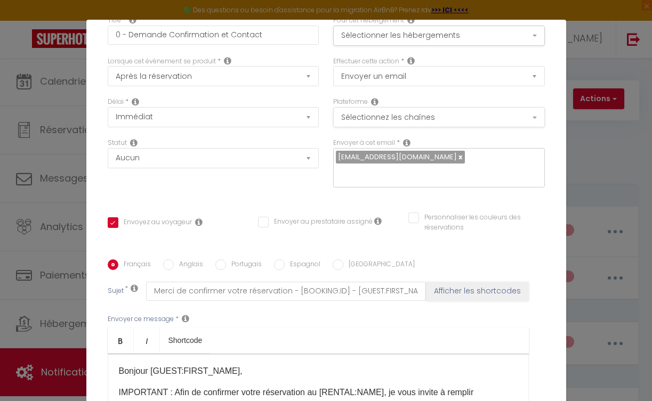
click at [384, 126] on button "Sélectionnez les chaînes" at bounding box center [439, 117] width 212 height 20
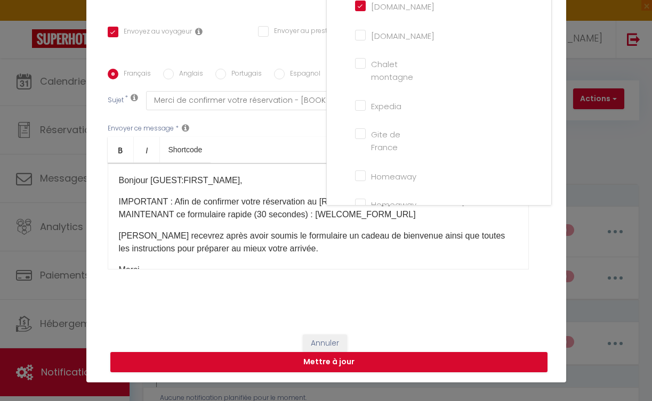
scroll to position [92, 0]
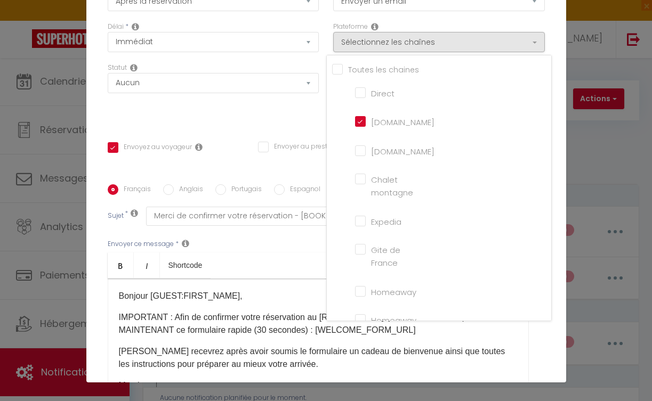
click at [548, 333] on div "Titre * 0 - Demande Confirmation et Contact Pour cet hébergement Sélectionner l…" at bounding box center [326, 185] width 480 height 510
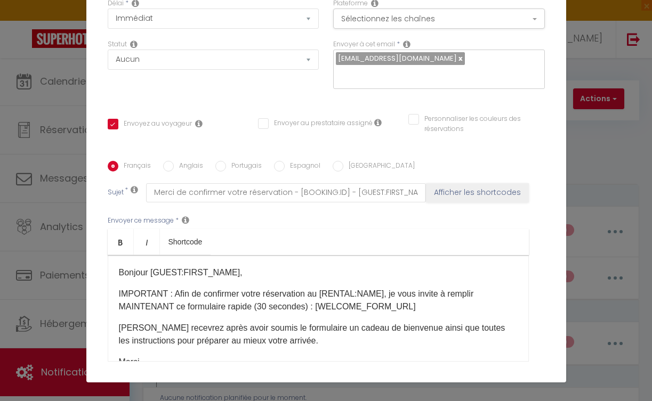
scroll to position [50, 0]
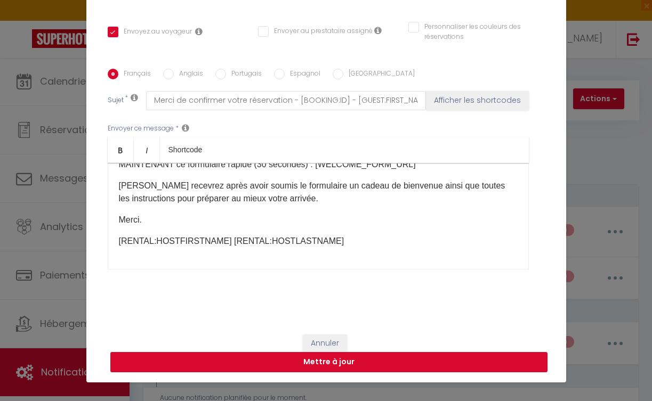
click at [374, 361] on button "Mettre à jour" at bounding box center [328, 362] width 437 height 20
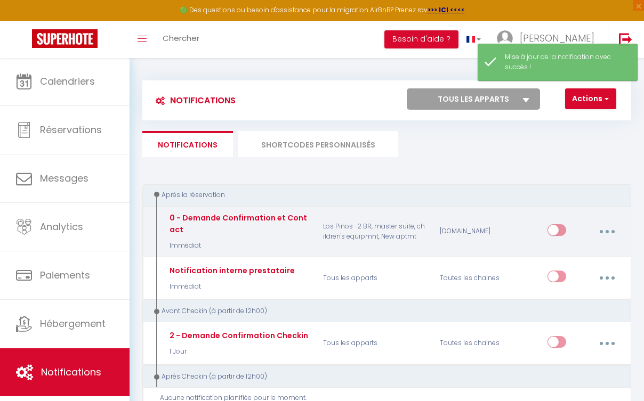
click at [606, 231] on icon "button" at bounding box center [607, 231] width 3 height 3
click at [582, 252] on link "Editer" at bounding box center [578, 257] width 79 height 18
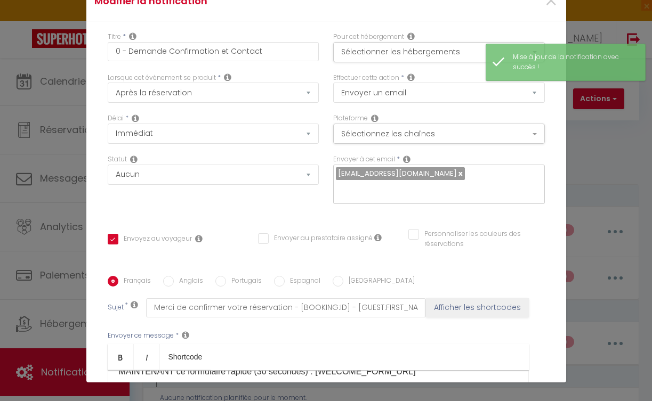
click at [169, 276] on input "Anglais" at bounding box center [168, 281] width 11 height 11
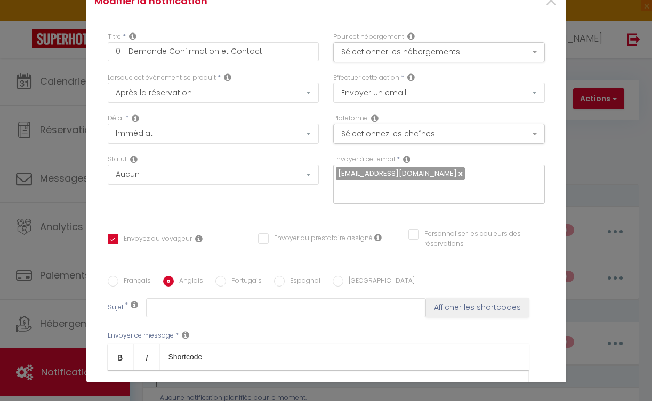
click at [239, 276] on label "Portugais" at bounding box center [244, 282] width 36 height 12
click at [226, 276] on input "Portugais" at bounding box center [220, 281] width 11 height 11
click at [300, 276] on label "Espagnol" at bounding box center [303, 282] width 36 height 12
click at [285, 276] on input "Espagnol" at bounding box center [279, 281] width 11 height 11
click at [362, 276] on div "Français Anglais Portugais Espagnol [GEOGRAPHIC_DATA]" at bounding box center [326, 282] width 437 height 12
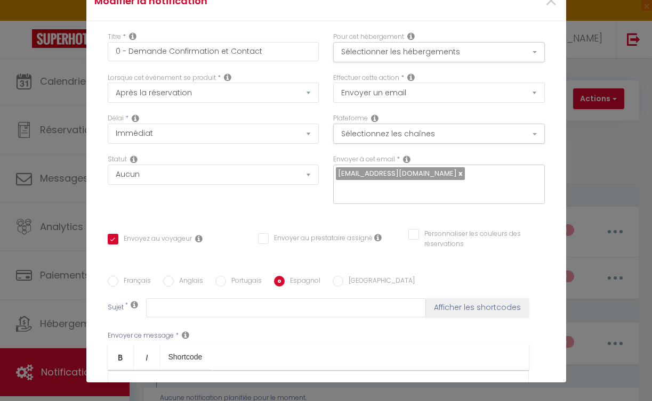
click at [336, 276] on input "[GEOGRAPHIC_DATA]" at bounding box center [338, 281] width 11 height 11
click at [132, 276] on label "Français" at bounding box center [134, 282] width 33 height 12
click at [118, 276] on input "Français" at bounding box center [113, 281] width 11 height 11
click at [178, 276] on label "Anglais" at bounding box center [188, 282] width 29 height 12
click at [174, 276] on input "Anglais" at bounding box center [168, 281] width 11 height 11
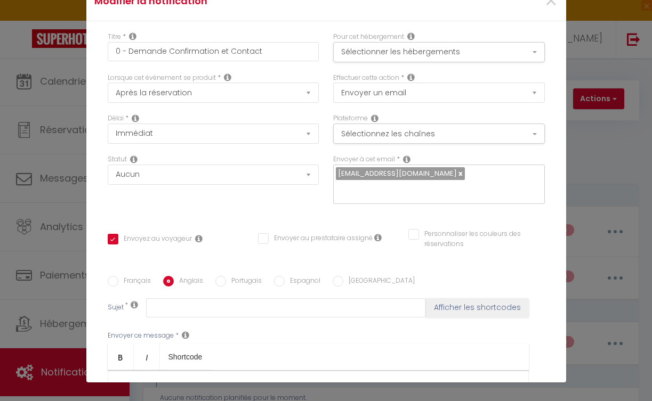
click at [226, 276] on label "Portugais" at bounding box center [244, 282] width 36 height 12
click at [226, 276] on input "Portugais" at bounding box center [220, 281] width 11 height 11
click at [125, 276] on label "Français" at bounding box center [134, 282] width 33 height 12
click at [118, 276] on input "Français" at bounding box center [113, 281] width 11 height 11
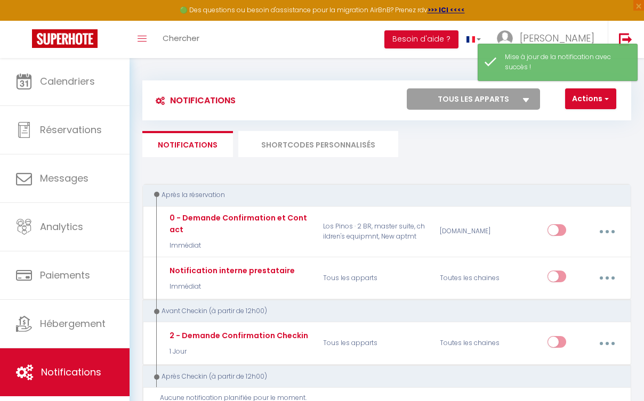
click at [344, 147] on li "SHORTCODES PERSONNALISÉS" at bounding box center [318, 144] width 160 height 26
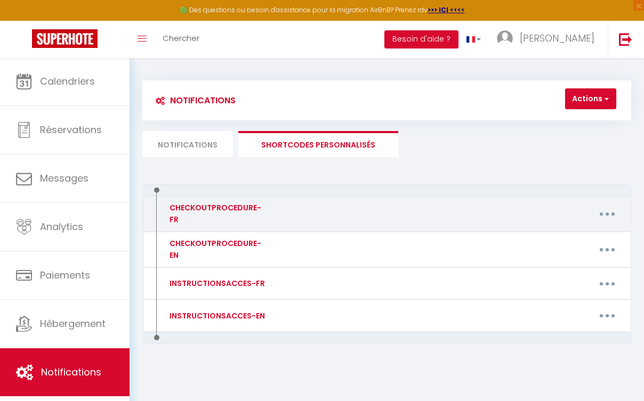
click at [608, 208] on button "button" at bounding box center [607, 214] width 28 height 20
click at [568, 238] on link "Editer" at bounding box center [579, 240] width 79 height 18
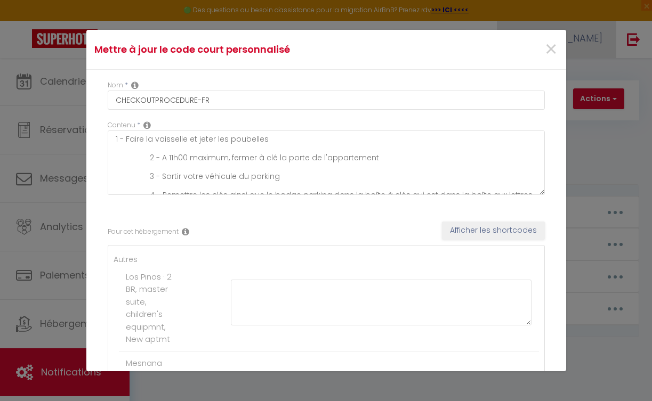
click at [545, 53] on span "×" at bounding box center [550, 50] width 13 height 32
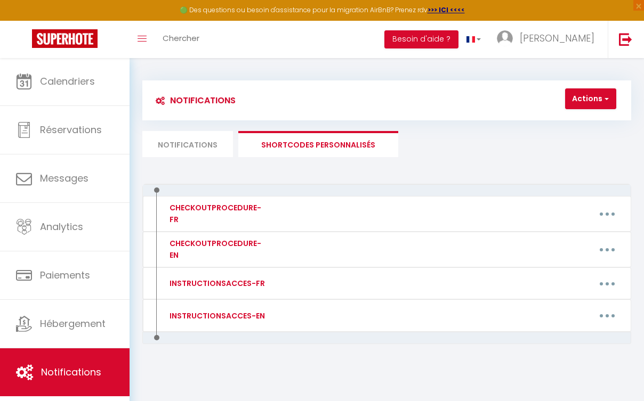
click at [633, 98] on div "Notifications Actions Nouvelle Notification Exporter Importer Tous les apparts …" at bounding box center [387, 230] width 515 height 344
click at [587, 100] on button "Actions" at bounding box center [590, 99] width 51 height 21
click at [565, 120] on link "Nouveau shortcode personnalisé" at bounding box center [544, 122] width 144 height 14
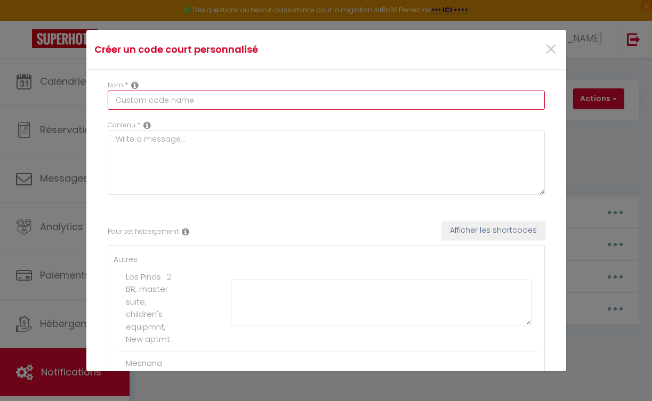
click at [167, 101] on input "text" at bounding box center [326, 100] width 437 height 19
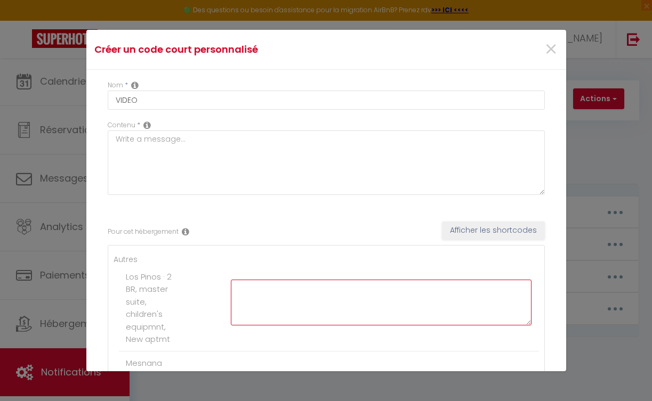
click at [315, 292] on textarea at bounding box center [381, 303] width 301 height 46
paste textarea "[URL][DOMAIN_NAME]"
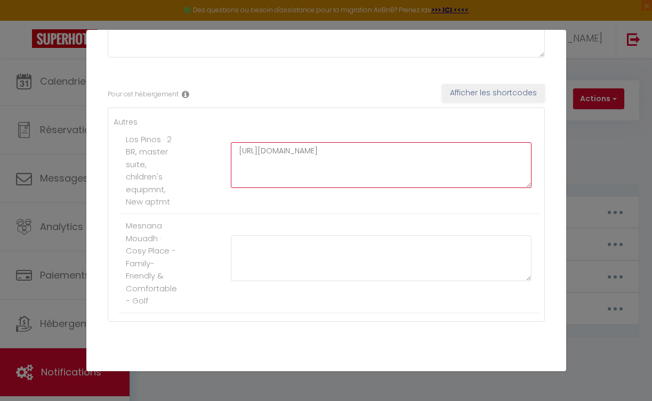
scroll to position [164, 0]
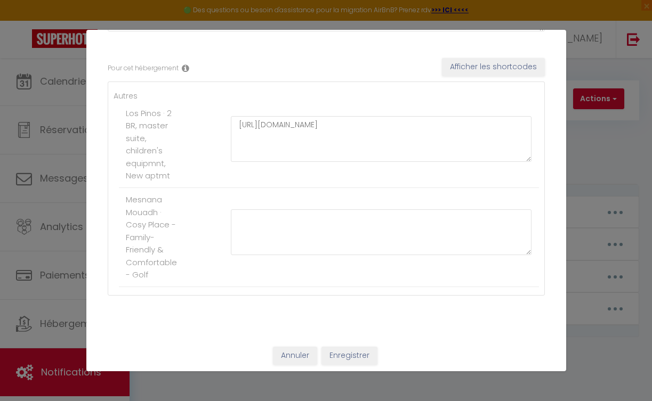
click at [344, 350] on button "Enregistrer" at bounding box center [350, 356] width 56 height 18
click at [354, 350] on button "Enregistrer" at bounding box center [350, 356] width 56 height 18
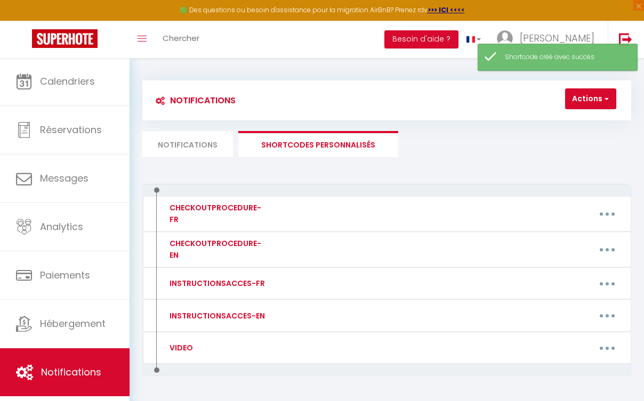
click at [197, 143] on li "Notifications" at bounding box center [187, 144] width 91 height 26
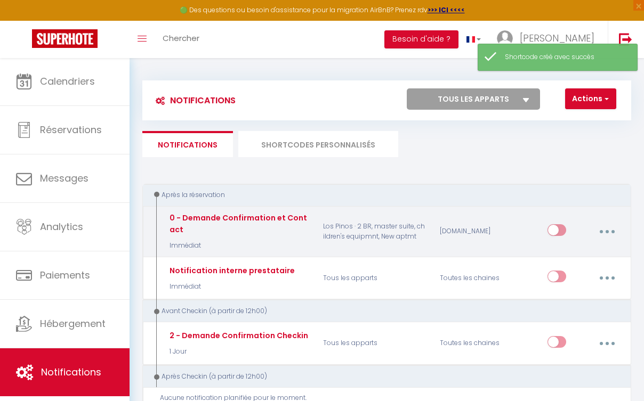
click at [607, 233] on button "button" at bounding box center [607, 232] width 28 height 20
click at [577, 252] on link "Editer" at bounding box center [578, 257] width 79 height 18
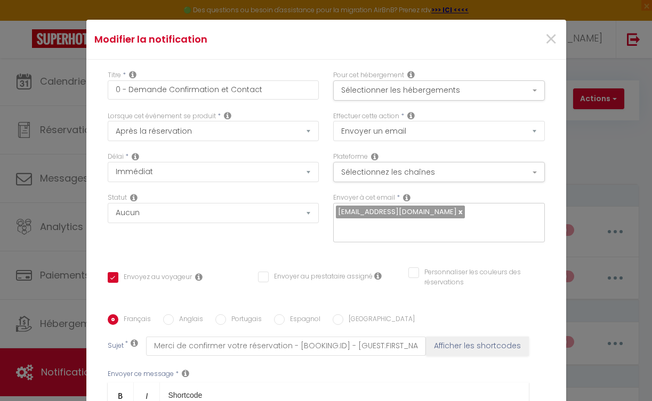
scroll to position [207, 0]
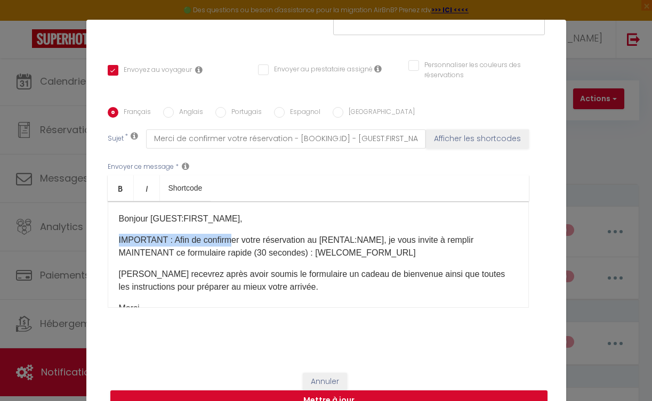
click at [223, 235] on p "IMPORTANT : Afin de confirmer votre réservation au [RENTAL:NAME], je vous invit…" at bounding box center [318, 247] width 399 height 26
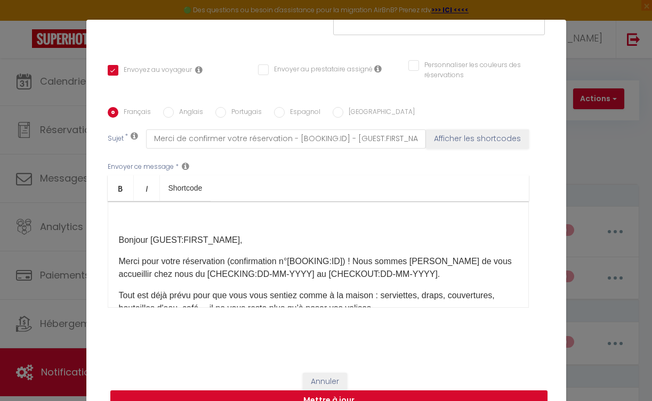
click at [114, 240] on div "​ Bonjour [GUEST:FIRST_NAME], Merci pour votre réservation (confirmation n°[BOO…" at bounding box center [318, 255] width 421 height 107
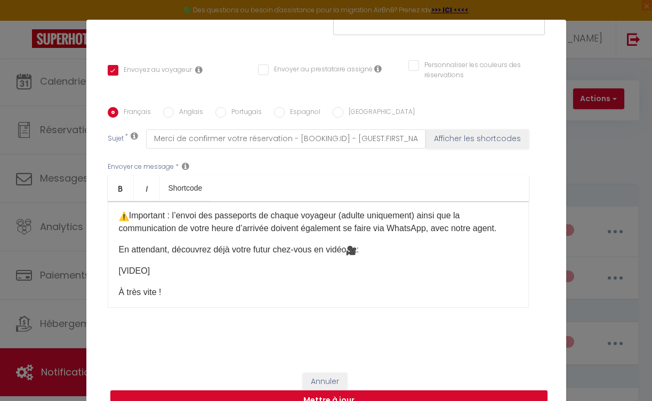
scroll to position [221, 0]
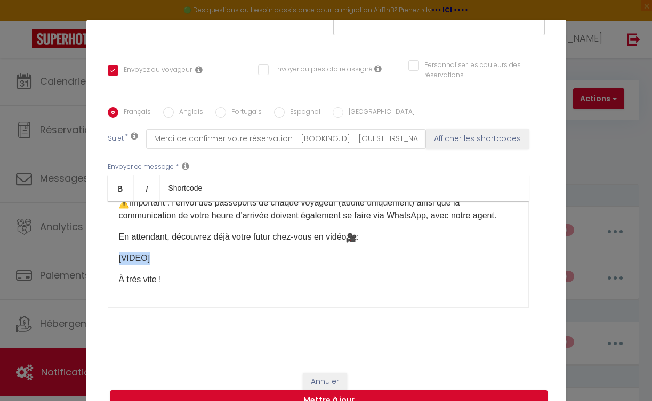
drag, startPoint x: 146, startPoint y: 258, endPoint x: 75, endPoint y: 252, distance: 71.2
click at [75, 252] on div "Modifier la notification × Titre * 0 - Demande Confirmation et Contact Pour cet…" at bounding box center [326, 200] width 652 height 401
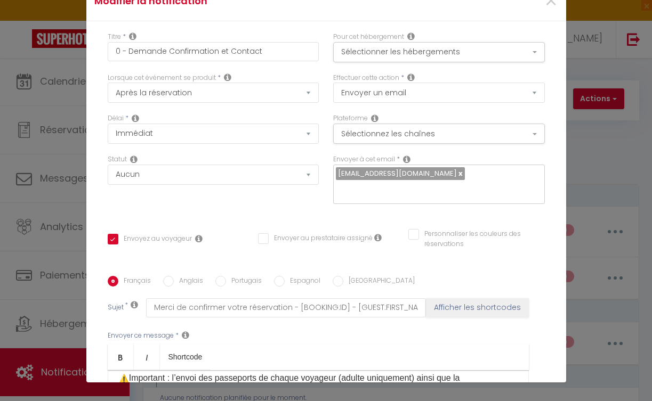
scroll to position [0, 0]
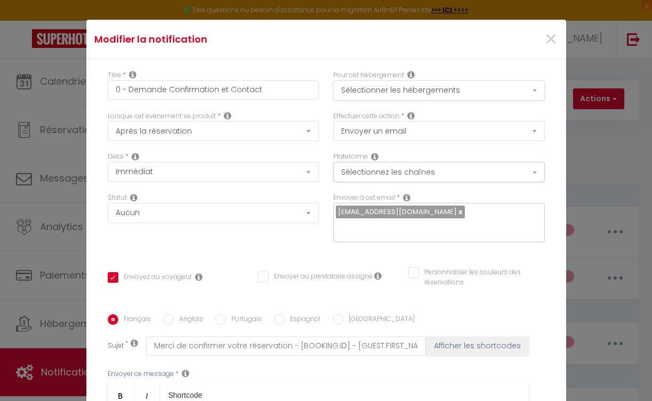
click at [435, 86] on button "Sélectionner les hébergements" at bounding box center [439, 91] width 212 height 20
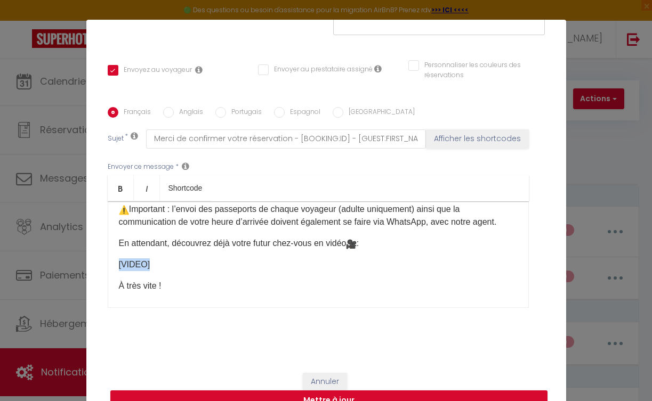
scroll to position [38, 0]
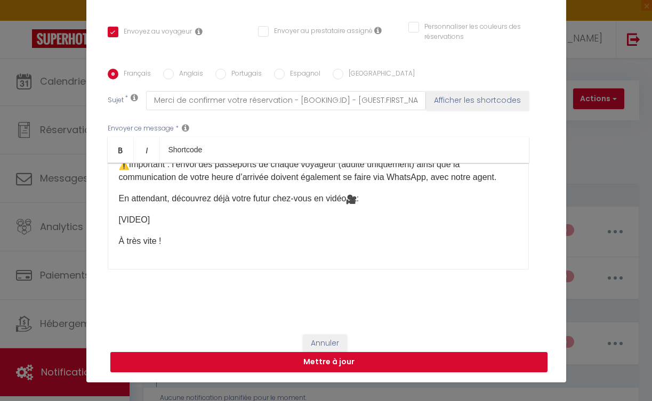
click at [214, 232] on div "Bonjour [GUEST:FIRST_NAME], Merci pour votre réservation (confirmation n°[BOOKI…" at bounding box center [318, 216] width 421 height 107
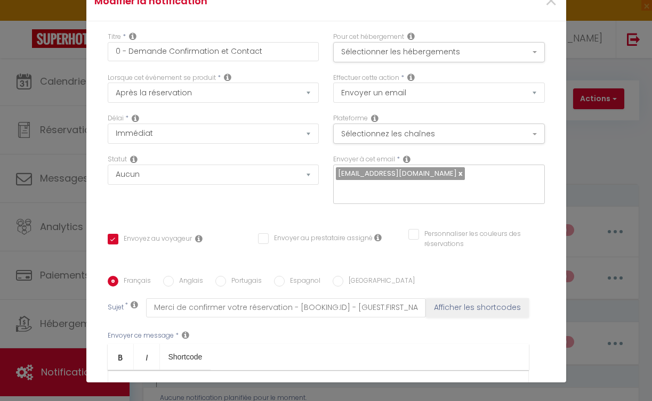
scroll to position [143, 0]
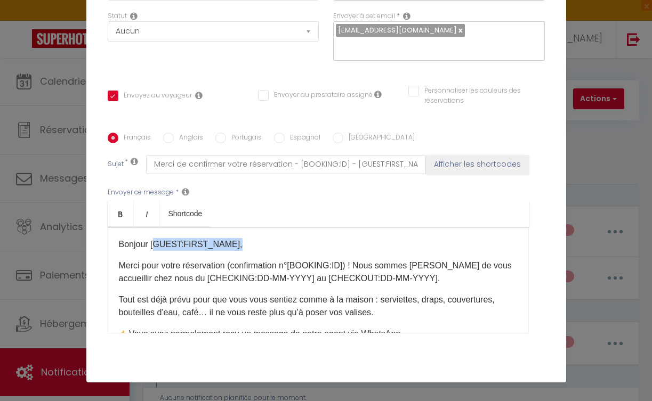
drag, startPoint x: 150, startPoint y: 248, endPoint x: 266, endPoint y: 246, distance: 115.7
click at [265, 246] on p "Bonjour [GUEST:FIRST_NAME]," at bounding box center [318, 244] width 399 height 13
drag, startPoint x: 187, startPoint y: 274, endPoint x: 333, endPoint y: 270, distance: 145.6
click at [323, 271] on p "Merci pour votre réservation (confirmation n°[BOOKING:ID]) ! Nous sommes [PERSO…" at bounding box center [318, 273] width 399 height 26
click at [325, 291] on div "Bonjour [GUEST:FIRST_NAME], Merci pour votre réservation (confirmation n°[BOOKI…" at bounding box center [318, 280] width 421 height 107
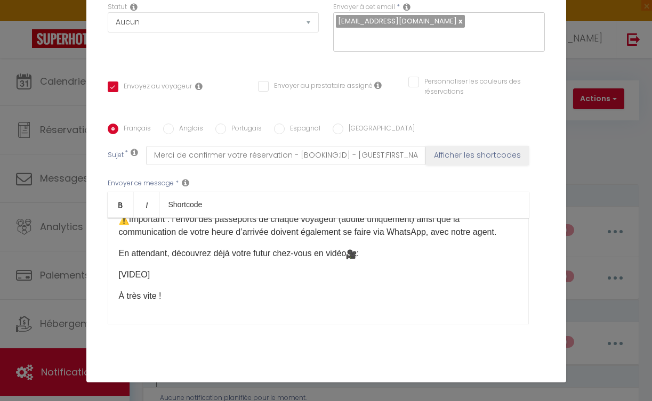
scroll to position [207, 0]
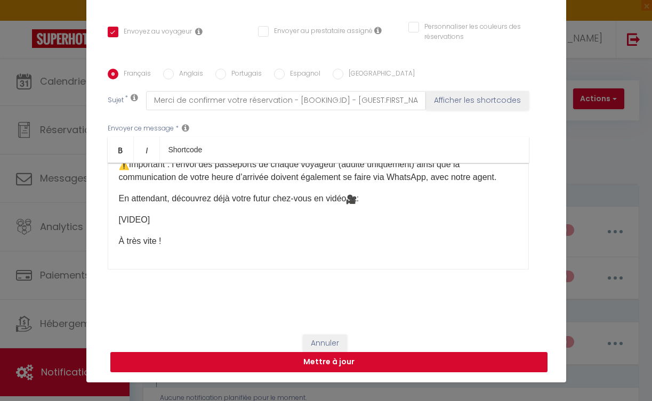
click at [346, 356] on button "Mettre à jour" at bounding box center [328, 362] width 437 height 20
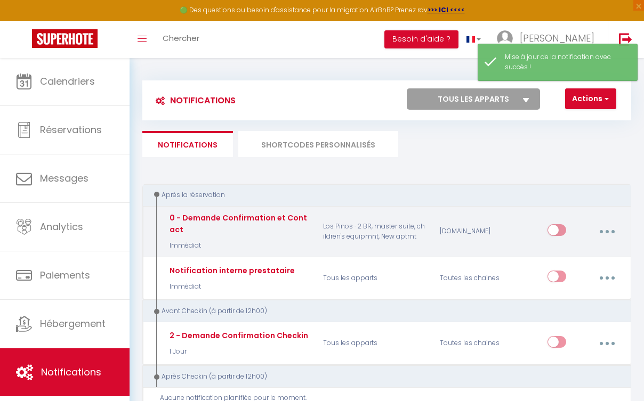
click at [605, 229] on button "button" at bounding box center [607, 232] width 28 height 20
click at [567, 261] on link "Editer" at bounding box center [578, 257] width 79 height 18
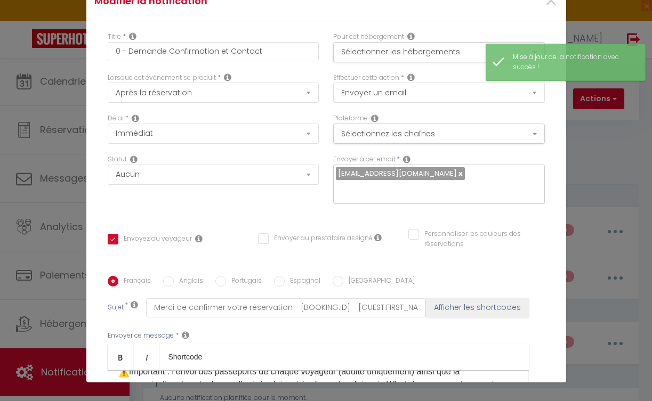
scroll to position [0, 0]
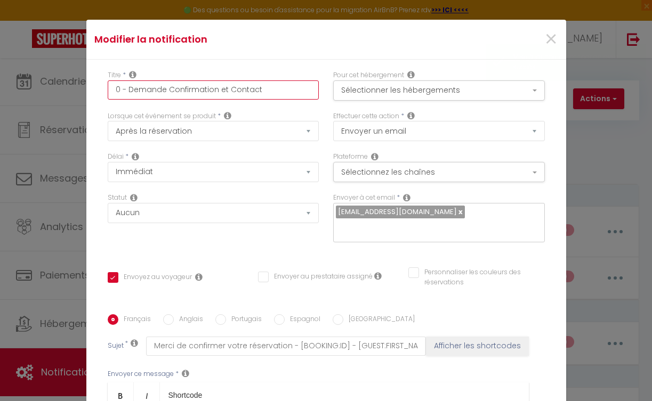
click at [162, 89] on input "0 - Demande Confirmation et Contact" at bounding box center [214, 90] width 212 height 19
click at [161, 89] on input "0 - Demande Confirmation et Contact" at bounding box center [214, 90] width 212 height 19
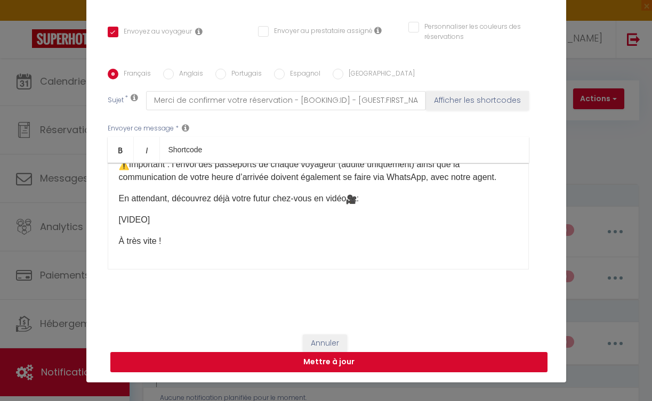
click at [274, 364] on button "Mettre à jour" at bounding box center [328, 362] width 437 height 20
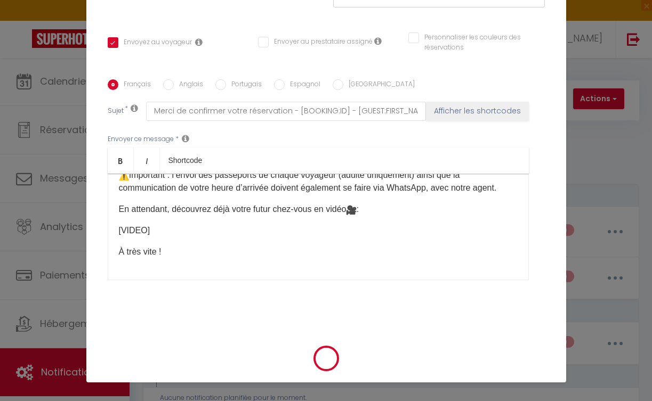
scroll to position [197, 0]
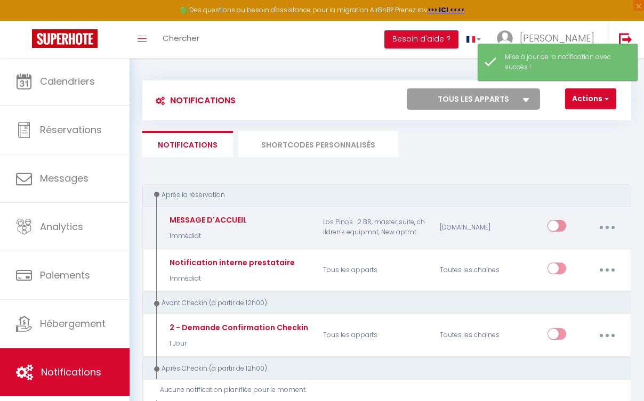
click at [557, 228] on input "checkbox" at bounding box center [557, 228] width 19 height 16
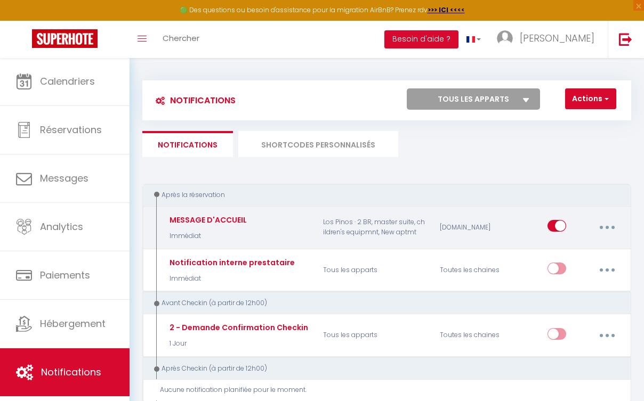
click at [610, 226] on button "button" at bounding box center [607, 228] width 28 height 20
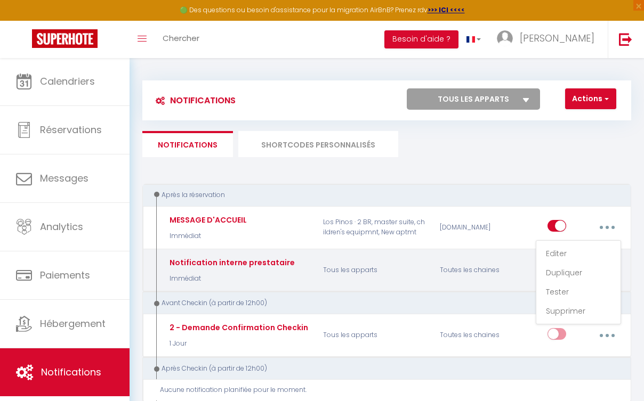
click at [575, 271] on link "Dupliquer" at bounding box center [578, 273] width 79 height 18
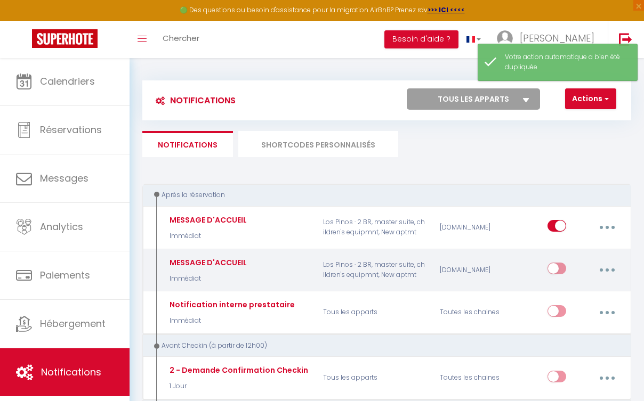
click at [612, 270] on button "button" at bounding box center [607, 270] width 28 height 20
click at [558, 292] on link "Editer" at bounding box center [578, 296] width 79 height 18
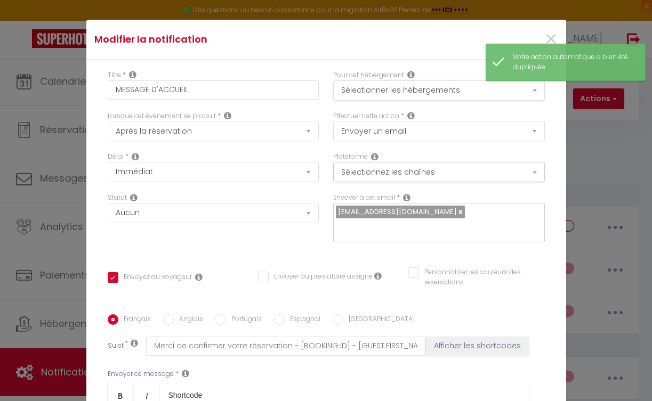
click at [398, 91] on button "Sélectionner les hébergements" at bounding box center [439, 91] width 212 height 20
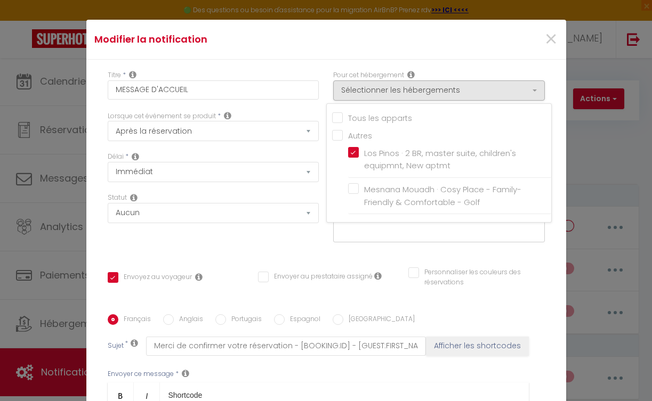
click at [412, 48] on div "×" at bounding box center [485, 39] width 159 height 23
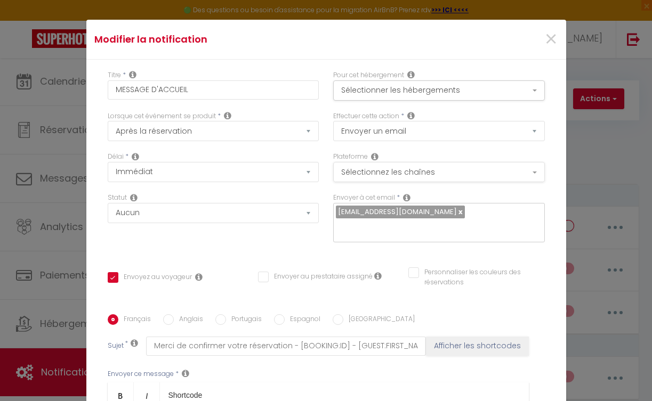
click at [393, 171] on button "Sélectionnez les chaînes" at bounding box center [439, 172] width 212 height 20
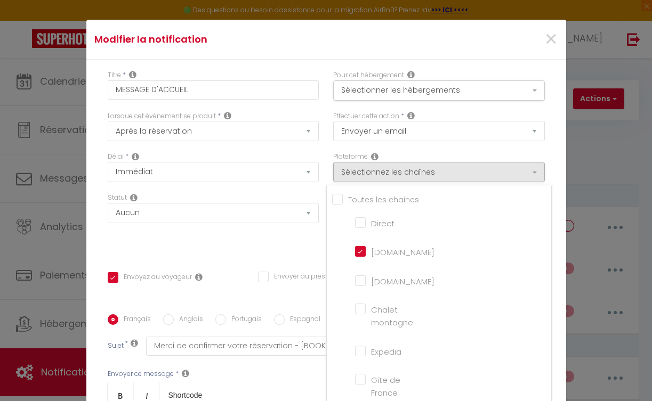
click at [355, 254] on input "[DOMAIN_NAME]" at bounding box center [385, 251] width 61 height 11
click at [355, 284] on input "[DOMAIN_NAME]" at bounding box center [385, 280] width 61 height 11
click at [358, 222] on input "Direct" at bounding box center [385, 221] width 61 height 11
click at [240, 256] on div "Titre * MESSAGE D'ACCUEIL Pour cet hébergement Sélectionner les hébergements To…" at bounding box center [326, 315] width 480 height 510
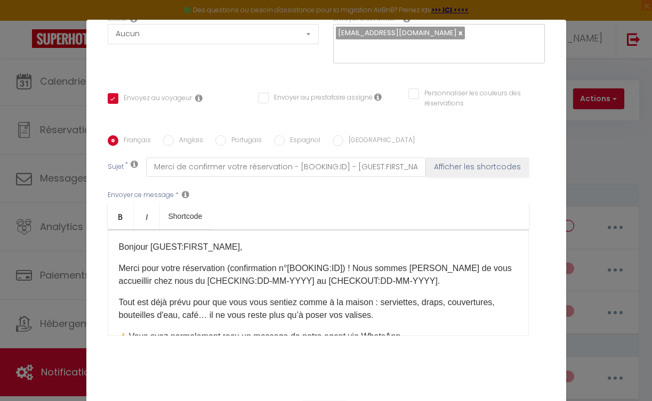
scroll to position [170, 0]
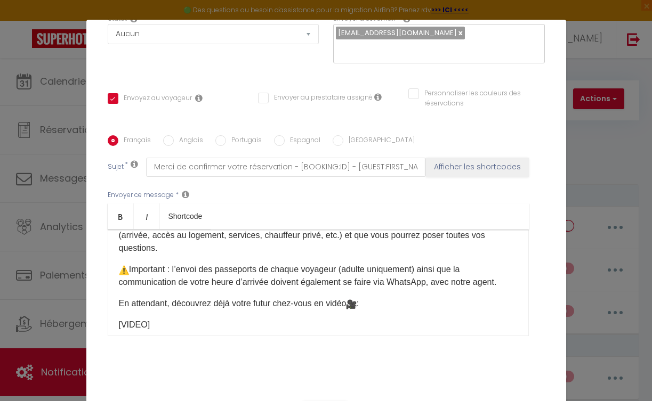
click at [208, 283] on p "Important : l’envoi des passeports de chaque voyageur (adulte uniquement) ainsi…" at bounding box center [318, 276] width 399 height 26
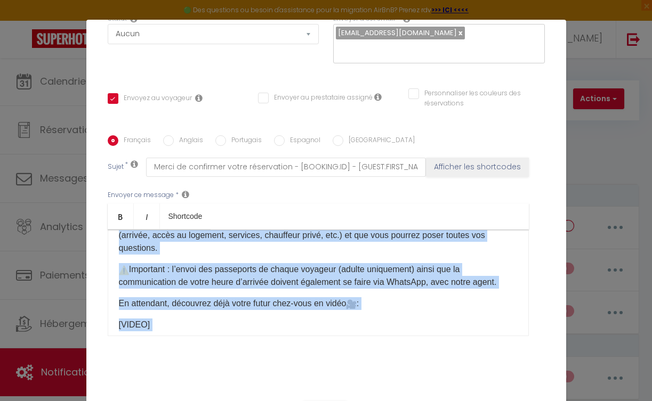
scroll to position [0, 0]
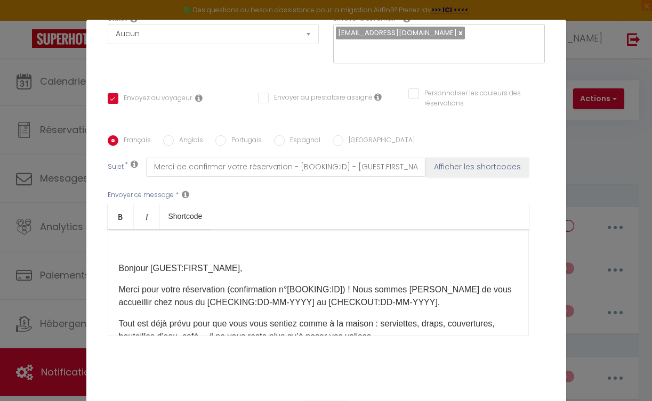
click at [110, 268] on div "​ Bonjour [GUEST:FIRST_NAME], Merci pour votre réservation (confirmation n°[BOO…" at bounding box center [318, 283] width 421 height 107
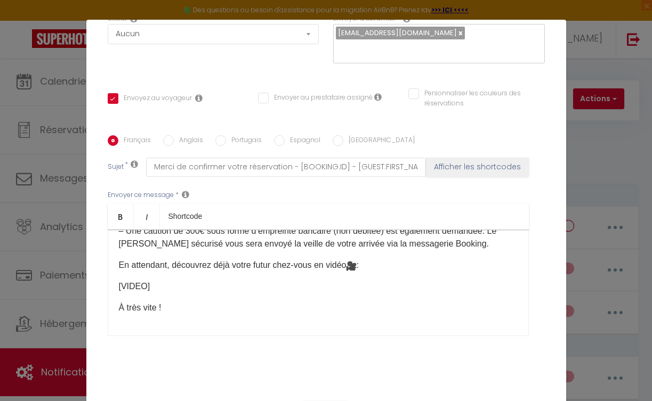
scroll to position [238, 0]
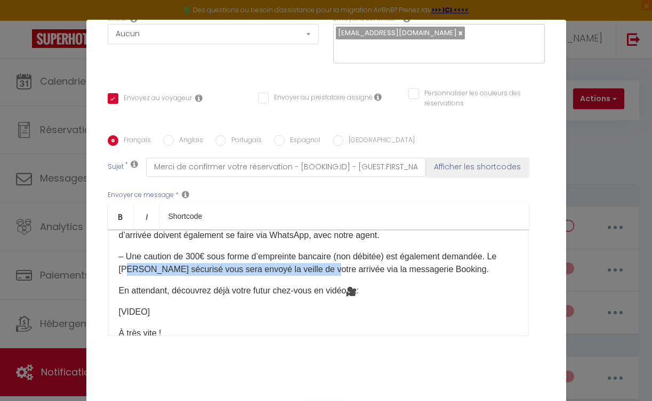
drag, startPoint x: 119, startPoint y: 263, endPoint x: 321, endPoint y: 272, distance: 202.3
click at [321, 272] on p "– Une caution de 300€ sous forme d’empreinte bancaire (non débitée) est égaleme…" at bounding box center [318, 264] width 399 height 26
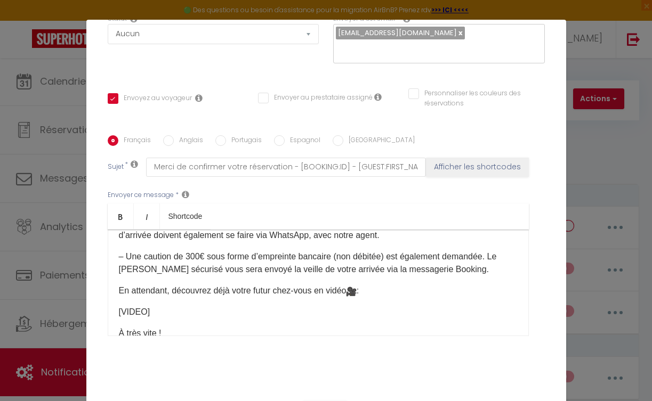
click at [412, 299] on div "Bonjour [GUEST:FIRST_NAME], Merci pour votre réservation (confirmation n°[BOOKI…" at bounding box center [318, 283] width 421 height 107
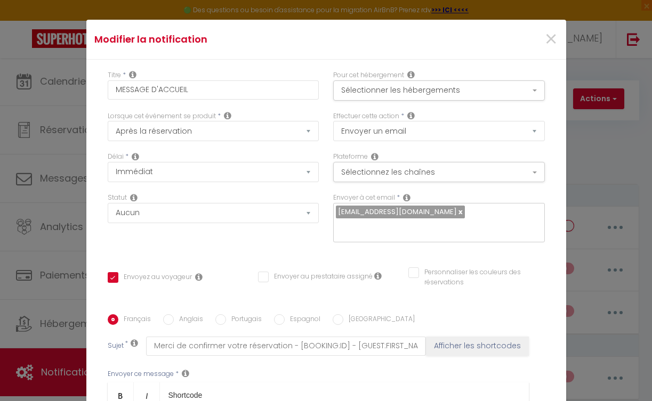
scroll to position [2, 0]
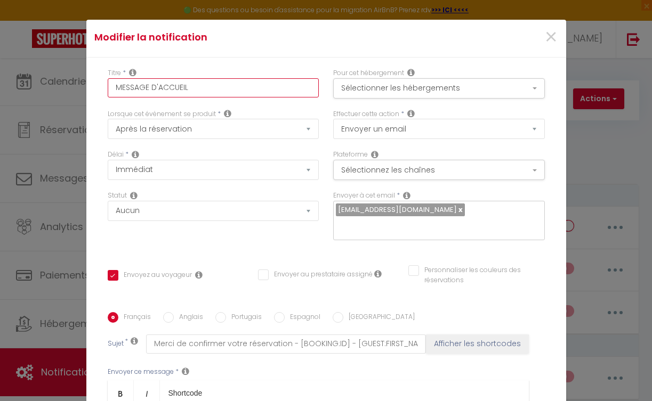
click at [200, 90] on input "MESSAGE D'ACCUEIL" at bounding box center [214, 87] width 212 height 19
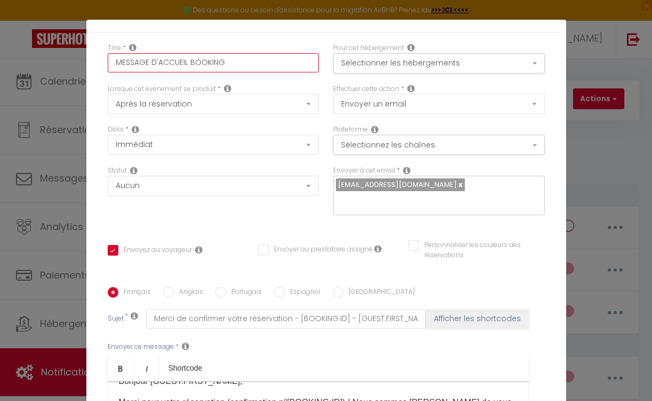
scroll to position [207, 0]
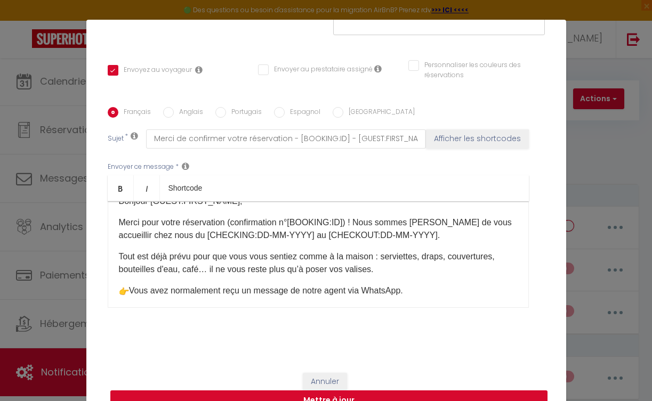
click at [439, 392] on button "Mettre à jour" at bounding box center [328, 401] width 437 height 20
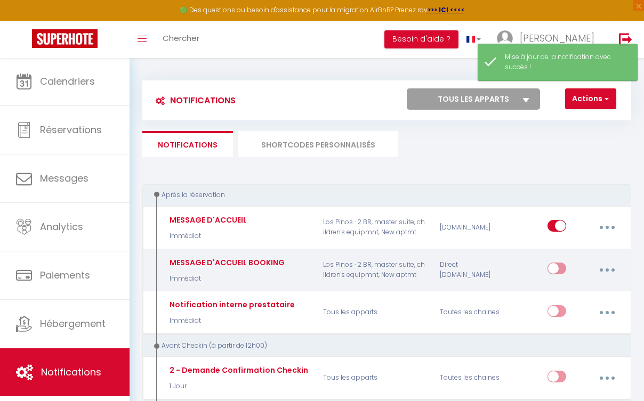
click at [559, 270] on input "checkbox" at bounding box center [557, 271] width 19 height 16
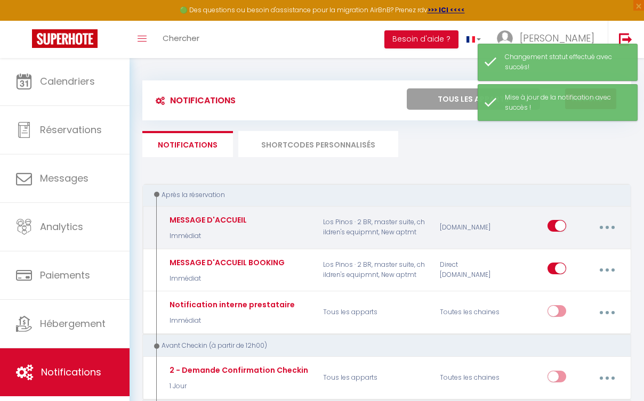
click at [608, 228] on icon "button" at bounding box center [607, 227] width 3 height 3
click at [590, 245] on link "Editer" at bounding box center [578, 254] width 79 height 18
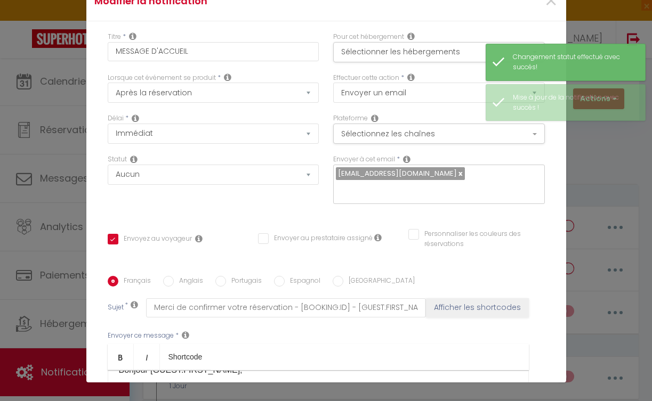
scroll to position [0, 0]
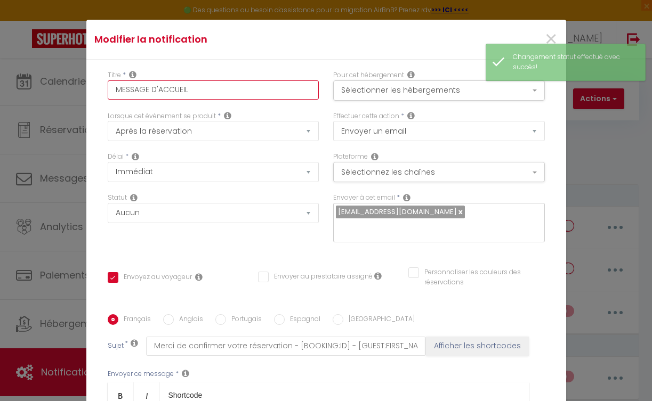
click at [202, 97] on input "MESSAGE D'ACCUEIL" at bounding box center [214, 90] width 212 height 19
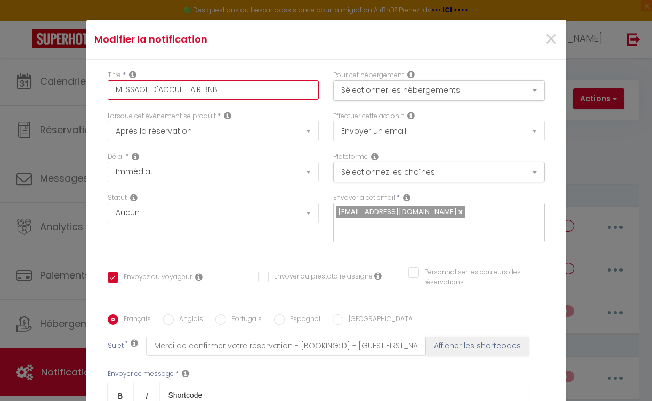
click at [467, 347] on button "Afficher les shortcodes" at bounding box center [477, 346] width 103 height 19
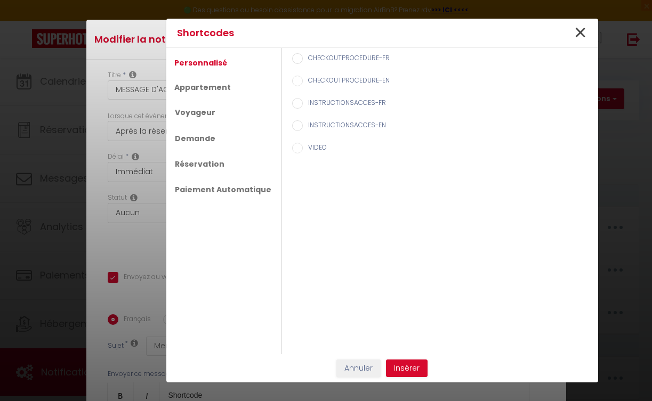
click at [579, 33] on span "×" at bounding box center [580, 33] width 13 height 32
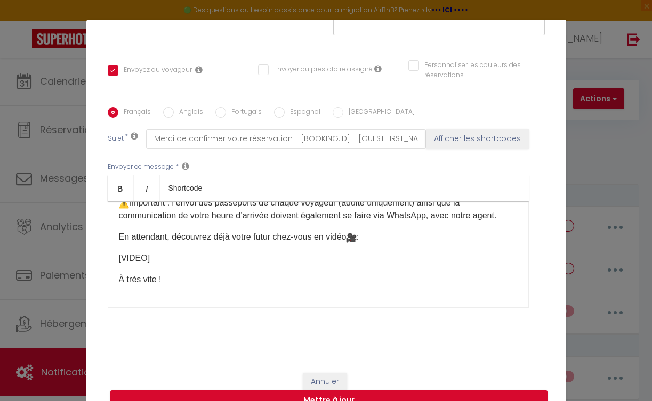
scroll to position [28, 0]
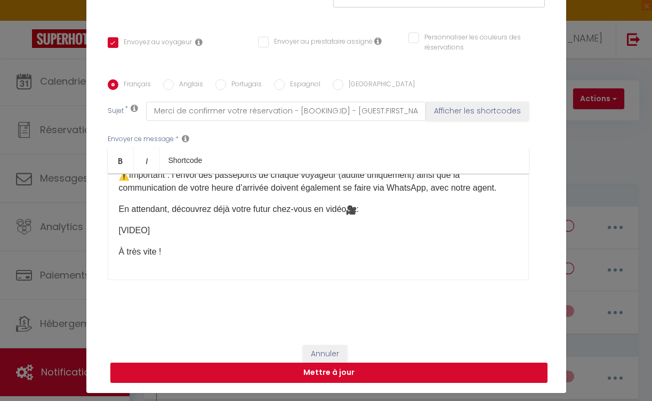
click at [236, 375] on button "Mettre à jour" at bounding box center [328, 373] width 437 height 20
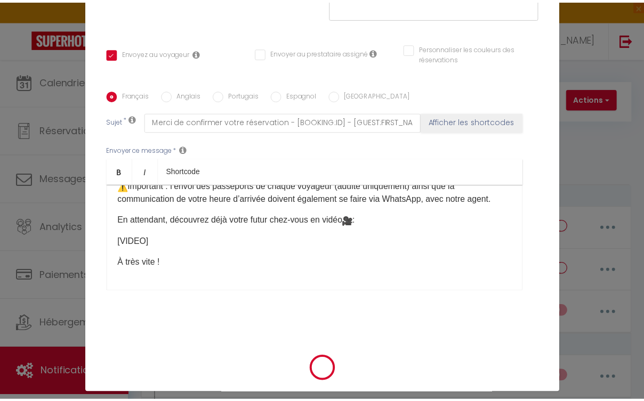
scroll to position [197, 0]
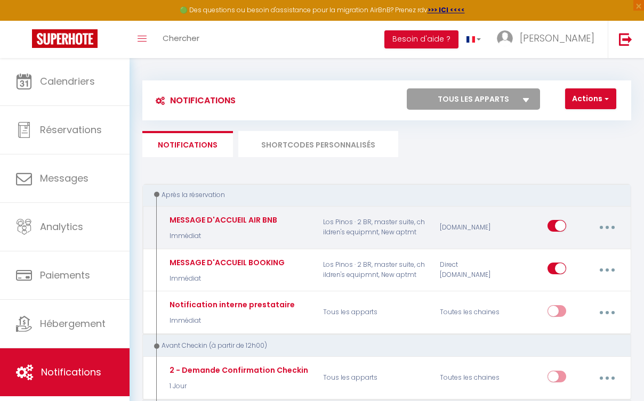
click at [614, 224] on button "button" at bounding box center [607, 228] width 28 height 20
click at [572, 267] on link "Dupliquer" at bounding box center [578, 273] width 79 height 18
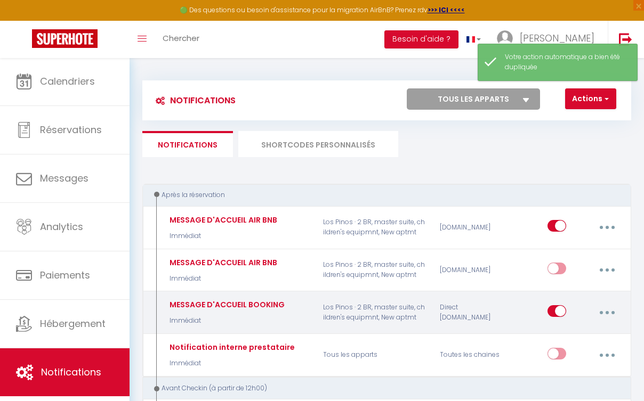
click at [606, 311] on icon "button" at bounding box center [607, 312] width 3 height 3
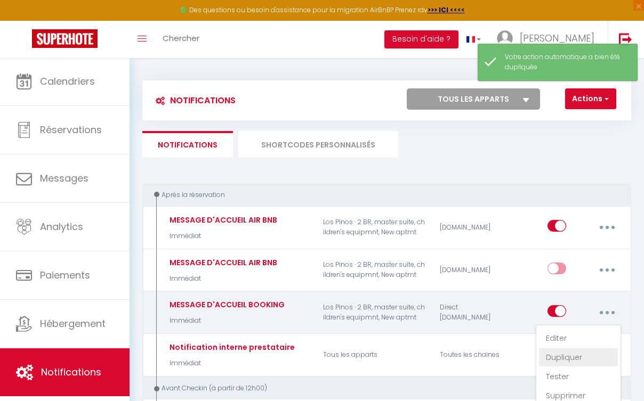
click at [577, 354] on link "Dupliquer" at bounding box center [578, 358] width 79 height 18
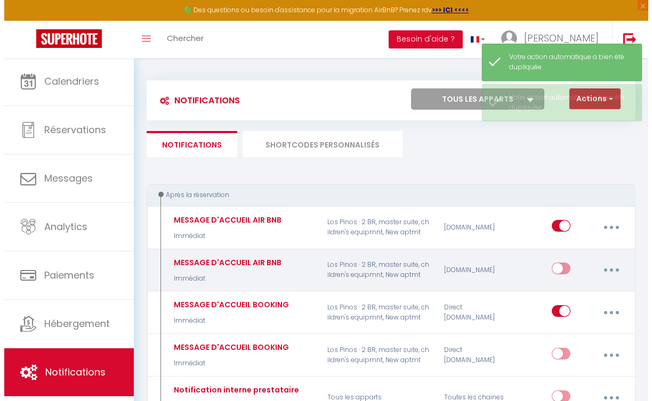
scroll to position [2, 0]
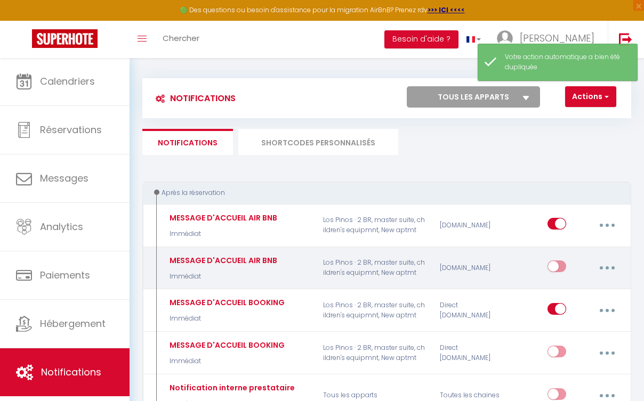
click at [607, 267] on icon "button" at bounding box center [607, 268] width 3 height 3
click at [572, 294] on link "Editer" at bounding box center [578, 294] width 79 height 18
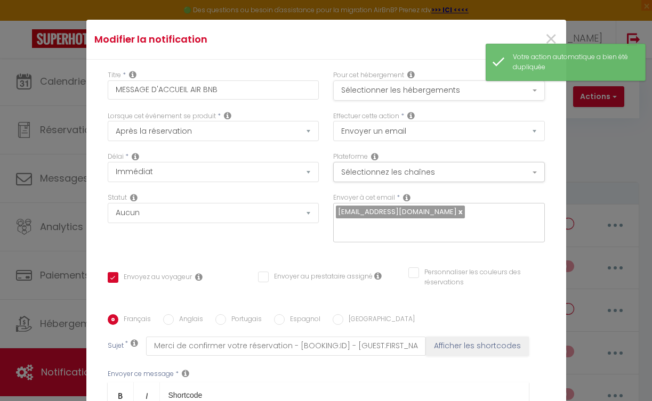
click at [445, 91] on button "Sélectionner les hébergements" at bounding box center [439, 91] width 212 height 20
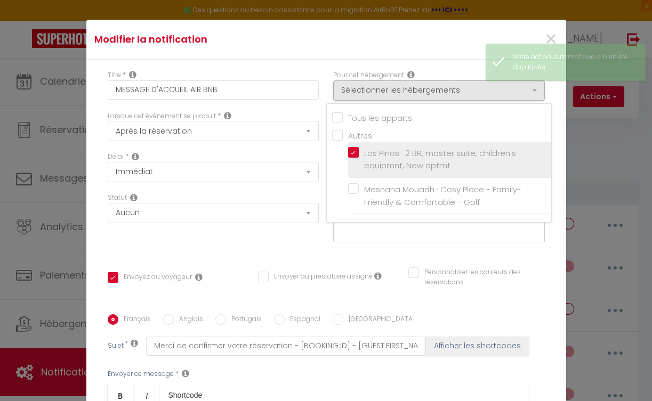
click at [348, 157] on input "Los Pinos · 2 BR, master suite, children's equipmnt, New aptmt" at bounding box center [449, 159] width 203 height 11
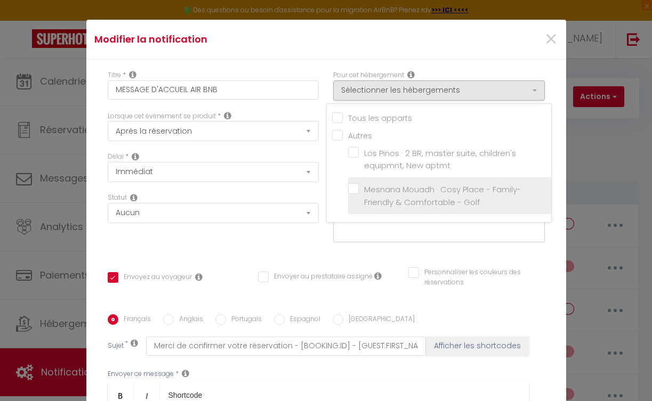
click at [351, 191] on input "Mesnana Mouadh · Cosy Place - Family-Friendly & Comfortable - Golf" at bounding box center [449, 196] width 203 height 11
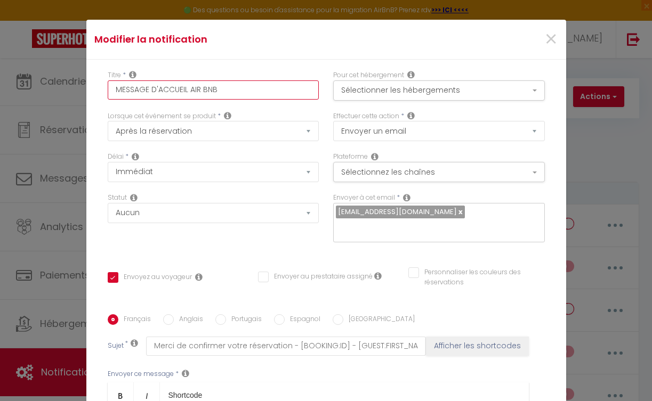
click at [243, 92] on input "MESSAGE D'ACCUEIL AIR BNB" at bounding box center [214, 90] width 212 height 19
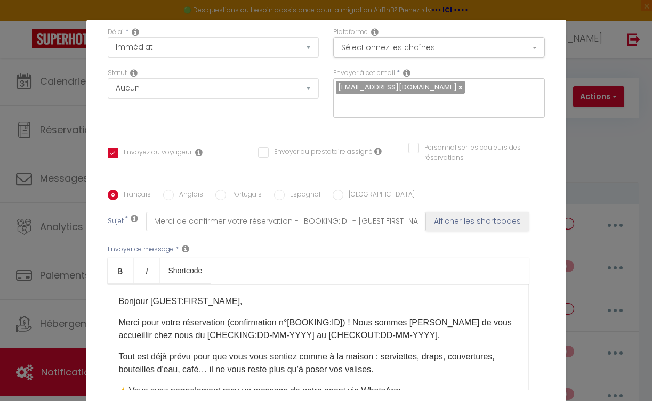
scroll to position [221, 0]
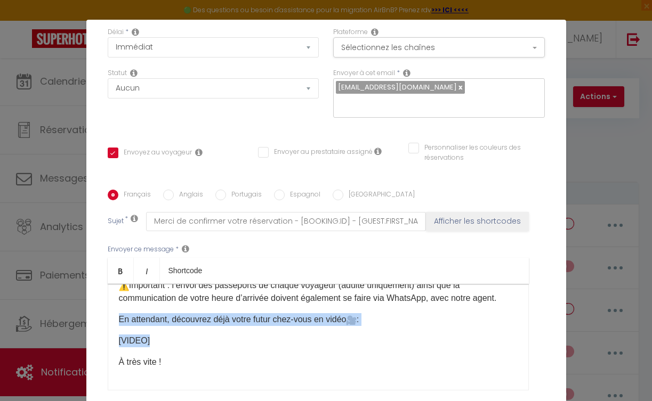
drag, startPoint x: 149, startPoint y: 341, endPoint x: 98, endPoint y: 306, distance: 61.8
click at [98, 306] on div "Titre * MESSAGE D'ACCUEIL AIR BNB SANS VIDEO Pour cet hébergement Sélectionner …" at bounding box center [326, 190] width 480 height 510
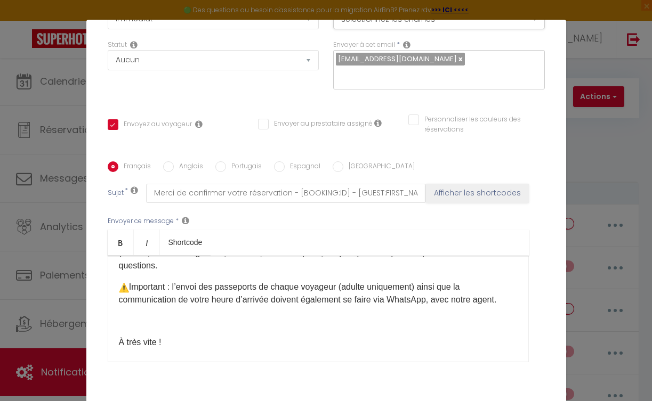
scroll to position [207, 0]
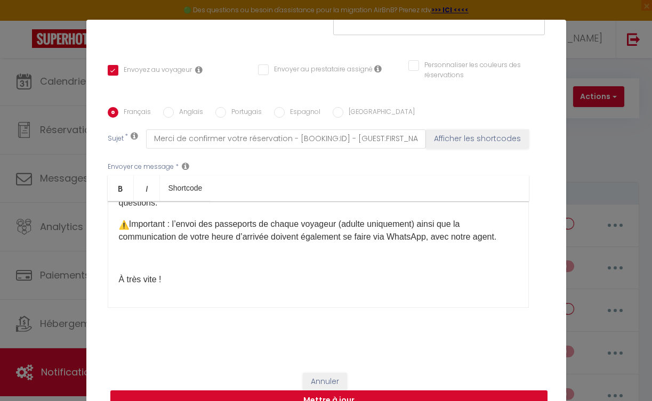
click at [396, 393] on button "Mettre à jour" at bounding box center [328, 401] width 437 height 20
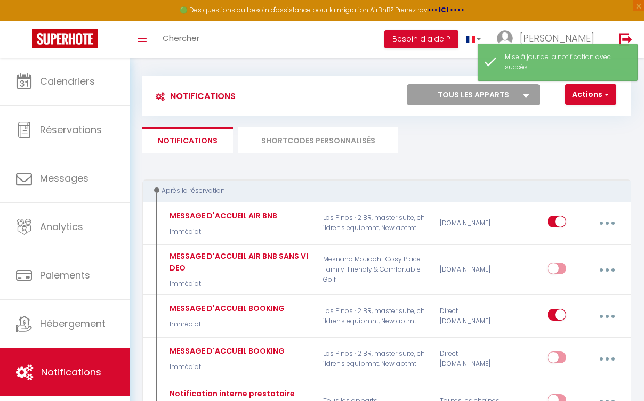
scroll to position [6, 0]
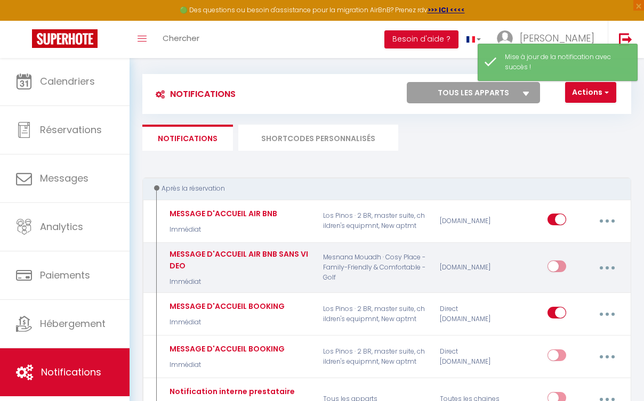
click at [562, 264] on input "checkbox" at bounding box center [557, 269] width 19 height 16
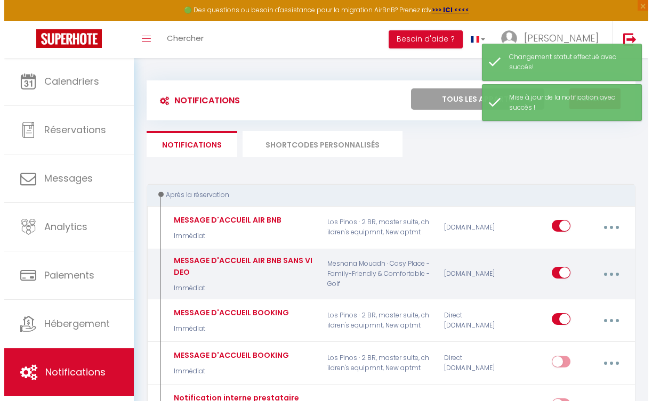
scroll to position [89, 0]
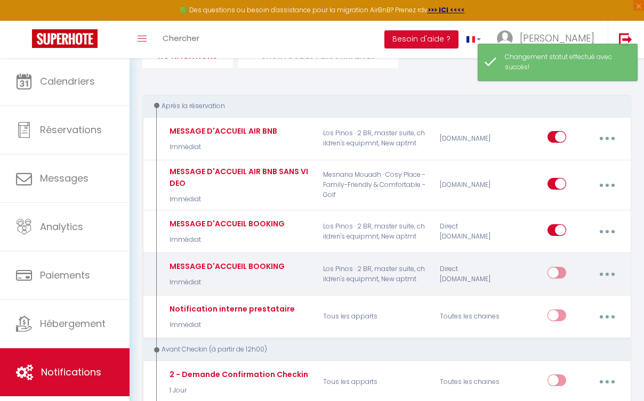
click at [613, 272] on button "button" at bounding box center [607, 274] width 28 height 20
click at [549, 301] on link "Editer" at bounding box center [578, 300] width 79 height 18
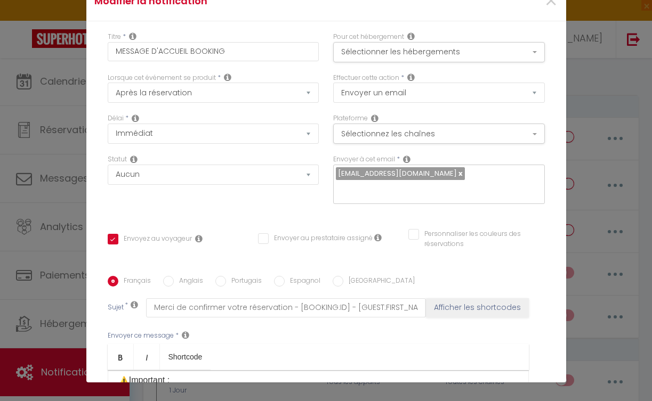
scroll to position [0, 0]
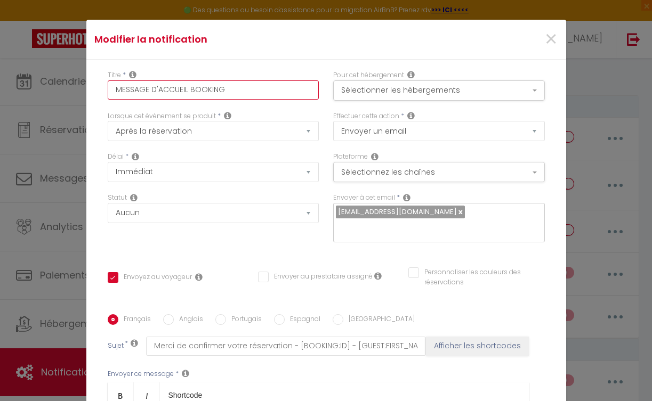
click at [248, 93] on input "MESSAGE D'ACCUEIL BOOKING" at bounding box center [214, 90] width 212 height 19
click at [383, 98] on button "Sélectionner les hébergements" at bounding box center [439, 91] width 212 height 20
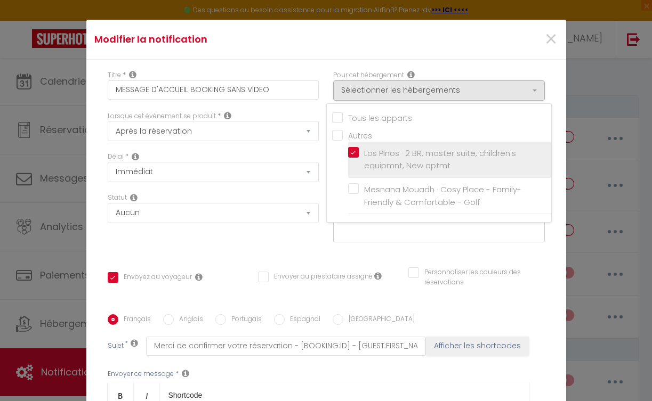
click at [364, 150] on span "Los Pinos · 2 BR, master suite, children's equipmnt, New aptmt" at bounding box center [440, 160] width 152 height 24
click at [356, 154] on input "Los Pinos · 2 BR, master suite, children's equipmnt, New aptmt" at bounding box center [449, 159] width 203 height 11
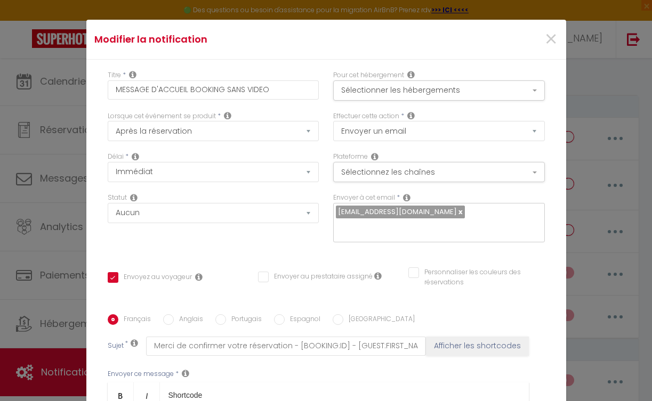
click at [409, 74] on div "Pour cet hébergement Sélectionner les hébergements Tous les apparts Autres Los …" at bounding box center [439, 85] width 212 height 30
click at [389, 93] on button "Sélectionner les hébergements" at bounding box center [439, 91] width 212 height 20
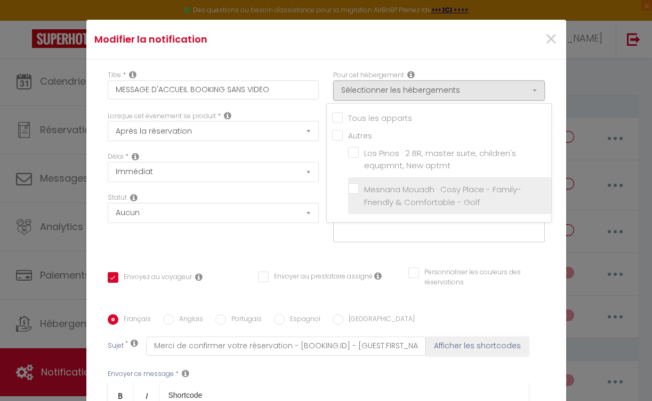
click at [348, 192] on input "Mesnana Mouadh · Cosy Place - Family-Friendly & Comfortable - Golf" at bounding box center [449, 196] width 203 height 11
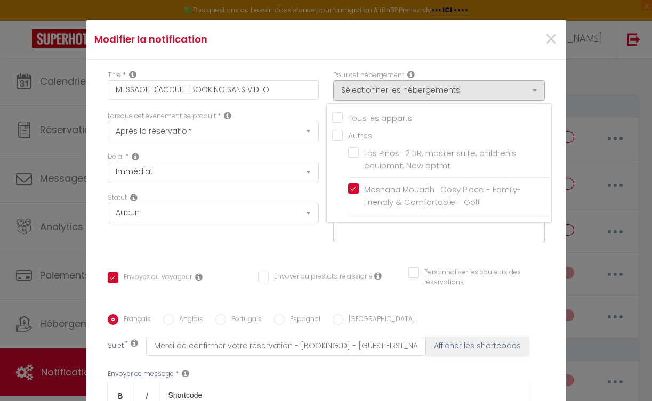
click at [309, 253] on div "Statut Aucun Si la réservation est payée Si réservation non payée Si la caution…" at bounding box center [213, 223] width 226 height 60
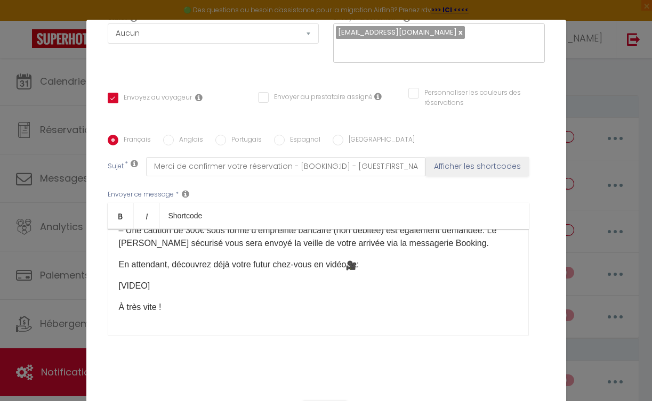
scroll to position [207, 0]
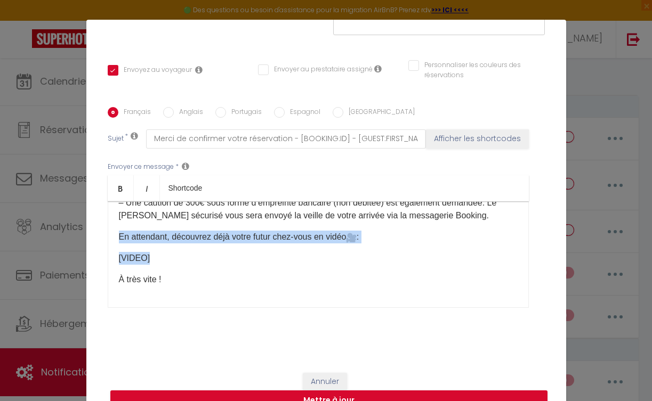
drag, startPoint x: 152, startPoint y: 259, endPoint x: 95, endPoint y: 224, distance: 66.3
click at [95, 224] on div "Titre * MESSAGE D'ACCUEIL BOOKING SANS VIDEO Pour cet hébergement Sélectionner …" at bounding box center [326, 107] width 480 height 510
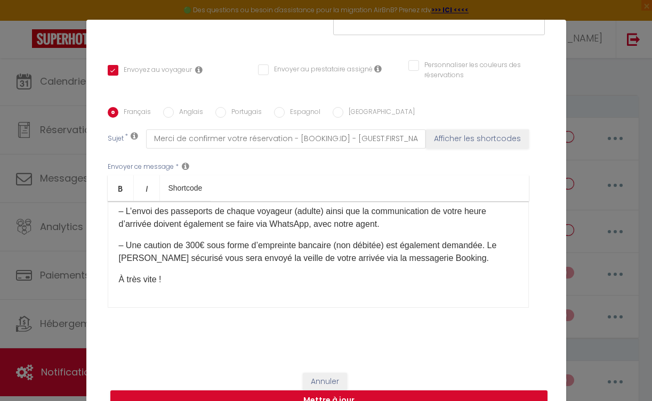
scroll to position [221, 0]
click at [115, 393] on button "Mettre à jour" at bounding box center [328, 401] width 437 height 20
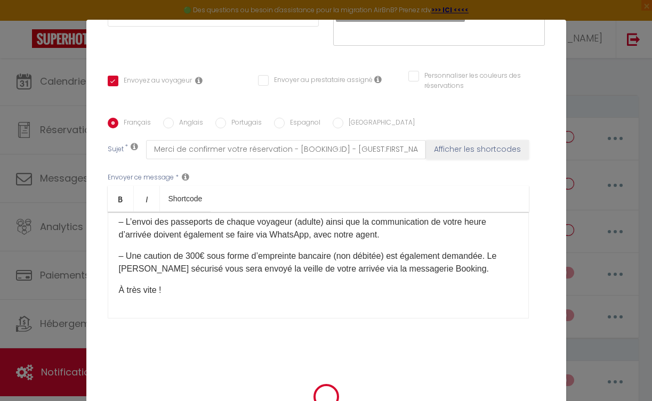
scroll to position [197, 0]
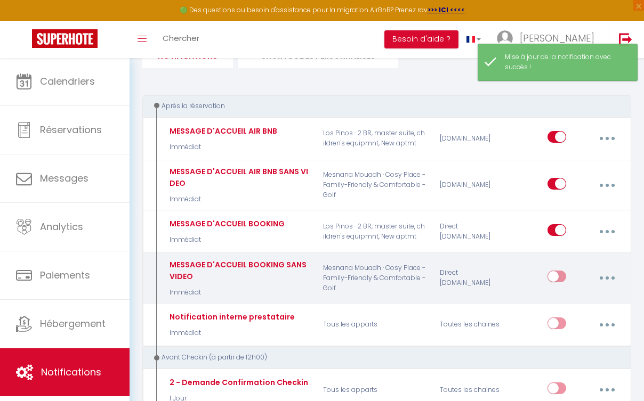
click at [552, 277] on input "checkbox" at bounding box center [557, 279] width 19 height 16
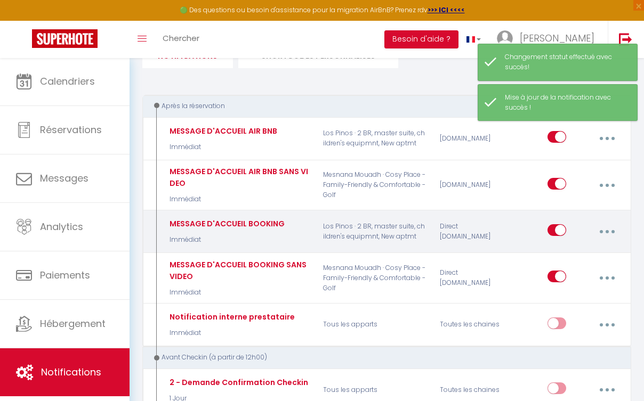
click at [612, 232] on button "button" at bounding box center [607, 232] width 28 height 20
click at [571, 253] on link "Editer" at bounding box center [578, 257] width 79 height 18
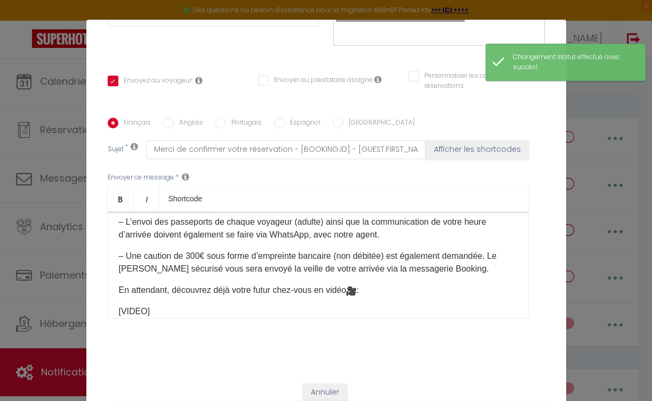
scroll to position [0, 0]
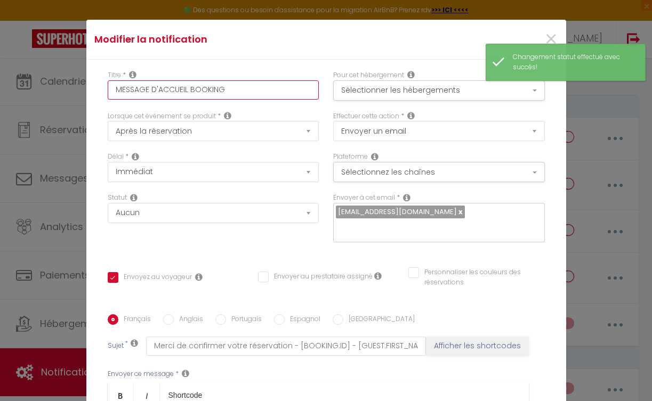
click at [247, 87] on input "MESSAGE D'ACCUEIL BOOKING" at bounding box center [214, 90] width 212 height 19
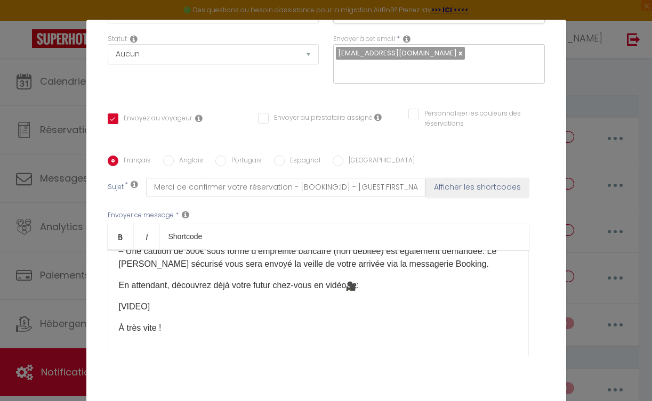
scroll to position [38, 0]
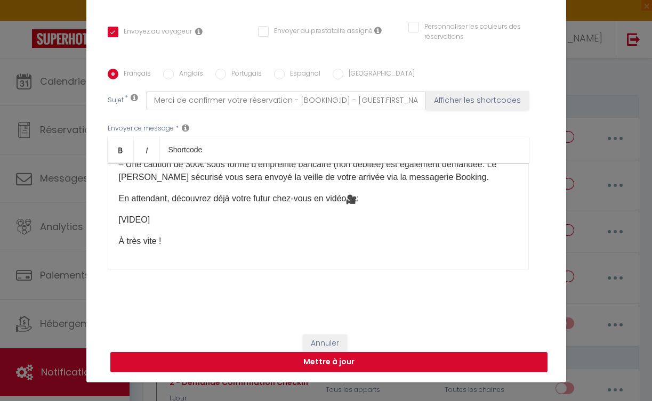
click at [314, 369] on button "Mettre à jour" at bounding box center [328, 362] width 437 height 20
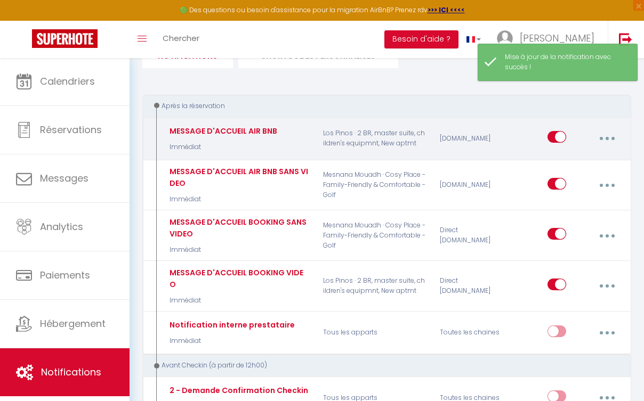
click at [607, 141] on button "button" at bounding box center [607, 138] width 28 height 20
click at [567, 158] on link "Editer" at bounding box center [578, 165] width 79 height 18
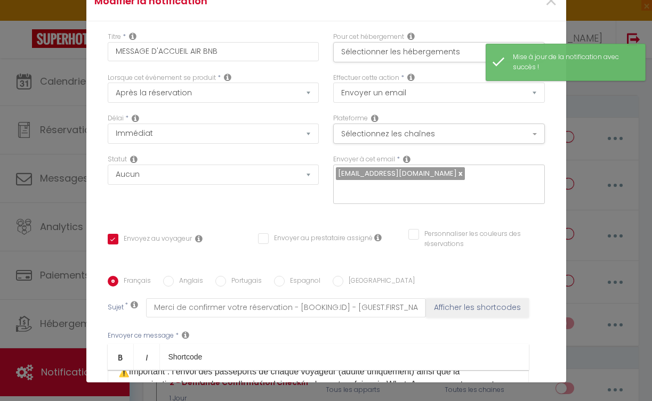
scroll to position [0, 0]
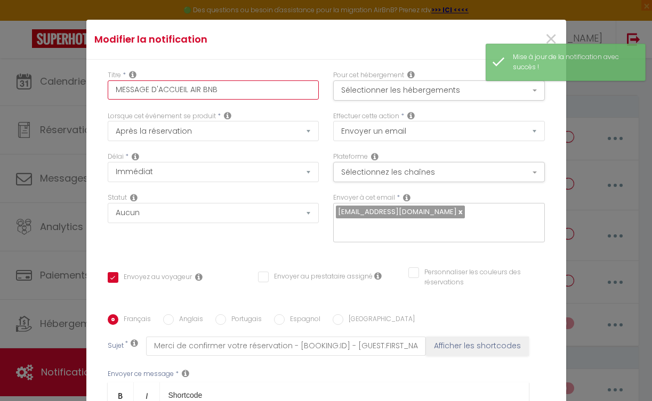
click at [237, 90] on input "MESSAGE D'ACCUEIL AIR BNB" at bounding box center [214, 90] width 212 height 19
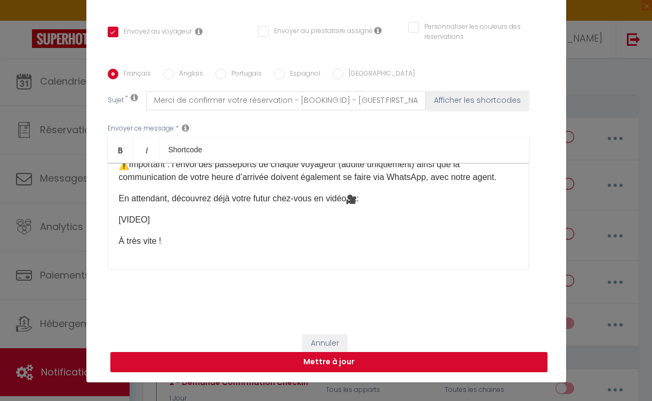
click at [376, 370] on button "Mettre à jour" at bounding box center [328, 362] width 437 height 20
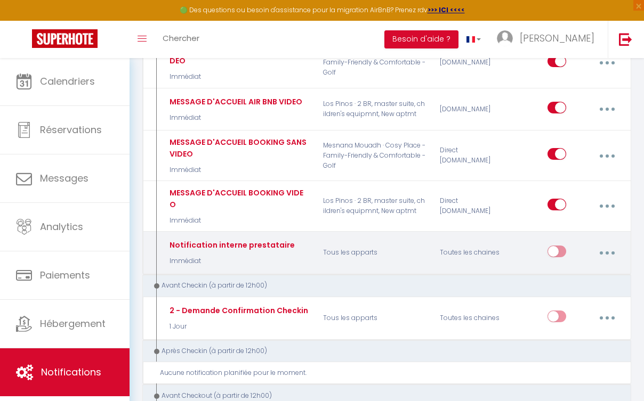
scroll to position [50, 0]
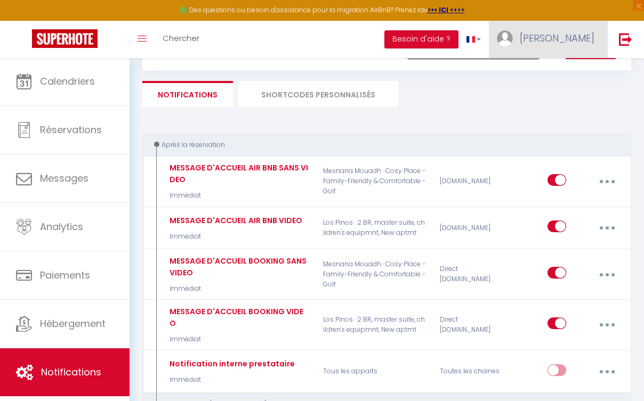
click at [561, 39] on span "[PERSON_NAME]" at bounding box center [557, 37] width 75 height 13
click at [565, 89] on link "Équipe" at bounding box center [565, 93] width 79 height 18
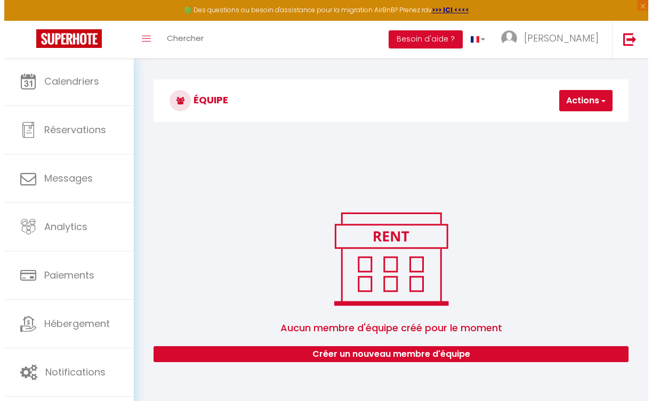
scroll to position [22, 0]
